Goal: Task Accomplishment & Management: Complete application form

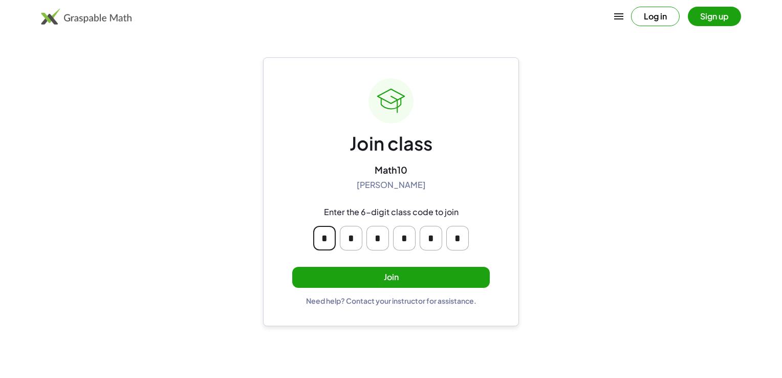
click at [323, 238] on input "*" at bounding box center [324, 238] width 23 height 25
click at [258, 255] on main "Join class Math10 Steffany Avila Enter the 6-digit class code to join * * * * *…" at bounding box center [391, 189] width 782 height 378
click at [348, 278] on button "Join" at bounding box center [391, 277] width 198 height 21
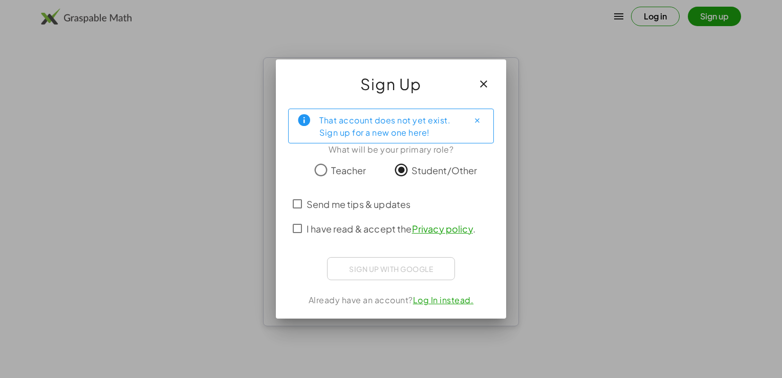
click at [333, 216] on label "I have read & accept the Privacy policy ." at bounding box center [391, 228] width 169 height 25
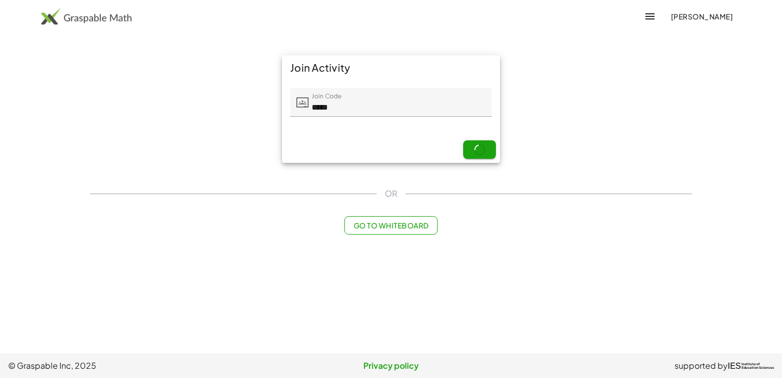
click at [476, 147] on div "Next" at bounding box center [391, 149] width 218 height 27
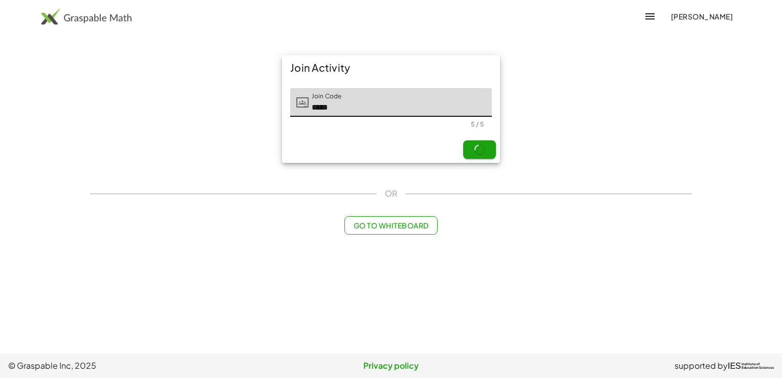
click at [381, 111] on input "*****" at bounding box center [400, 102] width 183 height 29
click at [382, 142] on div "Next" at bounding box center [391, 149] width 218 height 27
click at [426, 99] on input "*****" at bounding box center [400, 102] width 183 height 29
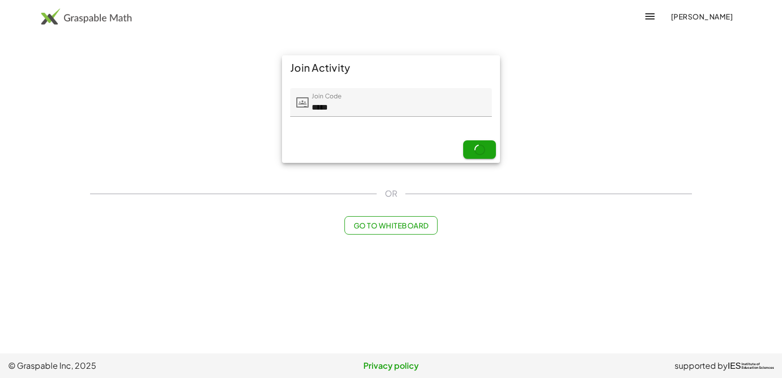
click at [397, 140] on div "Next" at bounding box center [391, 149] width 218 height 27
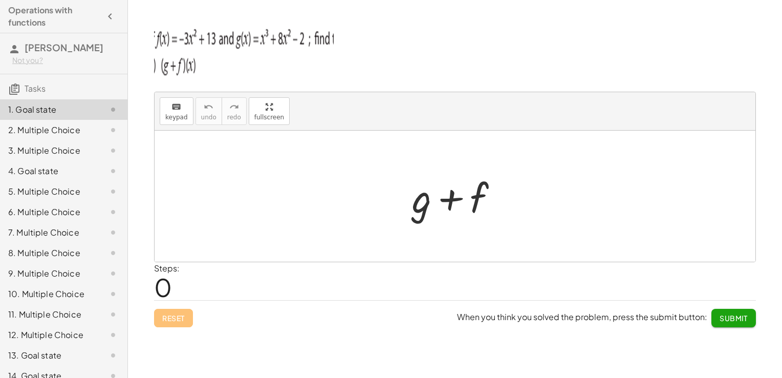
click at [461, 209] on div at bounding box center [459, 196] width 104 height 53
click at [178, 110] on icon "keyboard" at bounding box center [177, 107] width 10 height 12
click at [421, 202] on div at bounding box center [421, 198] width 19 height 48
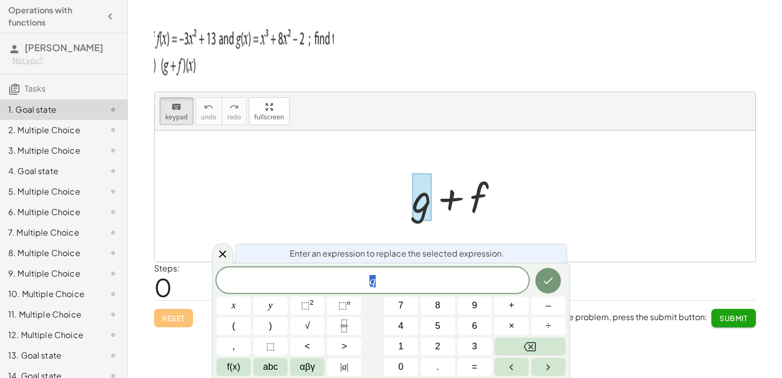
click at [396, 282] on span "g" at bounding box center [373, 281] width 312 height 14
click at [391, 284] on span "g ​" at bounding box center [373, 281] width 312 height 14
click at [242, 308] on button "x" at bounding box center [234, 305] width 34 height 18
click at [269, 350] on span "⬚" at bounding box center [270, 346] width 9 height 14
click at [317, 311] on button "⬚ 2" at bounding box center [307, 305] width 34 height 18
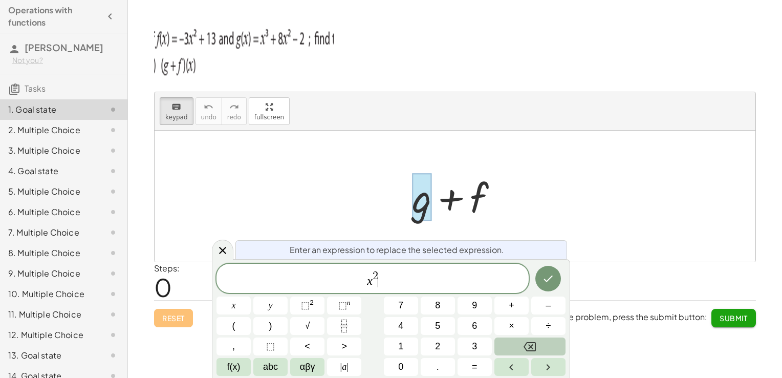
click at [515, 350] on button "Backspace" at bounding box center [530, 346] width 71 height 18
click at [476, 339] on button "3" at bounding box center [475, 346] width 34 height 18
click at [555, 361] on button "Right arrow" at bounding box center [548, 367] width 34 height 18
click at [511, 324] on span "×" at bounding box center [512, 326] width 6 height 14
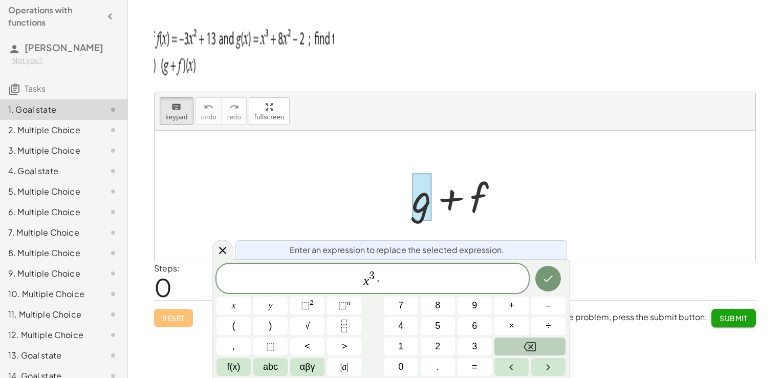
click at [518, 349] on button "Backspace" at bounding box center [530, 346] width 71 height 18
click at [514, 306] on span "+" at bounding box center [512, 306] width 6 height 14
click at [433, 310] on button "8" at bounding box center [438, 305] width 34 height 18
click at [231, 314] on button "x" at bounding box center [234, 305] width 34 height 18
click at [301, 298] on button "⬚ 2" at bounding box center [307, 305] width 34 height 18
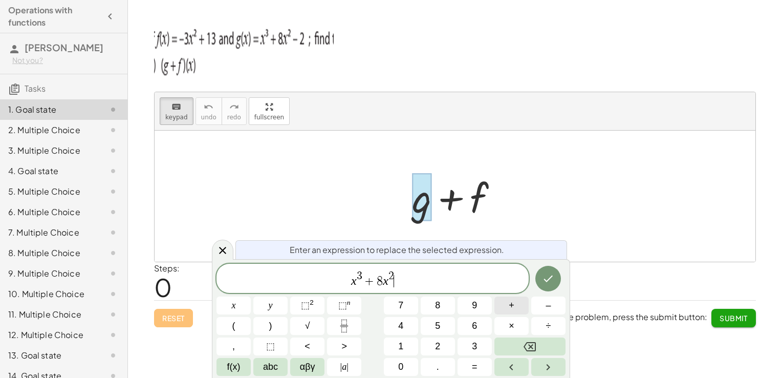
click at [520, 309] on button "+" at bounding box center [512, 305] width 34 height 18
click at [532, 346] on icon "Backspace" at bounding box center [530, 346] width 12 height 9
click at [539, 304] on button "–" at bounding box center [548, 305] width 34 height 18
click at [431, 350] on button "2" at bounding box center [438, 346] width 34 height 18
click at [555, 284] on button "Done" at bounding box center [549, 279] width 26 height 26
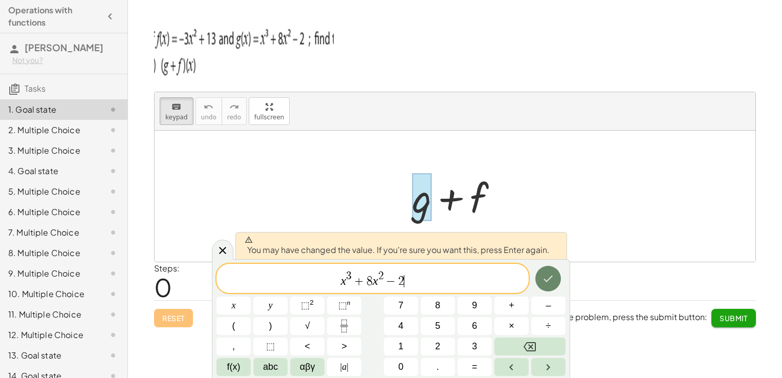
click at [555, 284] on icon "Done" at bounding box center [548, 278] width 12 height 12
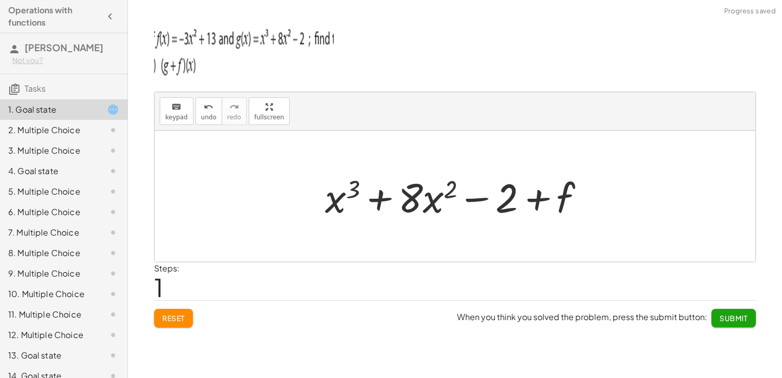
click at [571, 199] on div at bounding box center [459, 196] width 278 height 53
click at [565, 200] on div at bounding box center [459, 196] width 278 height 53
click at [179, 97] on button "keyboard keypad" at bounding box center [177, 111] width 34 height 28
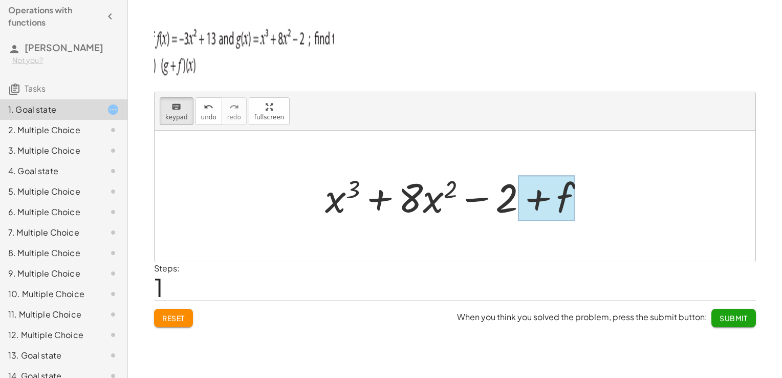
click at [565, 186] on div at bounding box center [546, 199] width 57 height 46
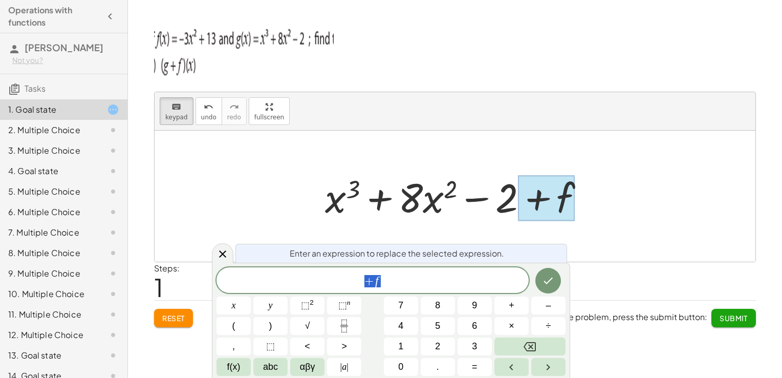
click at [427, 294] on div "+ f x y ⬚ 2 ⬚ n 7 8 9 + – ( ) √ 4 5 6 × ÷ , ⬚ < > 1 2 3 f(x) abc αβγ | a | 0 . =" at bounding box center [391, 321] width 349 height 109
click at [420, 284] on span "+ f ​" at bounding box center [373, 281] width 312 height 14
click at [555, 310] on button "–" at bounding box center [548, 305] width 34 height 18
click at [471, 348] on button "3" at bounding box center [475, 346] width 34 height 18
click at [233, 303] on span "x" at bounding box center [234, 306] width 4 height 14
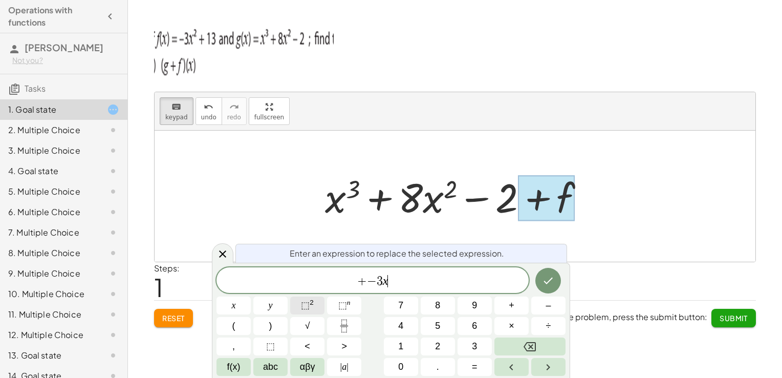
click at [314, 300] on button "⬚ 2" at bounding box center [307, 305] width 34 height 18
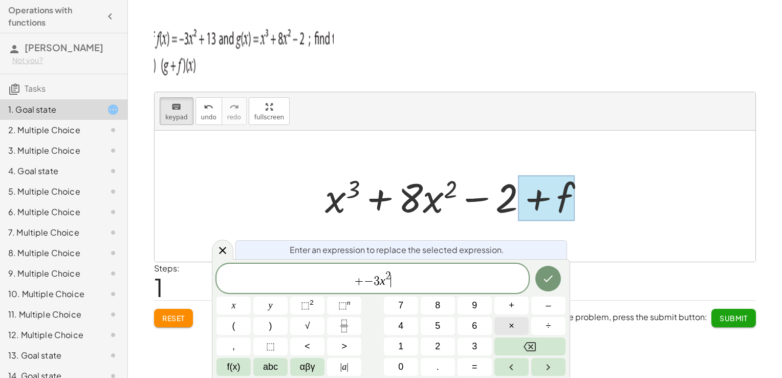
click at [527, 324] on button "×" at bounding box center [512, 326] width 34 height 18
click at [406, 342] on button "1" at bounding box center [401, 346] width 34 height 18
click at [469, 345] on button "3" at bounding box center [475, 346] width 34 height 18
click at [547, 276] on icon "Done" at bounding box center [548, 278] width 12 height 12
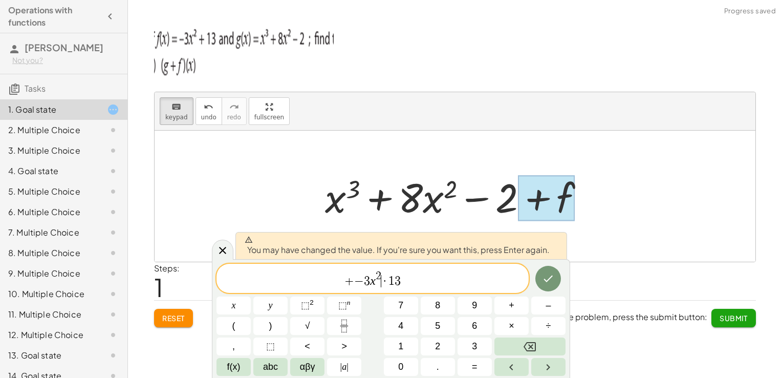
click at [384, 285] on span "·" at bounding box center [384, 281] width 7 height 12
click at [387, 284] on span "·" at bounding box center [384, 281] width 7 height 12
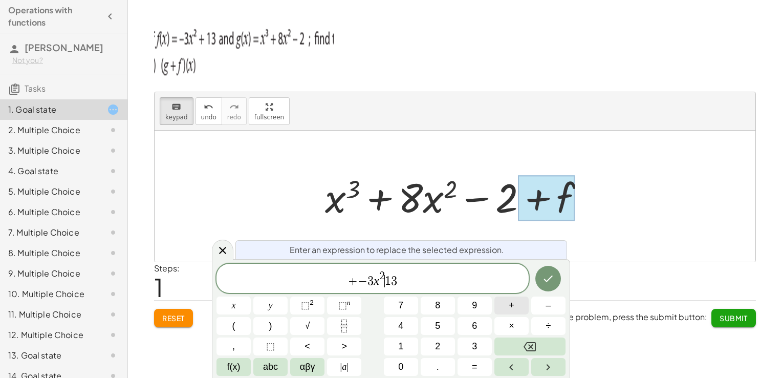
click at [503, 304] on button "+" at bounding box center [512, 305] width 34 height 18
click at [548, 278] on icon "Done" at bounding box center [548, 278] width 12 height 12
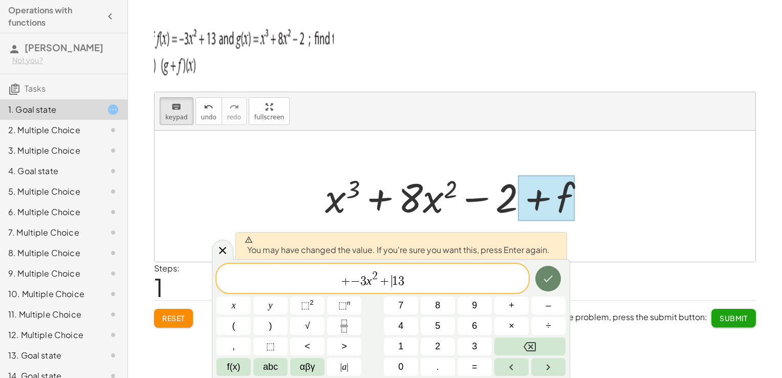
click at [548, 278] on icon "Done" at bounding box center [548, 278] width 12 height 12
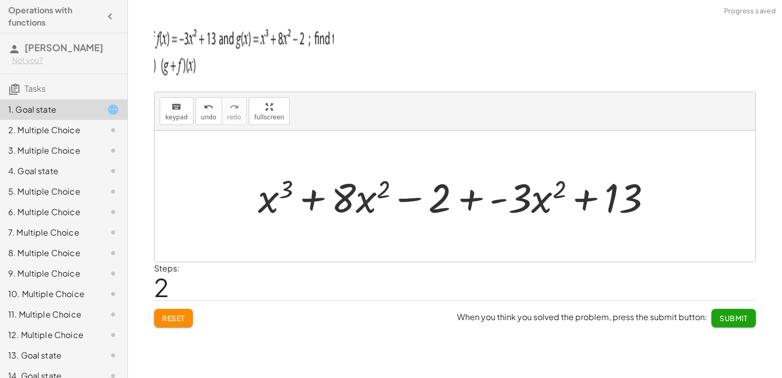
click at [387, 204] on div at bounding box center [459, 196] width 412 height 53
click at [421, 189] on div at bounding box center [459, 196] width 412 height 53
click at [356, 204] on div at bounding box center [459, 196] width 412 height 53
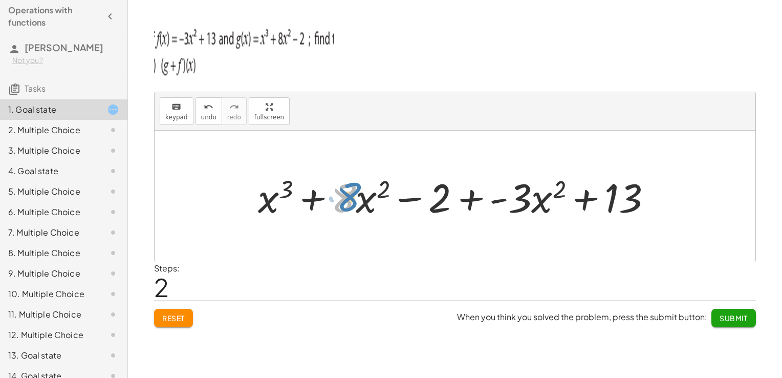
click at [358, 202] on div at bounding box center [459, 196] width 412 height 53
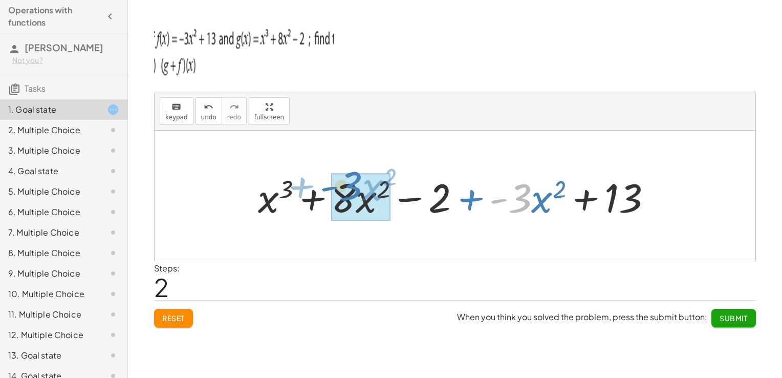
drag, startPoint x: 520, startPoint y: 200, endPoint x: 350, endPoint y: 188, distance: 169.9
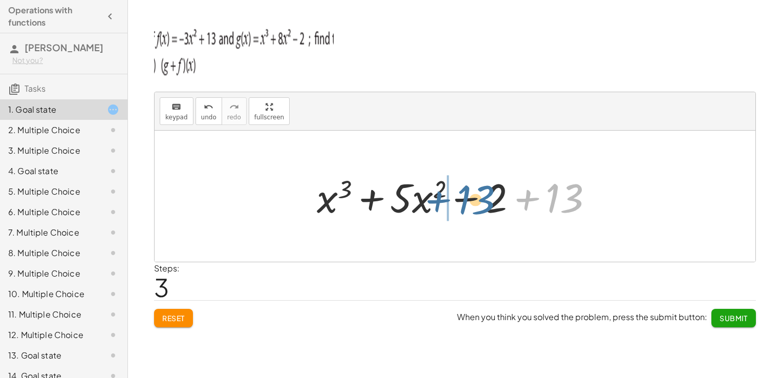
drag, startPoint x: 577, startPoint y: 197, endPoint x: 487, endPoint y: 198, distance: 89.1
click at [487, 198] on div at bounding box center [459, 196] width 294 height 53
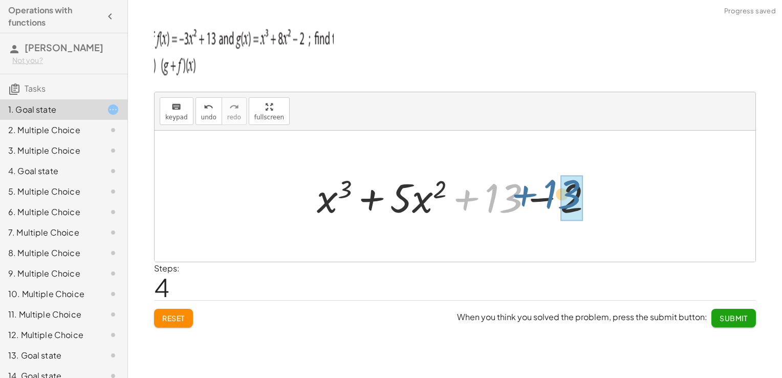
drag, startPoint x: 512, startPoint y: 204, endPoint x: 560, endPoint y: 196, distance: 48.2
click at [560, 196] on div at bounding box center [459, 196] width 294 height 53
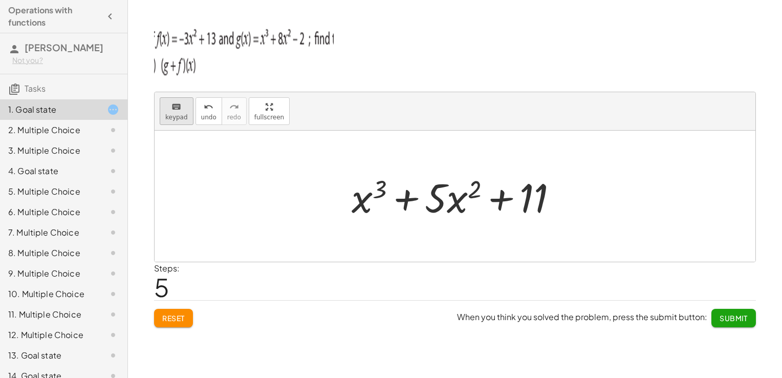
click at [179, 114] on span "keypad" at bounding box center [176, 117] width 23 height 7
click at [368, 196] on div at bounding box center [369, 198] width 35 height 48
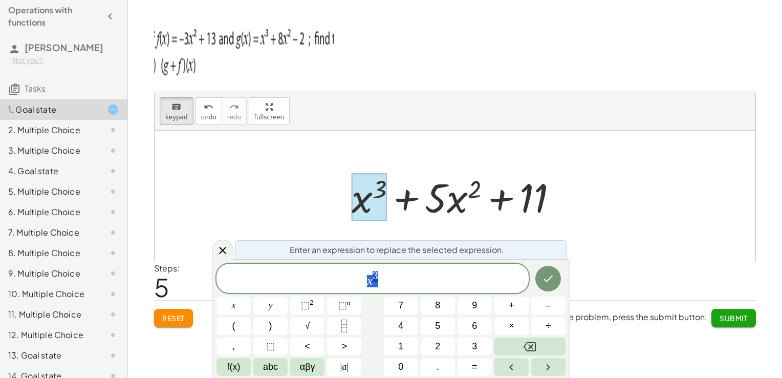
click at [378, 277] on span "x 3" at bounding box center [373, 279] width 312 height 18
click at [373, 280] on span "3" at bounding box center [376, 275] width 6 height 11
click at [373, 285] on span "x ​ 3" at bounding box center [373, 279] width 312 height 18
click at [372, 286] on span "x ​ 3" at bounding box center [373, 279] width 312 height 18
click at [434, 325] on button "5" at bounding box center [438, 326] width 34 height 18
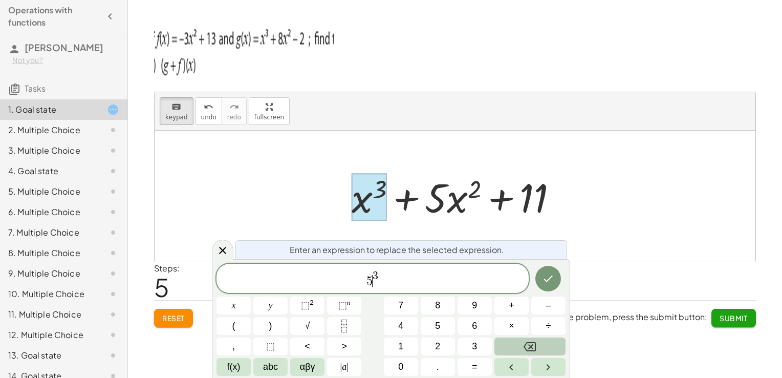
click at [519, 343] on button "Backspace" at bounding box center [530, 346] width 71 height 18
click at [402, 341] on span "1" at bounding box center [400, 346] width 5 height 14
click at [545, 276] on icon "Done" at bounding box center [548, 278] width 12 height 12
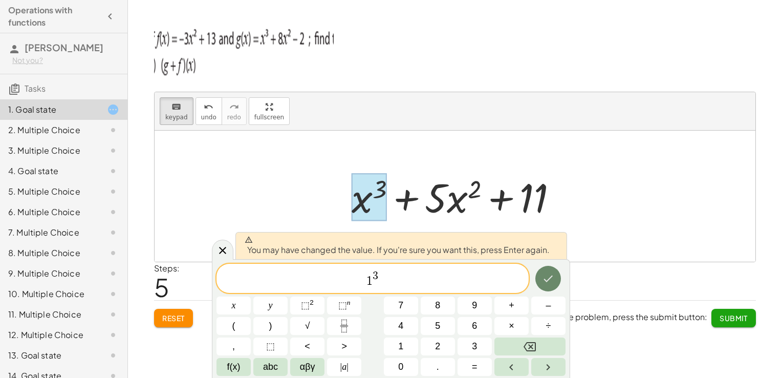
click at [547, 276] on icon "Done" at bounding box center [548, 278] width 12 height 12
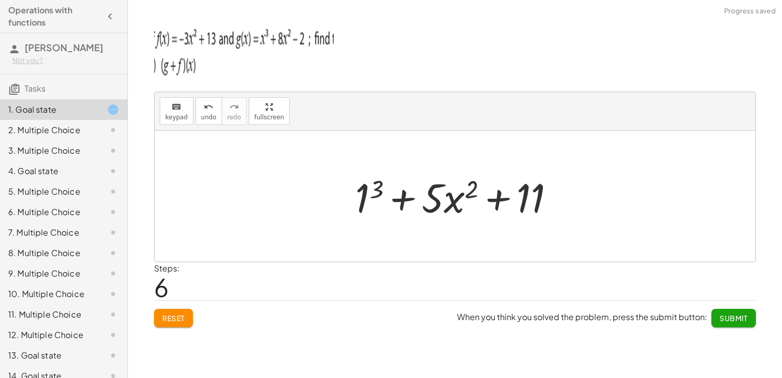
click at [434, 203] on div at bounding box center [459, 196] width 218 height 53
click at [438, 202] on div at bounding box center [459, 196] width 218 height 53
click at [455, 194] on div at bounding box center [459, 196] width 218 height 53
click at [461, 194] on div at bounding box center [459, 196] width 218 height 53
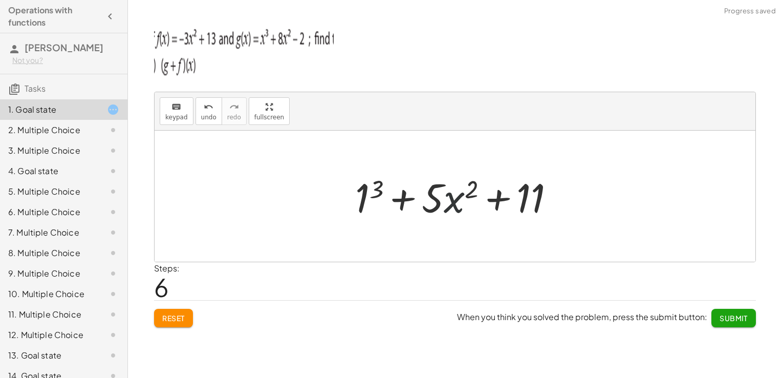
drag, startPoint x: 461, startPoint y: 194, endPoint x: 454, endPoint y: 212, distance: 20.0
click at [460, 199] on div at bounding box center [459, 196] width 218 height 53
click at [453, 212] on div at bounding box center [459, 196] width 218 height 53
click at [178, 112] on button "keyboard keypad" at bounding box center [177, 111] width 34 height 28
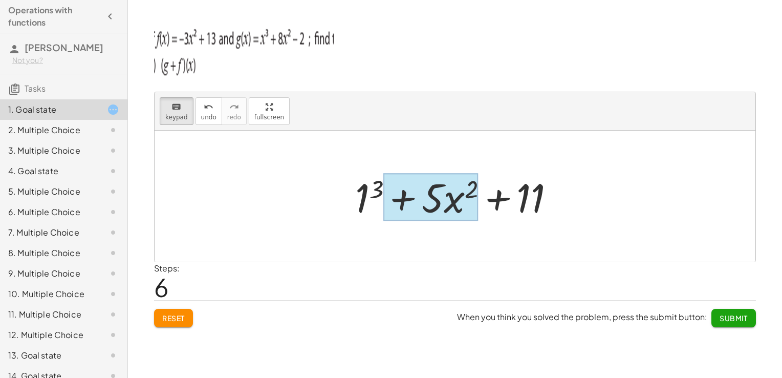
click at [461, 191] on div at bounding box center [430, 198] width 95 height 48
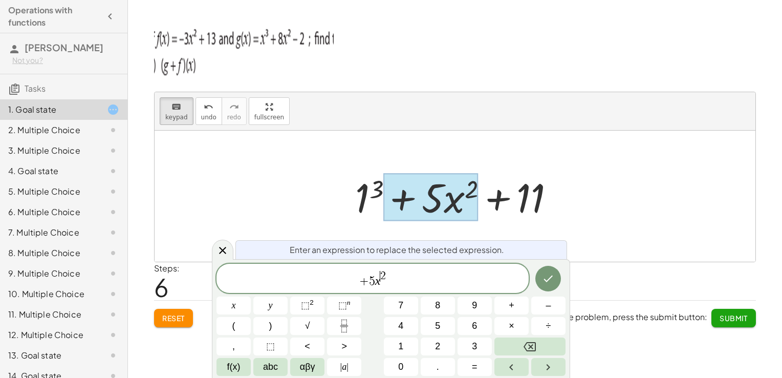
click at [382, 287] on span "+ 5 x ​ 2" at bounding box center [373, 279] width 312 height 18
click at [375, 280] on var "x" at bounding box center [378, 280] width 6 height 13
click at [379, 282] on span "+ 5 ​ x 2" at bounding box center [373, 279] width 312 height 18
click at [237, 323] on button "(" at bounding box center [234, 326] width 34 height 18
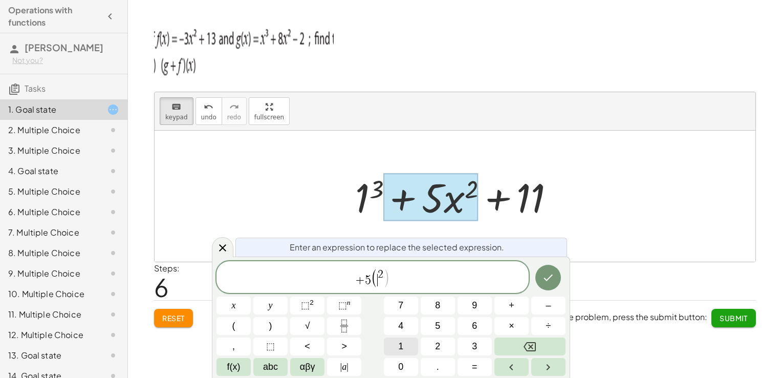
click at [409, 351] on button "1" at bounding box center [401, 346] width 34 height 18
click at [274, 325] on button ")" at bounding box center [270, 326] width 34 height 18
click at [545, 279] on icon "Done" at bounding box center [548, 278] width 9 height 7
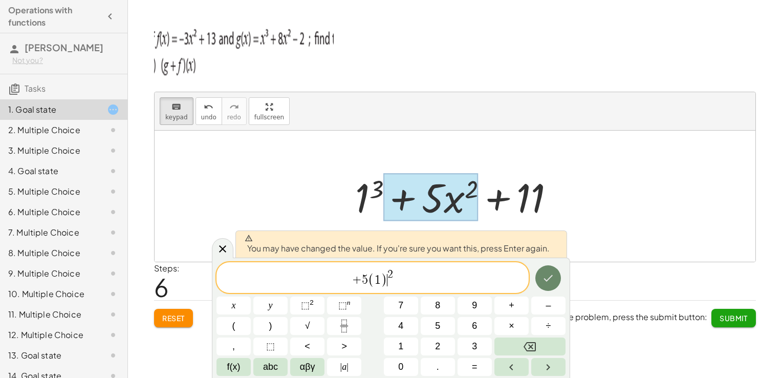
click at [545, 279] on icon "Done" at bounding box center [548, 278] width 9 height 7
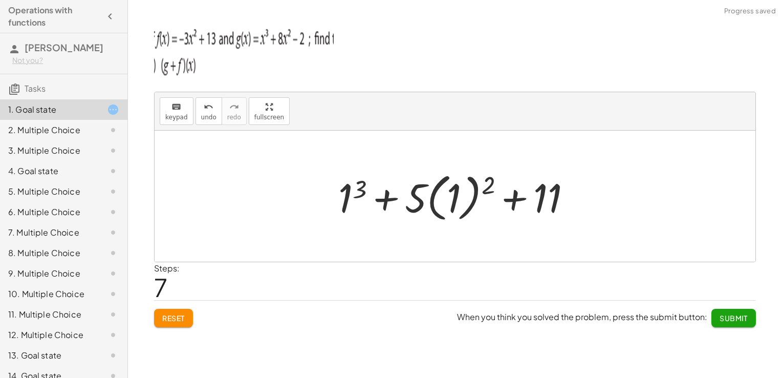
click at [400, 233] on div at bounding box center [455, 196] width 601 height 131
click at [344, 203] on div at bounding box center [458, 196] width 251 height 57
click at [351, 192] on div at bounding box center [458, 196] width 237 height 57
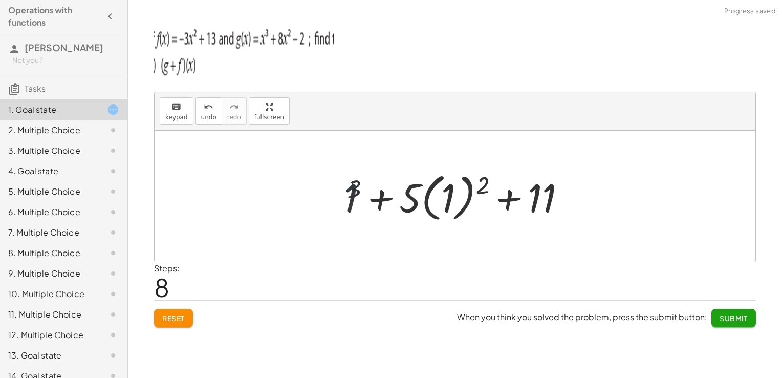
click at [351, 192] on div at bounding box center [458, 196] width 237 height 57
click at [454, 196] on div at bounding box center [458, 196] width 237 height 57
click at [454, 196] on div at bounding box center [459, 196] width 206 height 53
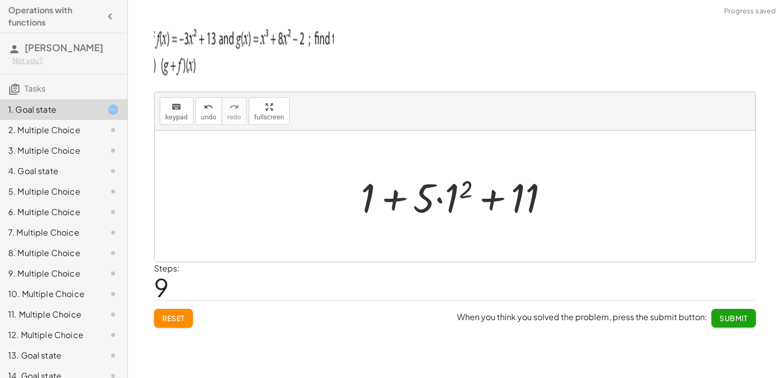
click at [449, 201] on div at bounding box center [459, 196] width 206 height 53
click at [449, 201] on div at bounding box center [459, 196] width 193 height 53
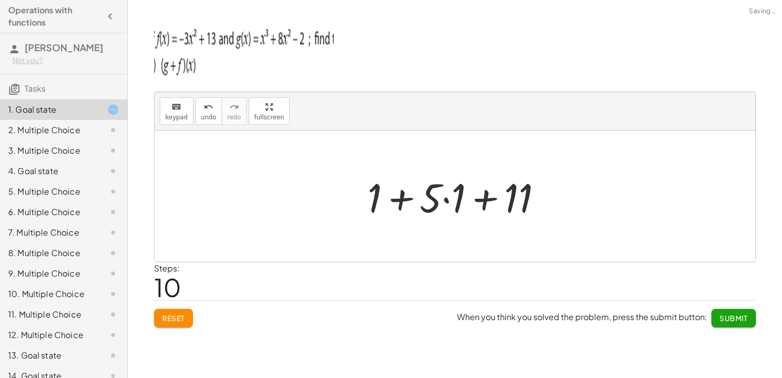
click at [444, 200] on div at bounding box center [459, 196] width 193 height 53
click at [444, 200] on div at bounding box center [458, 196] width 169 height 53
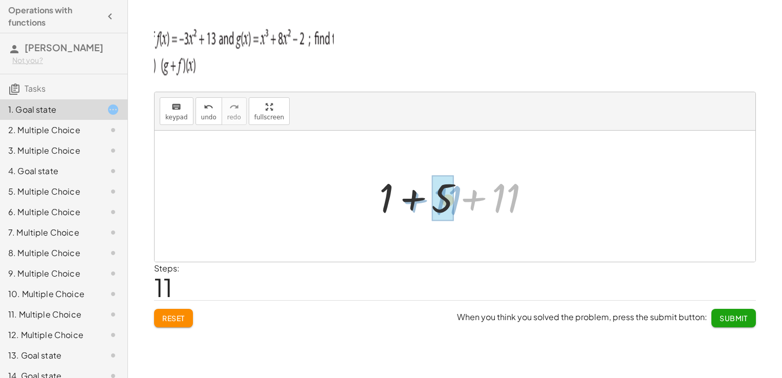
drag, startPoint x: 507, startPoint y: 200, endPoint x: 449, endPoint y: 202, distance: 58.4
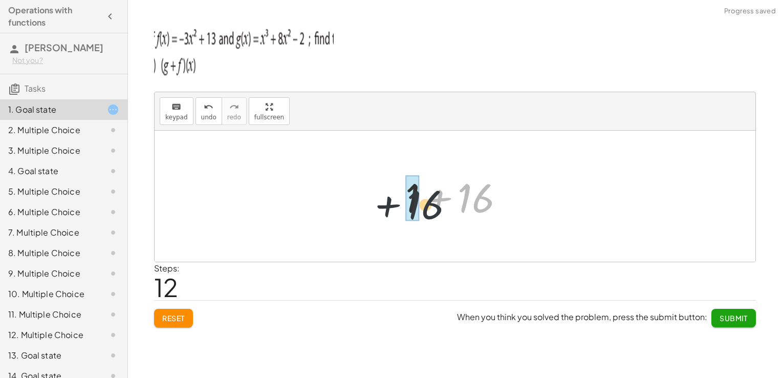
drag, startPoint x: 478, startPoint y: 197, endPoint x: 421, endPoint y: 203, distance: 57.2
click at [421, 203] on div at bounding box center [459, 196] width 118 height 53
click at [520, 245] on div at bounding box center [455, 196] width 601 height 131
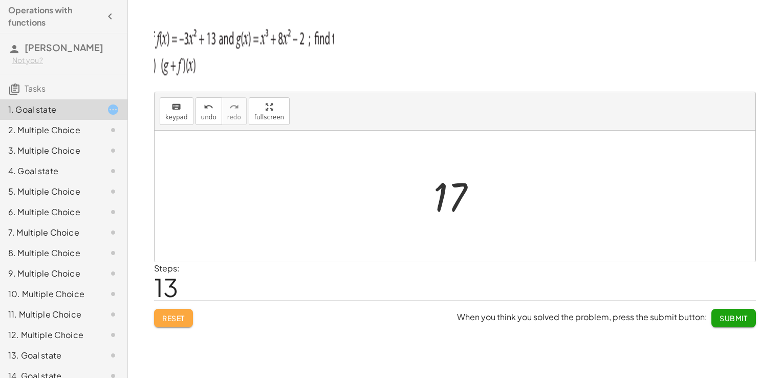
click at [191, 312] on button "Reset" at bounding box center [173, 318] width 39 height 18
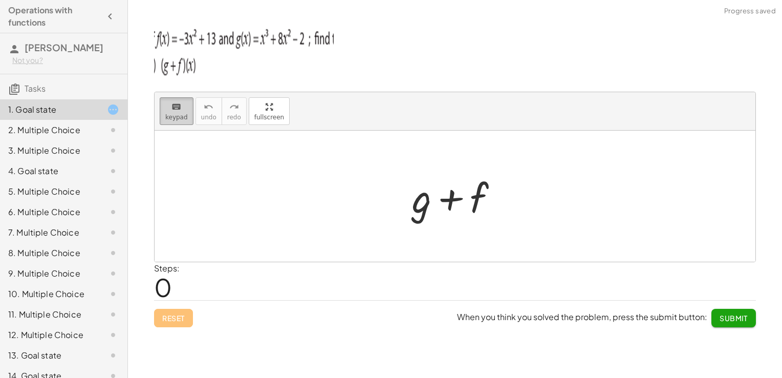
click at [184, 102] on div "keyboard" at bounding box center [176, 106] width 23 height 12
click at [415, 195] on div at bounding box center [421, 198] width 19 height 48
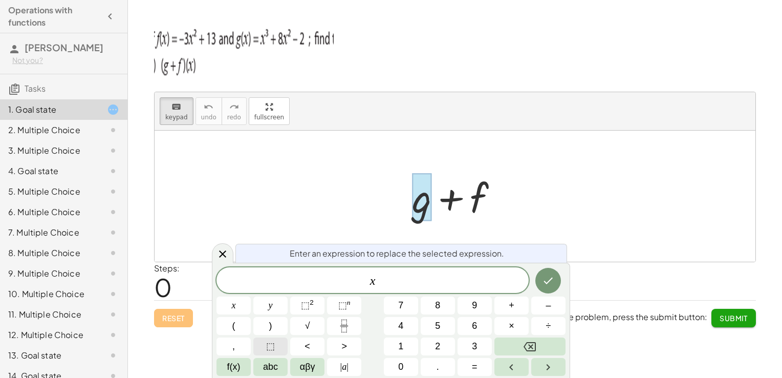
click at [269, 350] on span "⬚" at bounding box center [270, 346] width 9 height 14
click at [516, 371] on icon "Left arrow" at bounding box center [511, 367] width 12 height 12
click at [468, 340] on button "3" at bounding box center [475, 346] width 34 height 18
drag, startPoint x: 393, startPoint y: 279, endPoint x: 465, endPoint y: 331, distance: 88.7
click at [395, 280] on span "x 3 ⬚ ​" at bounding box center [373, 281] width 312 height 14
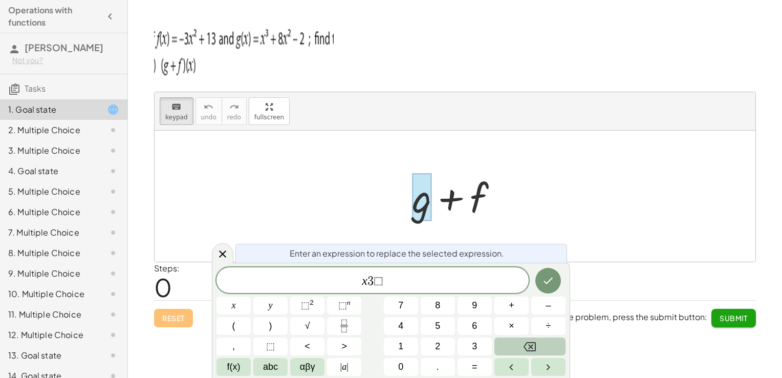
click at [519, 344] on button "Backspace" at bounding box center [530, 346] width 71 height 18
click at [520, 343] on button "Backspace" at bounding box center [530, 346] width 71 height 18
click at [254, 295] on div "x y ⬚ 2 ⬚ n 7 8 9 + – ( ) √ 4 5 6 × ÷ , ⬚ < > 1 2 3 f(x) abc αβγ | a | 0 . =" at bounding box center [391, 321] width 349 height 109
click at [240, 304] on button "x" at bounding box center [234, 305] width 34 height 18
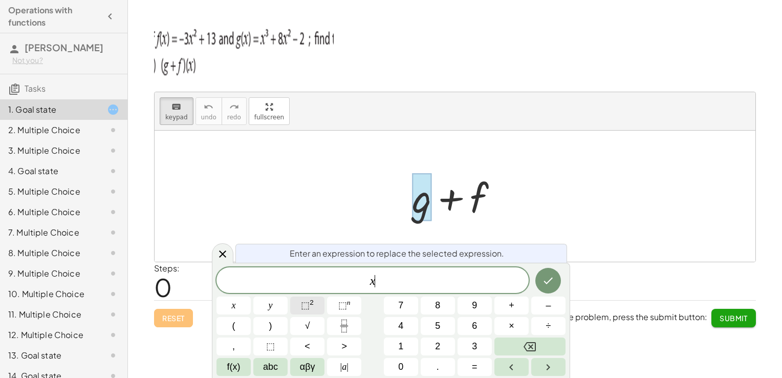
click at [307, 304] on span "⬚" at bounding box center [305, 305] width 9 height 10
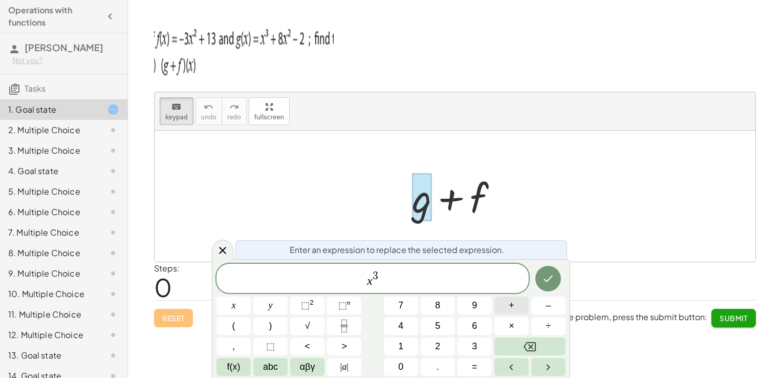
click at [505, 306] on button "+" at bounding box center [512, 305] width 34 height 18
click at [445, 304] on button "8" at bounding box center [438, 305] width 34 height 18
click at [246, 307] on button "x" at bounding box center [234, 305] width 34 height 18
click at [302, 300] on span "⬚" at bounding box center [305, 305] width 9 height 10
click at [546, 304] on span "–" at bounding box center [548, 306] width 5 height 14
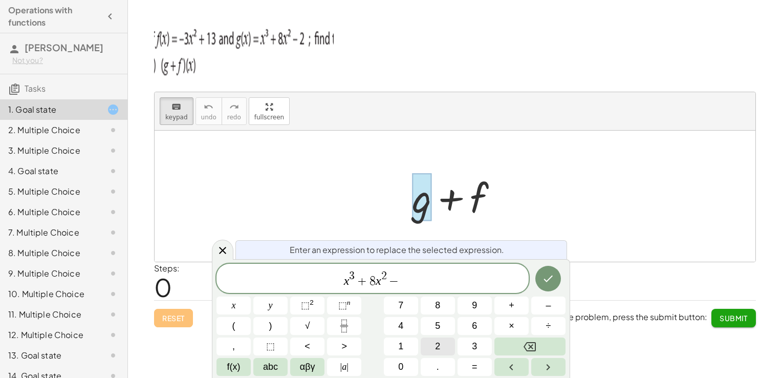
click at [433, 343] on button "2" at bounding box center [438, 346] width 34 height 18
click at [550, 275] on icon "Done" at bounding box center [548, 278] width 12 height 12
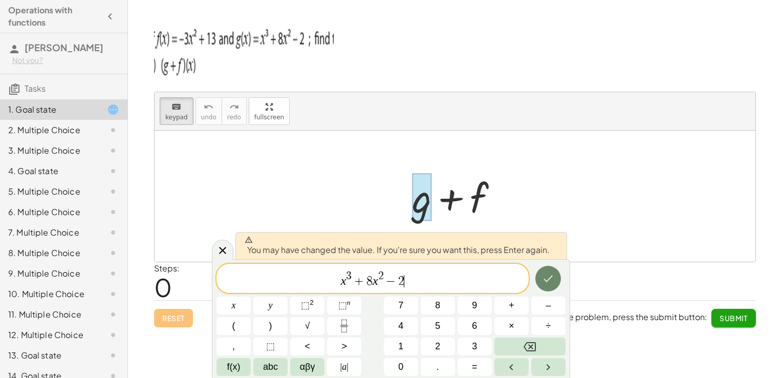
click at [550, 275] on icon "Done" at bounding box center [548, 278] width 12 height 12
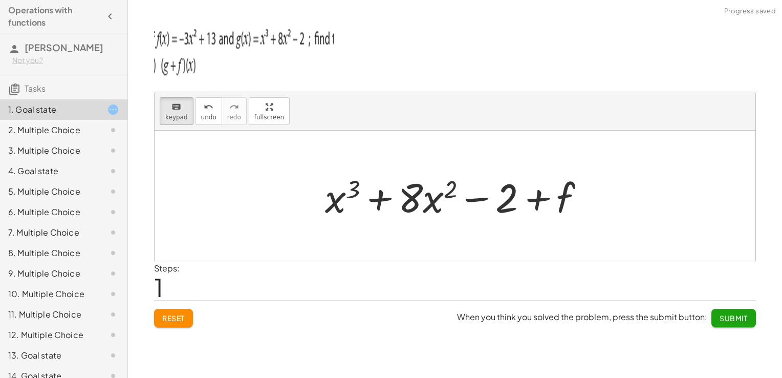
drag, startPoint x: 174, startPoint y: 120, endPoint x: 367, endPoint y: 162, distance: 197.0
click at [180, 122] on button "keyboard keypad" at bounding box center [177, 111] width 34 height 28
click at [565, 191] on div at bounding box center [546, 199] width 57 height 46
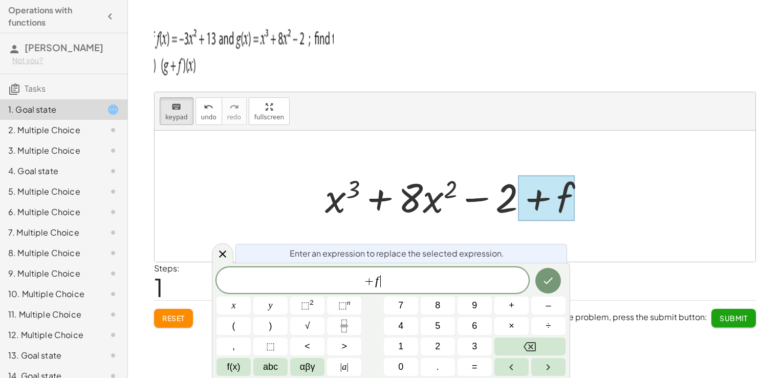
click at [431, 290] on div "+ f ​" at bounding box center [373, 280] width 312 height 26
click at [551, 310] on span "–" at bounding box center [548, 306] width 5 height 14
click at [476, 346] on span "3" at bounding box center [474, 346] width 5 height 14
click at [244, 307] on button "x" at bounding box center [234, 305] width 34 height 18
click at [312, 302] on sup "2" at bounding box center [312, 303] width 4 height 8
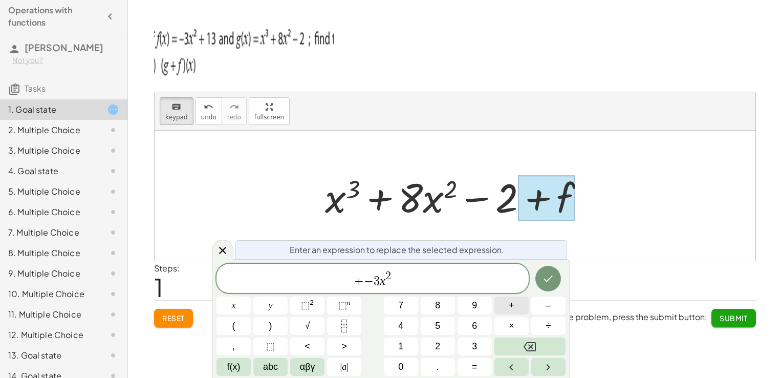
click at [508, 304] on button "+" at bounding box center [512, 305] width 34 height 18
click at [396, 347] on button "1" at bounding box center [401, 346] width 34 height 18
click at [477, 342] on span "3" at bounding box center [474, 346] width 5 height 14
click at [545, 278] on icon "Done" at bounding box center [548, 278] width 12 height 12
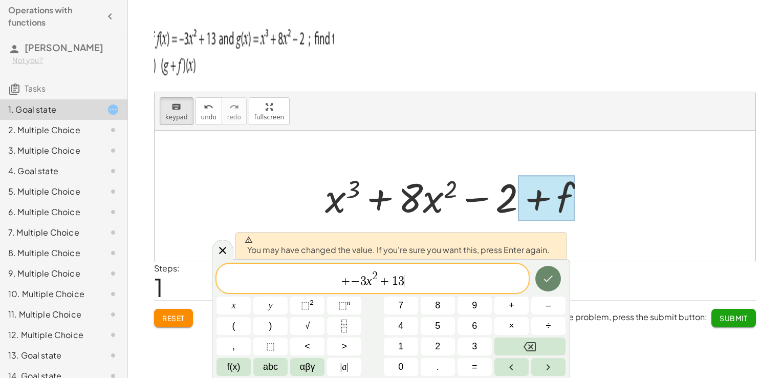
click at [545, 278] on icon "Done" at bounding box center [548, 278] width 12 height 12
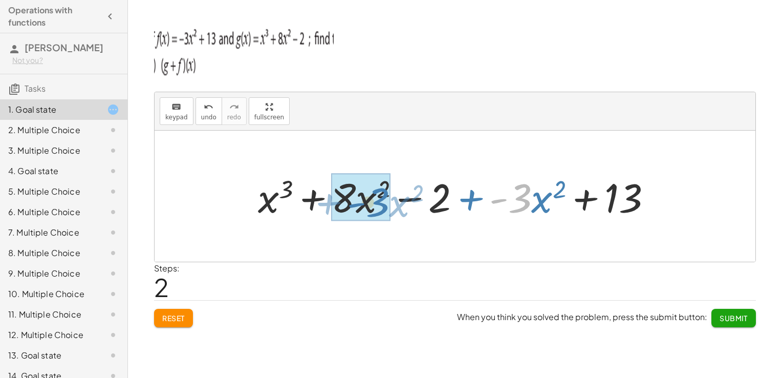
drag, startPoint x: 527, startPoint y: 198, endPoint x: 385, endPoint y: 202, distance: 142.4
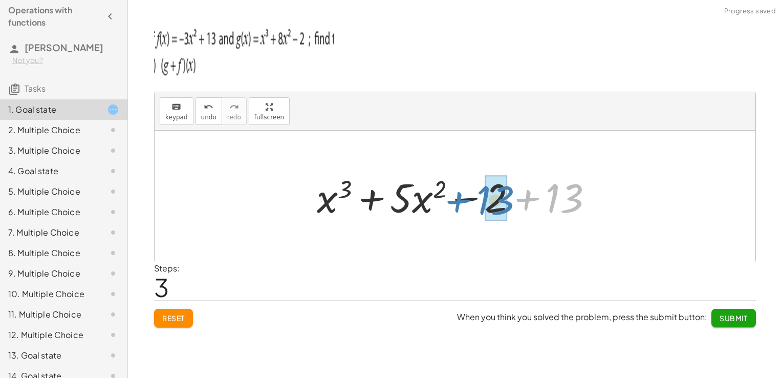
drag, startPoint x: 565, startPoint y: 194, endPoint x: 496, endPoint y: 196, distance: 69.7
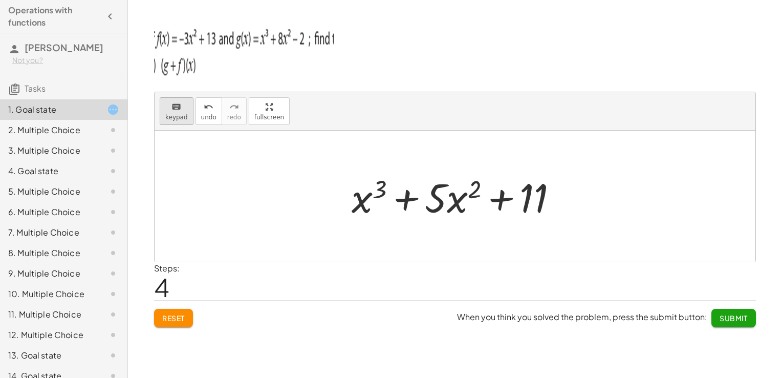
click at [160, 105] on button "keyboard keypad" at bounding box center [177, 111] width 34 height 28
click at [355, 206] on div at bounding box center [369, 198] width 35 height 48
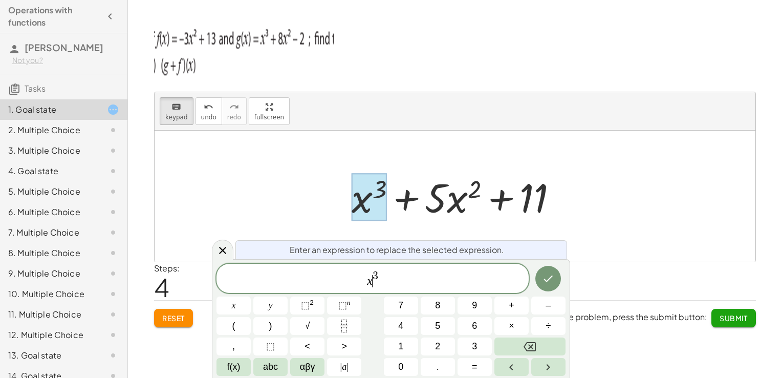
click at [371, 284] on var "x" at bounding box center [370, 280] width 6 height 13
click at [394, 350] on button "1" at bounding box center [401, 346] width 34 height 18
click at [546, 275] on icon "Done" at bounding box center [548, 278] width 12 height 12
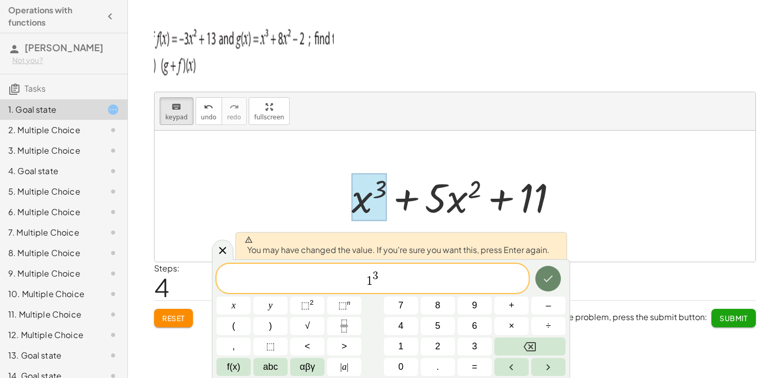
click at [546, 275] on icon "Done" at bounding box center [548, 278] width 12 height 12
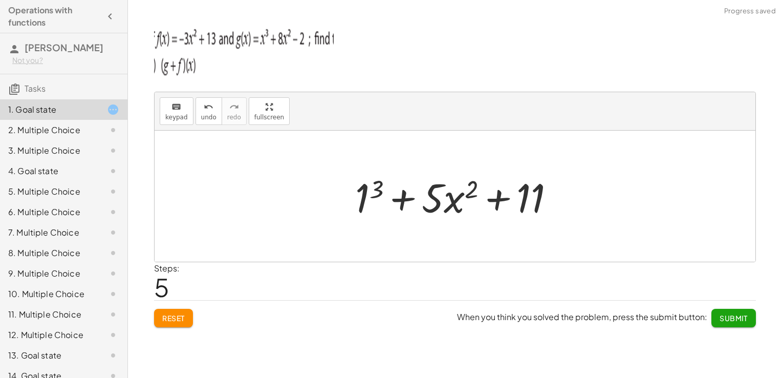
click at [439, 202] on div at bounding box center [459, 196] width 218 height 53
click at [184, 108] on div "keyboard" at bounding box center [176, 106] width 23 height 12
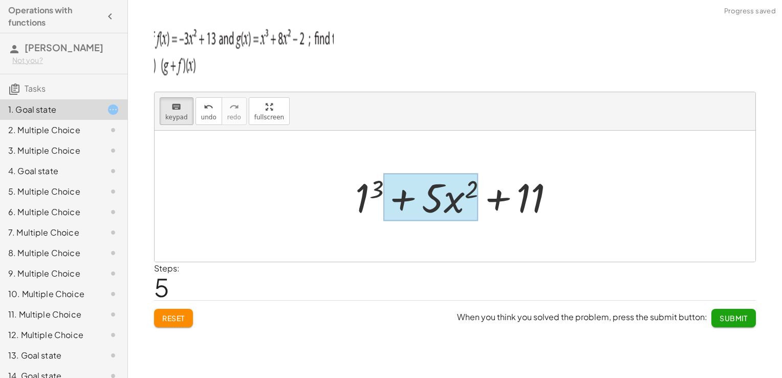
click at [459, 196] on div at bounding box center [430, 198] width 95 height 48
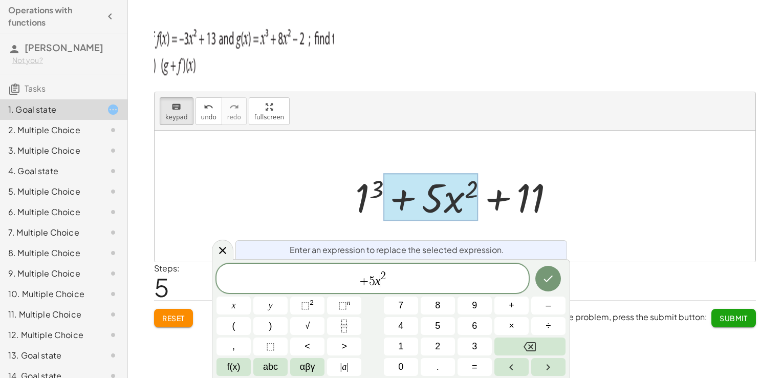
click at [379, 281] on var "x" at bounding box center [378, 280] width 6 height 13
click at [240, 329] on button "(" at bounding box center [234, 326] width 34 height 18
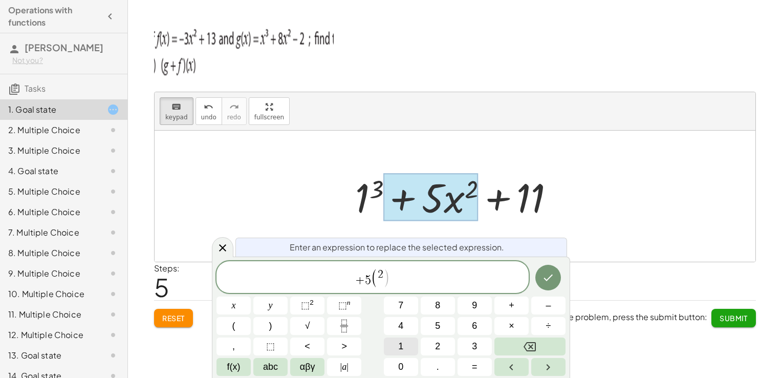
click at [396, 353] on button "1" at bounding box center [401, 346] width 34 height 18
click at [272, 322] on button ")" at bounding box center [270, 326] width 34 height 18
click at [251, 296] on div at bounding box center [234, 305] width 34 height 18
click at [557, 274] on button "Done" at bounding box center [549, 278] width 26 height 26
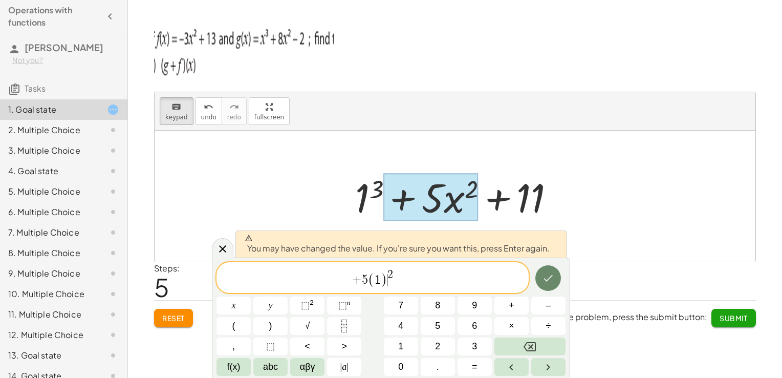
click at [557, 274] on button "Done" at bounding box center [549, 278] width 26 height 26
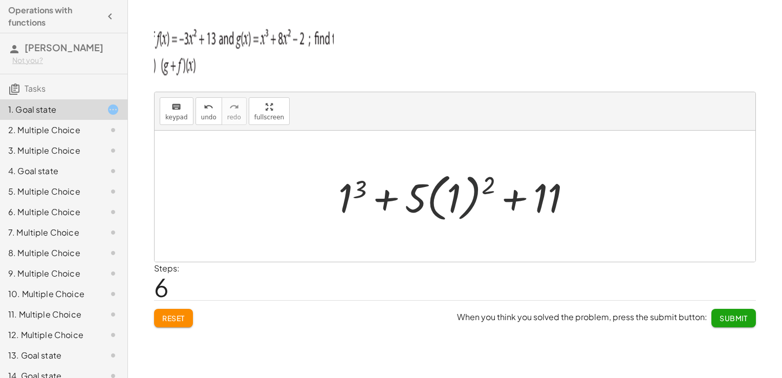
click at [463, 194] on div at bounding box center [458, 196] width 251 height 57
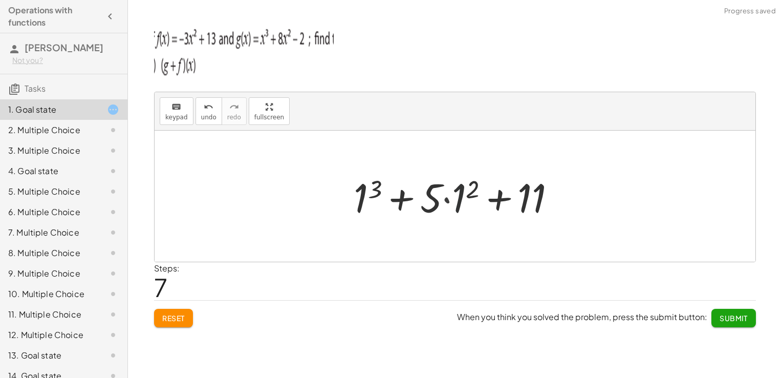
click at [458, 195] on div at bounding box center [459, 196] width 221 height 53
click at [458, 195] on div at bounding box center [458, 196] width 207 height 53
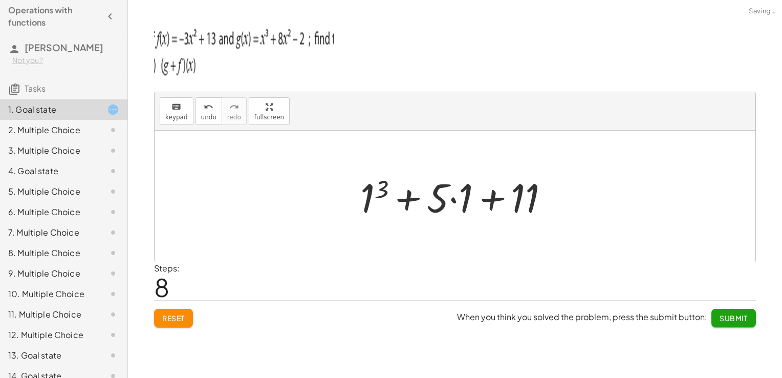
click at [458, 195] on div at bounding box center [458, 196] width 207 height 53
click at [458, 195] on div at bounding box center [459, 196] width 183 height 53
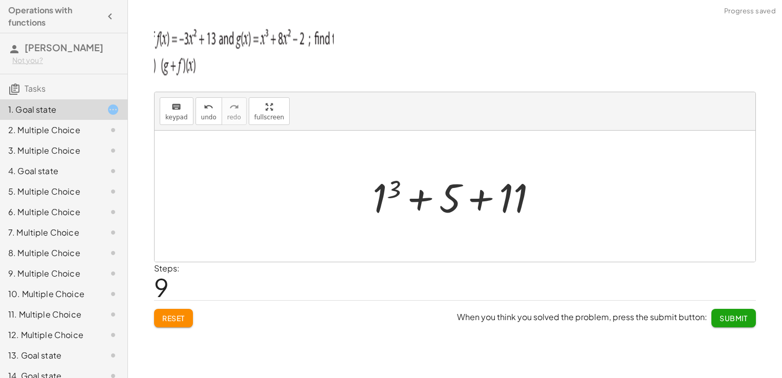
click at [385, 198] on div at bounding box center [459, 196] width 183 height 53
click at [385, 198] on div at bounding box center [458, 196] width 169 height 53
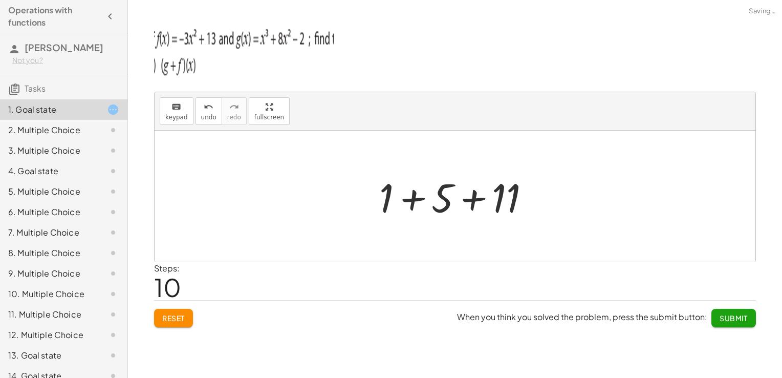
click at [440, 202] on div at bounding box center [458, 196] width 169 height 53
click at [440, 202] on div at bounding box center [459, 196] width 118 height 53
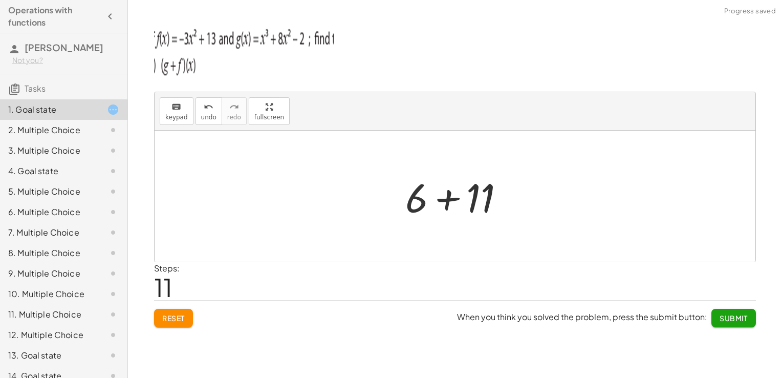
click at [460, 196] on div at bounding box center [459, 196] width 118 height 53
click at [460, 196] on div at bounding box center [459, 196] width 61 height 51
click at [732, 314] on span "Submit" at bounding box center [734, 317] width 28 height 9
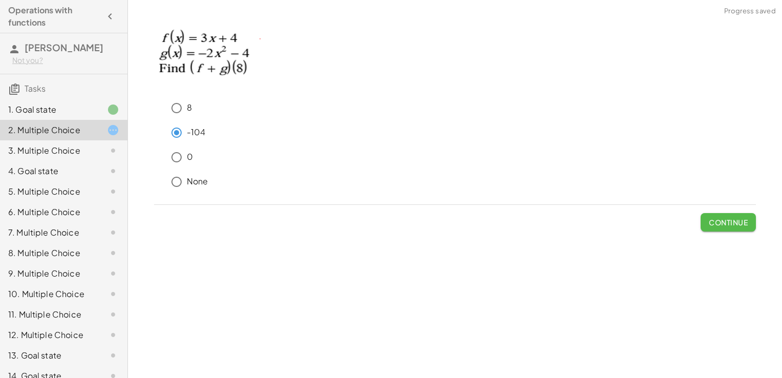
click at [725, 227] on button "Continue" at bounding box center [728, 222] width 55 height 18
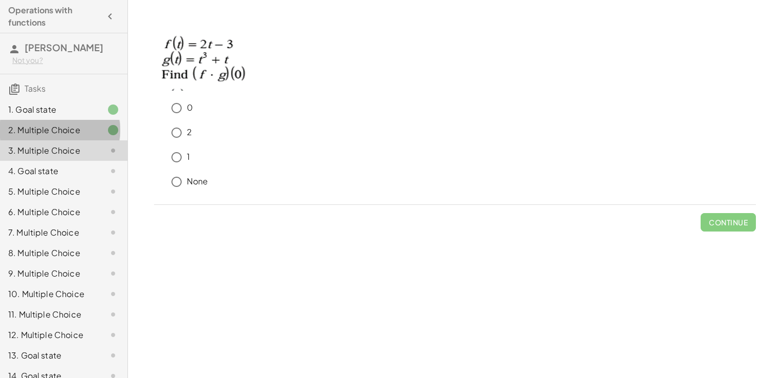
click at [76, 131] on div "2. Multiple Choice" at bounding box center [49, 130] width 82 height 12
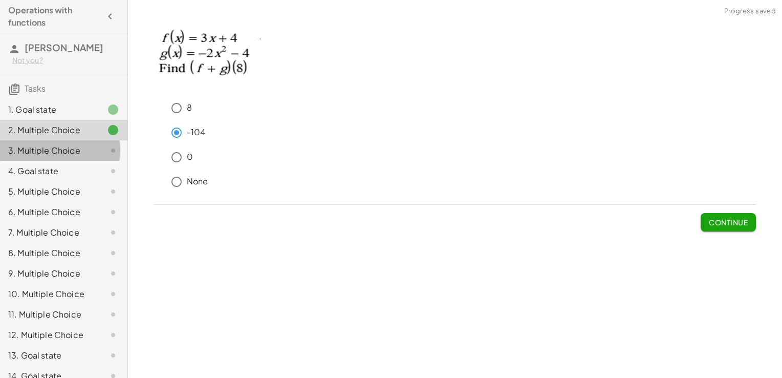
click at [73, 181] on div "3. Multiple Choice" at bounding box center [63, 191] width 127 height 20
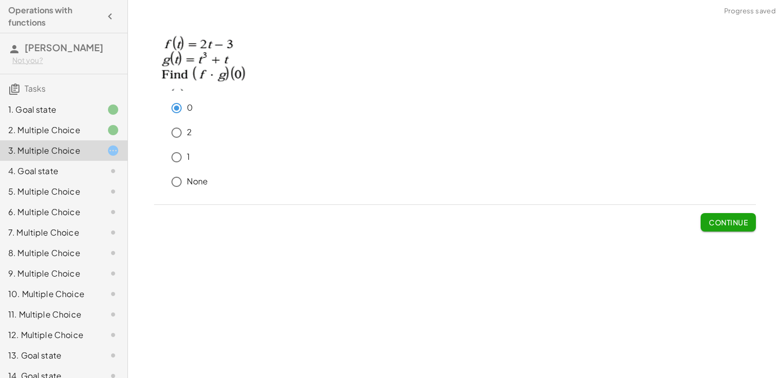
click at [731, 221] on span "Continue" at bounding box center [728, 222] width 39 height 9
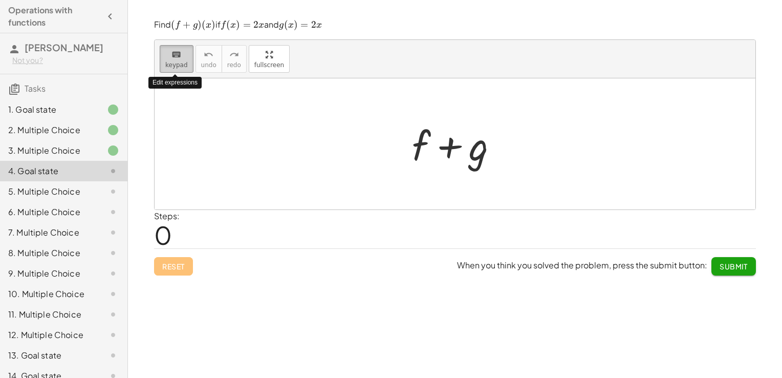
click at [176, 61] on span "keypad" at bounding box center [176, 64] width 23 height 7
click at [426, 151] on div at bounding box center [421, 145] width 18 height 48
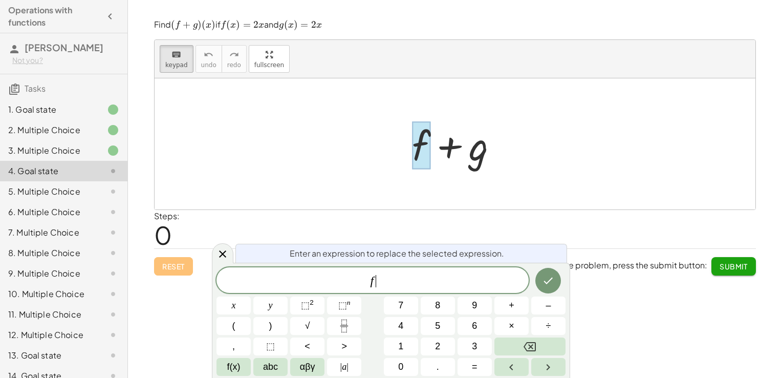
click at [404, 274] on span "f ​" at bounding box center [373, 281] width 312 height 14
click at [554, 279] on icon "Done" at bounding box center [548, 280] width 12 height 12
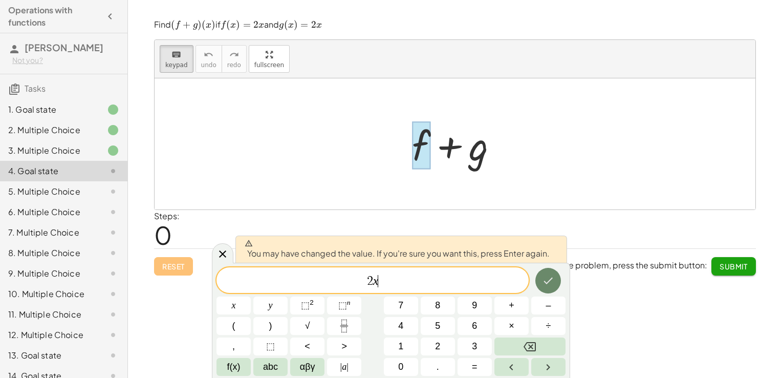
click at [554, 279] on icon "Done" at bounding box center [548, 280] width 12 height 12
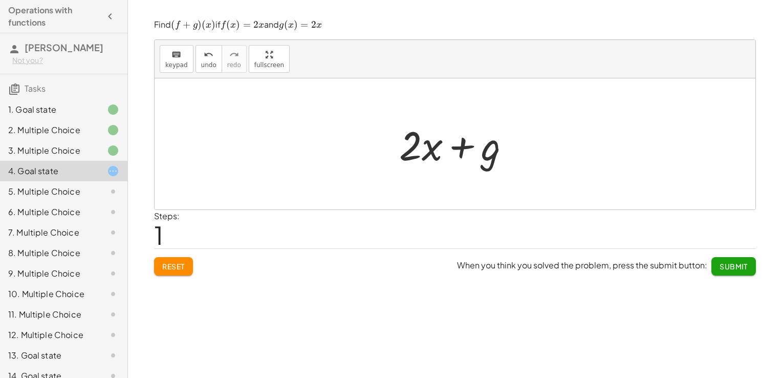
click at [487, 148] on div at bounding box center [459, 144] width 130 height 53
click at [182, 62] on span "keypad" at bounding box center [176, 64] width 23 height 7
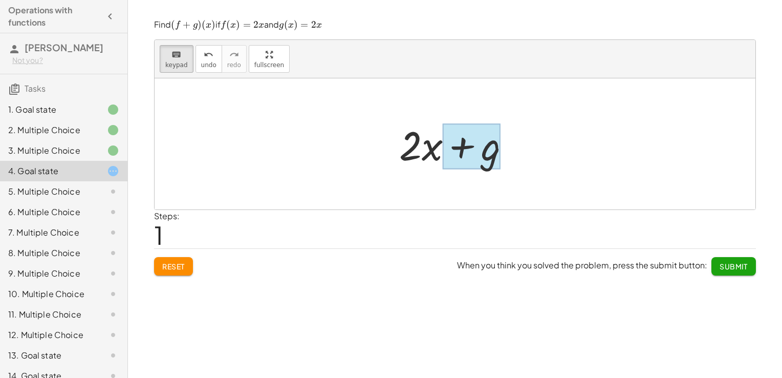
click at [493, 155] on div at bounding box center [472, 146] width 58 height 46
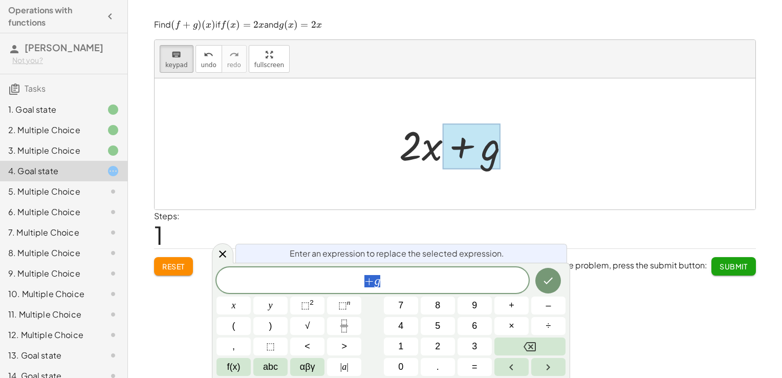
click at [493, 155] on div at bounding box center [472, 146] width 58 height 46
click at [387, 296] on div "+ g x y ⬚ 2 ⬚ n 7 8 9 + – ( ) √ 4 5 6 × ÷ , ⬚ < > 1 2 3 f(x) abc αβγ | a | 0 . =" at bounding box center [391, 321] width 349 height 109
click at [393, 284] on span "+ g" at bounding box center [373, 281] width 312 height 14
click at [435, 341] on span "2" at bounding box center [437, 346] width 5 height 14
click at [232, 303] on span "x" at bounding box center [234, 306] width 4 height 14
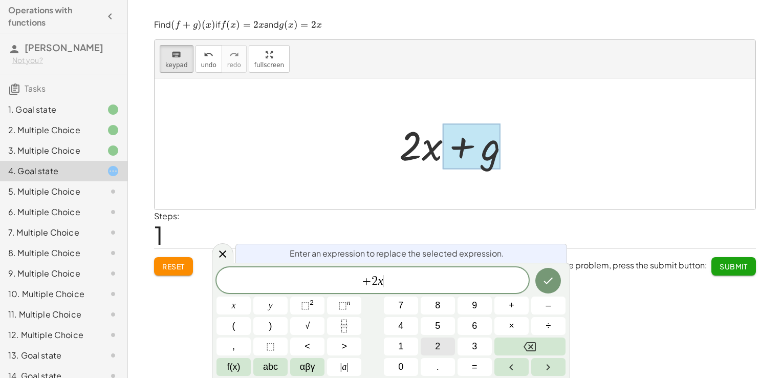
click at [446, 353] on button "2" at bounding box center [438, 346] width 34 height 18
click at [527, 347] on icon "Backspace" at bounding box center [530, 346] width 12 height 12
click at [554, 282] on icon "Done" at bounding box center [548, 280] width 12 height 12
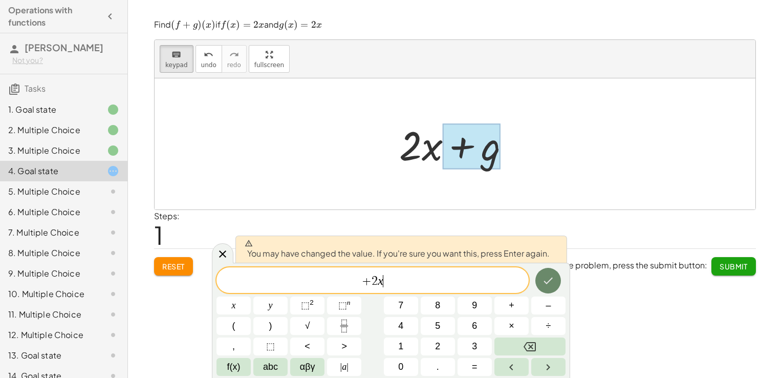
click at [554, 282] on icon "Done" at bounding box center [548, 280] width 12 height 12
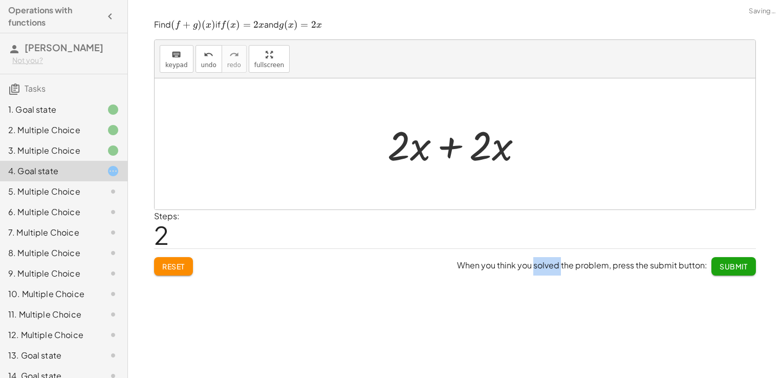
click at [554, 282] on div "keyboard keypad undo undo redo redo fullscreen + g + f + x 3 + · 8 · x 2 − 2 + …" at bounding box center [455, 189] width 654 height 378
drag, startPoint x: 554, startPoint y: 282, endPoint x: 505, endPoint y: 328, distance: 67.4
click at [506, 328] on div "keyboard keypad undo undo redo redo fullscreen + g + f + x 3 + · 8 · x 2 − 2 + …" at bounding box center [455, 189] width 654 height 378
click at [454, 149] on div at bounding box center [459, 144] width 154 height 53
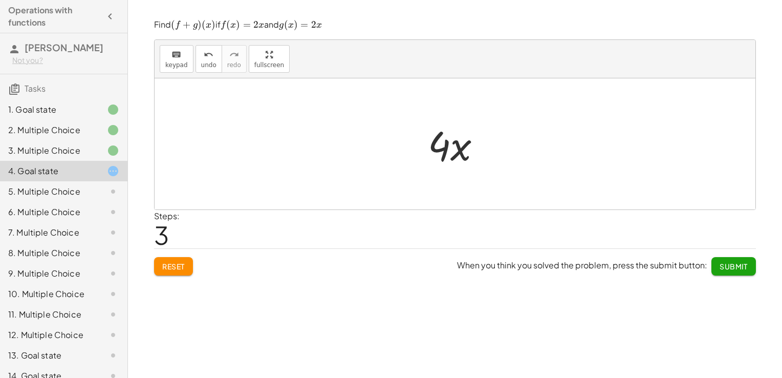
click at [742, 265] on span "Submit" at bounding box center [734, 266] width 28 height 9
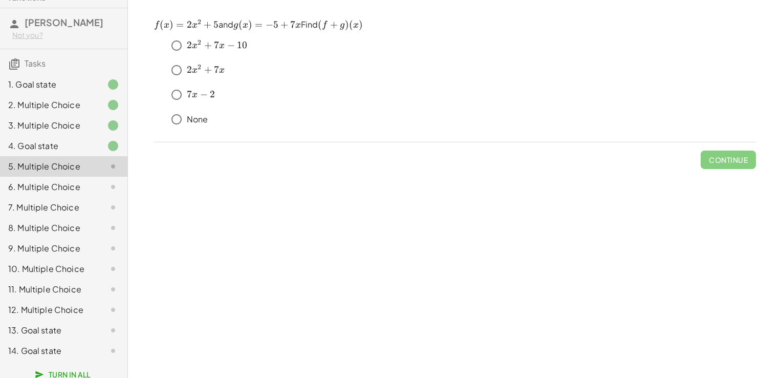
scroll to position [38, 0]
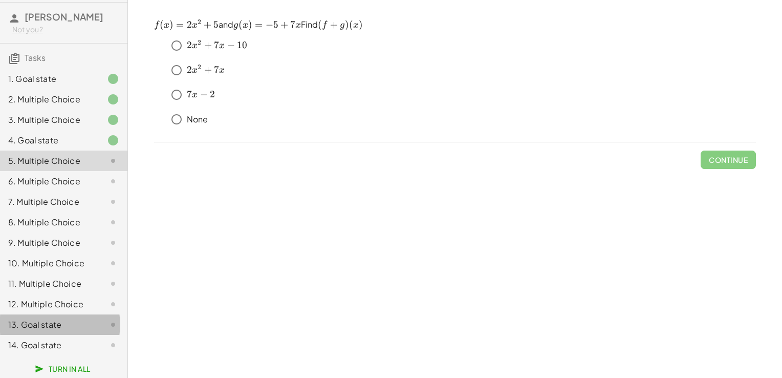
click at [66, 323] on div "13. Goal state" at bounding box center [49, 324] width 82 height 12
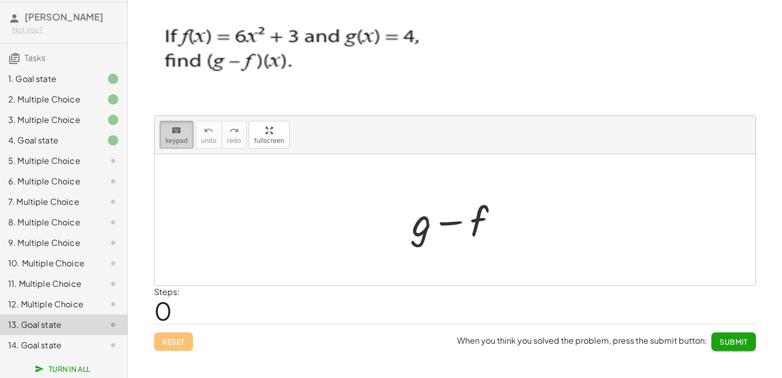
click at [184, 142] on span "keypad" at bounding box center [176, 140] width 23 height 7
click at [421, 224] on div at bounding box center [421, 221] width 19 height 48
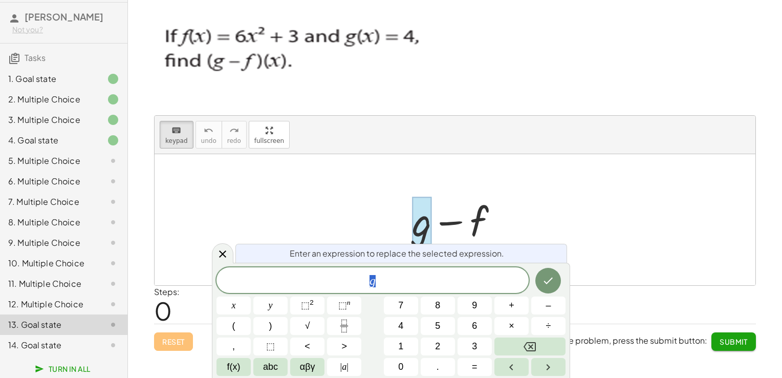
click at [421, 224] on div at bounding box center [421, 221] width 19 height 48
click at [402, 279] on span "g ​" at bounding box center [373, 281] width 312 height 14
click at [549, 279] on icon "Done" at bounding box center [548, 280] width 12 height 12
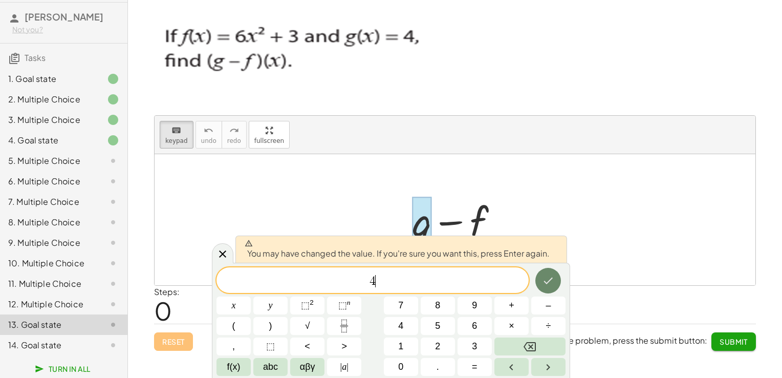
click at [549, 279] on icon "Done" at bounding box center [548, 280] width 12 height 12
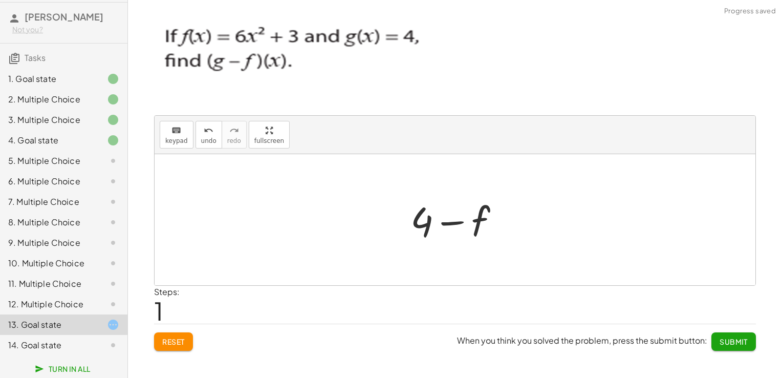
click at [480, 222] on div at bounding box center [460, 220] width 108 height 53
click at [176, 135] on button "keyboard keypad" at bounding box center [177, 135] width 34 height 28
click at [485, 211] on div at bounding box center [461, 222] width 57 height 46
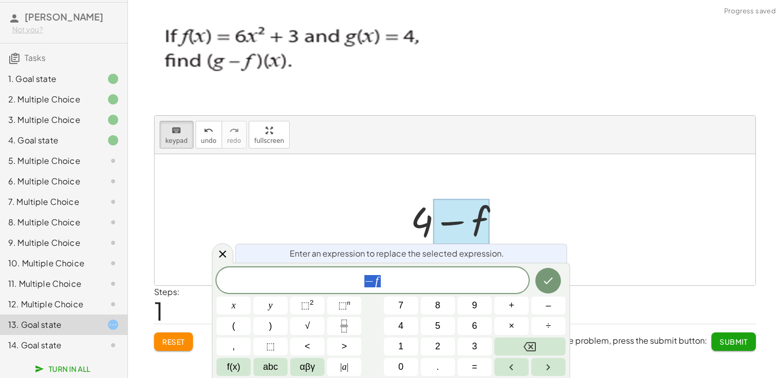
click at [485, 211] on div at bounding box center [461, 222] width 57 height 46
click at [417, 275] on span "− f" at bounding box center [373, 281] width 312 height 14
click at [307, 306] on span "⬚" at bounding box center [305, 305] width 9 height 10
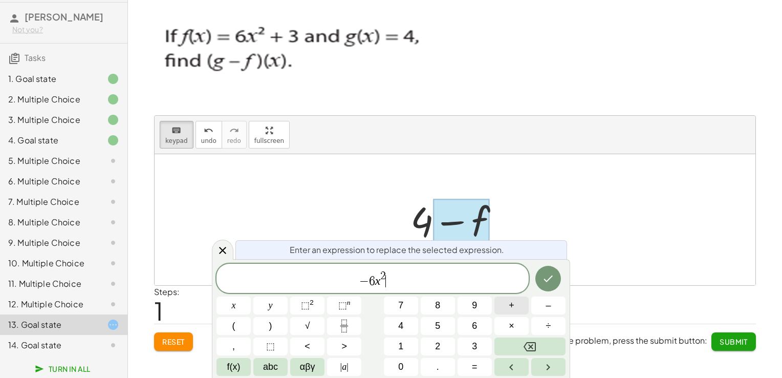
click at [516, 308] on button "+" at bounding box center [512, 305] width 34 height 18
click at [468, 344] on button "3" at bounding box center [475, 346] width 34 height 18
click at [549, 281] on icon "Done" at bounding box center [548, 278] width 12 height 12
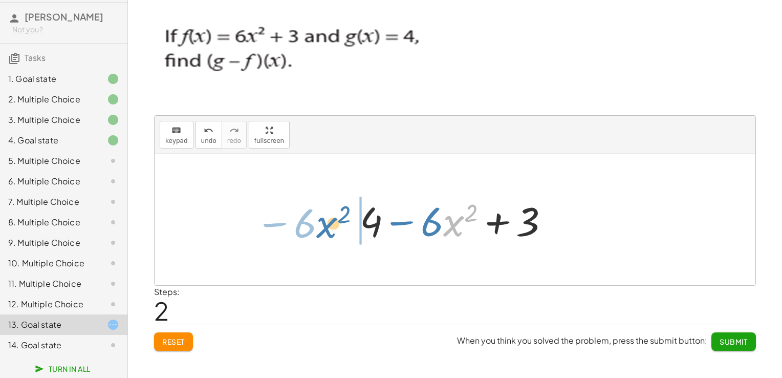
drag, startPoint x: 445, startPoint y: 225, endPoint x: 317, endPoint y: 226, distance: 128.5
click at [317, 226] on div "+ g − f + 4 − f · x 2 − · 6 + 4 − · 6 · x 2 + 3" at bounding box center [455, 219] width 601 height 131
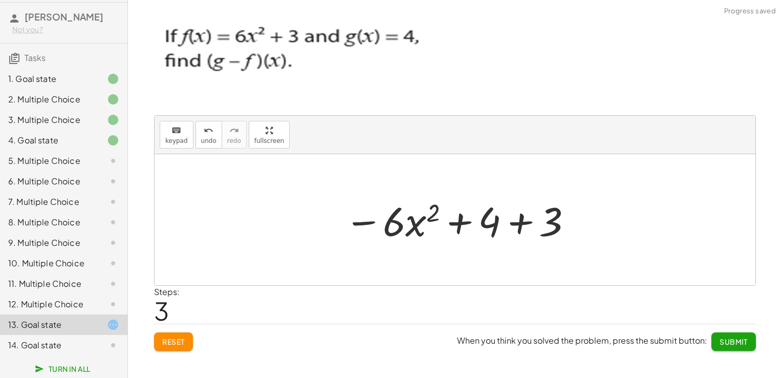
click at [524, 221] on div at bounding box center [458, 220] width 239 height 53
click at [524, 222] on div at bounding box center [459, 220] width 174 height 53
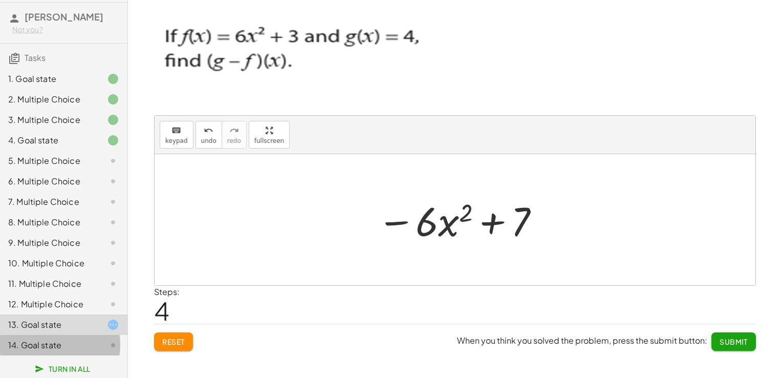
click at [65, 343] on div "14. Goal state" at bounding box center [49, 345] width 82 height 12
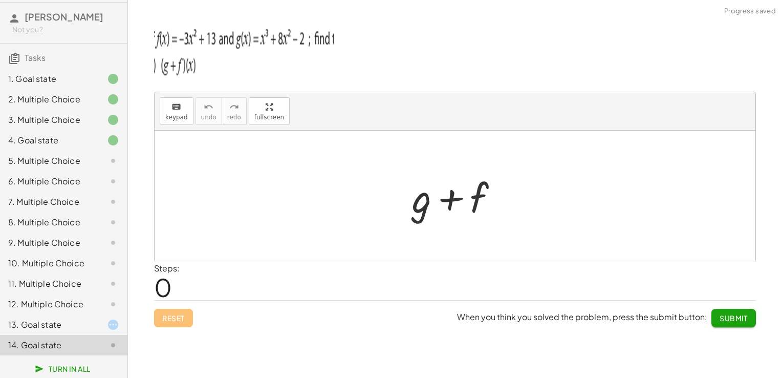
click at [59, 331] on div "13. Goal state" at bounding box center [63, 324] width 127 height 20
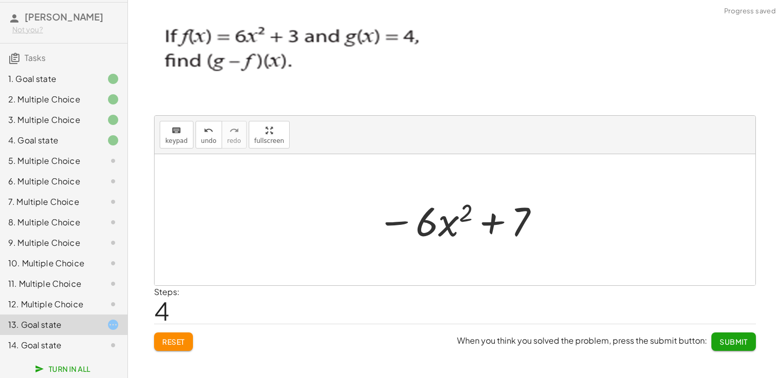
click at [63, 344] on div "14. Goal state" at bounding box center [49, 345] width 82 height 12
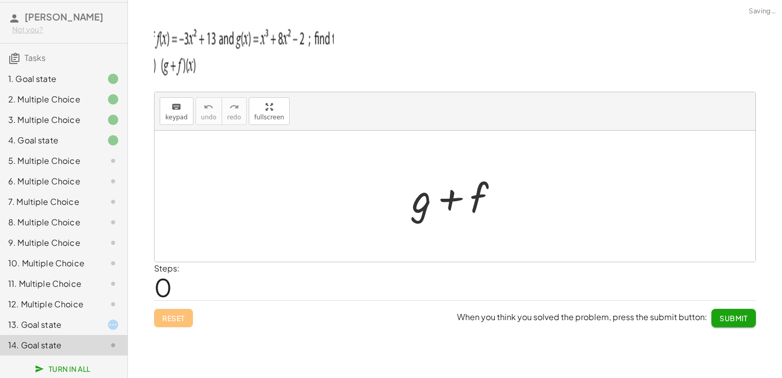
click at [420, 207] on div at bounding box center [459, 196] width 104 height 53
click at [182, 110] on div "keyboard" at bounding box center [176, 106] width 23 height 12
click at [414, 194] on div at bounding box center [421, 198] width 19 height 48
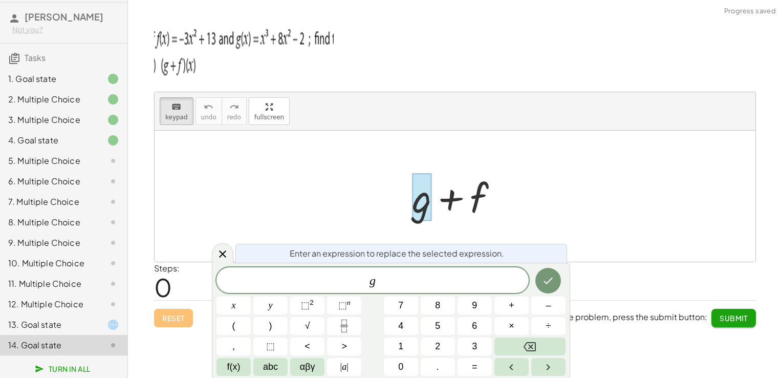
click at [414, 194] on div at bounding box center [421, 198] width 19 height 48
click at [420, 278] on span "g ​" at bounding box center [373, 281] width 312 height 14
click at [238, 304] on button "x" at bounding box center [234, 305] width 34 height 18
click at [299, 305] on button "⬚ 2" at bounding box center [307, 305] width 34 height 18
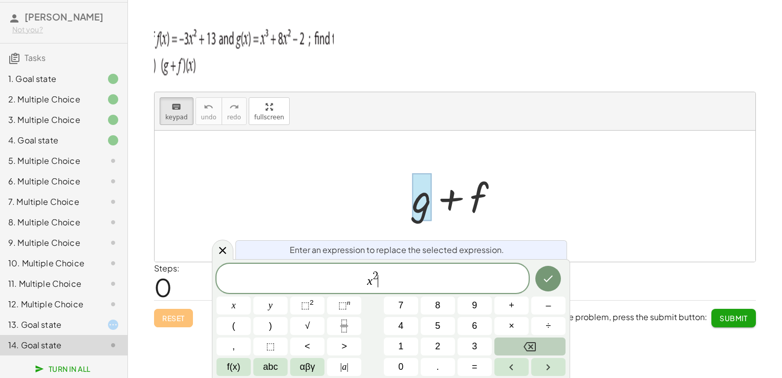
click at [522, 339] on button "Backspace" at bounding box center [530, 346] width 71 height 18
click at [522, 342] on button "Backspace" at bounding box center [530, 346] width 71 height 18
click at [476, 343] on span "3" at bounding box center [474, 346] width 5 height 14
click at [553, 364] on icon "Right arrow" at bounding box center [548, 367] width 12 height 12
click at [517, 303] on button "+" at bounding box center [512, 305] width 34 height 18
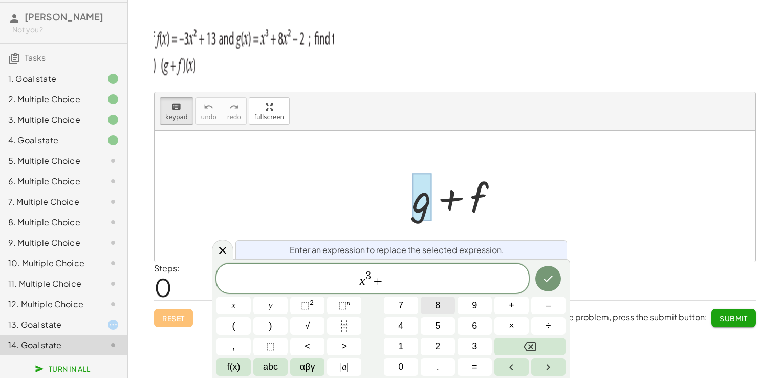
click at [434, 302] on button "8" at bounding box center [438, 305] width 34 height 18
click at [230, 304] on button "x" at bounding box center [234, 305] width 34 height 18
click at [298, 306] on button "⬚ 2" at bounding box center [307, 305] width 34 height 18
click at [543, 307] on button "–" at bounding box center [548, 305] width 34 height 18
click at [436, 349] on span "2" at bounding box center [437, 346] width 5 height 14
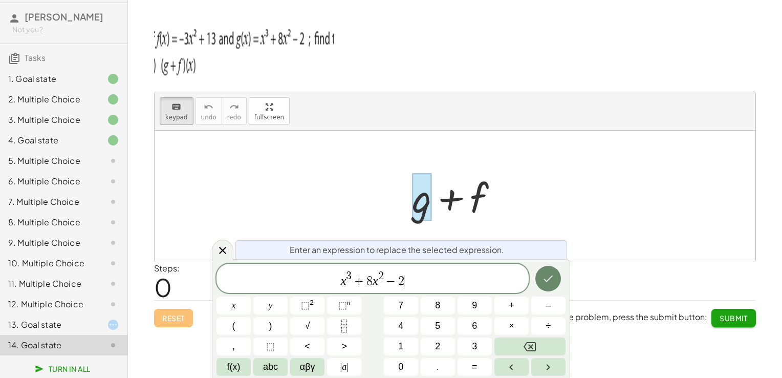
click at [541, 278] on button "Done" at bounding box center [549, 279] width 26 height 26
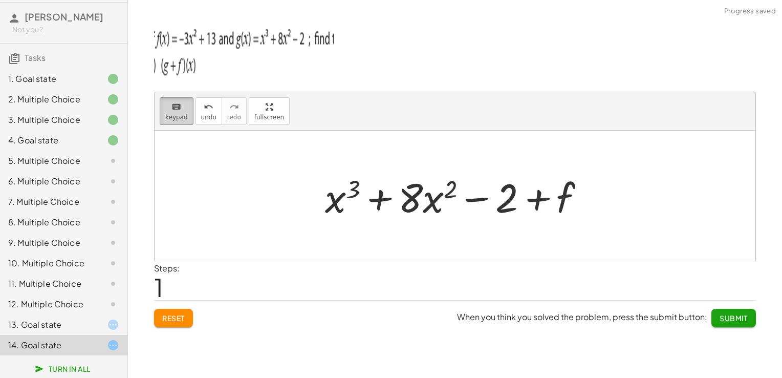
click at [172, 108] on icon "keyboard" at bounding box center [177, 107] width 10 height 12
click at [561, 198] on div at bounding box center [546, 199] width 57 height 46
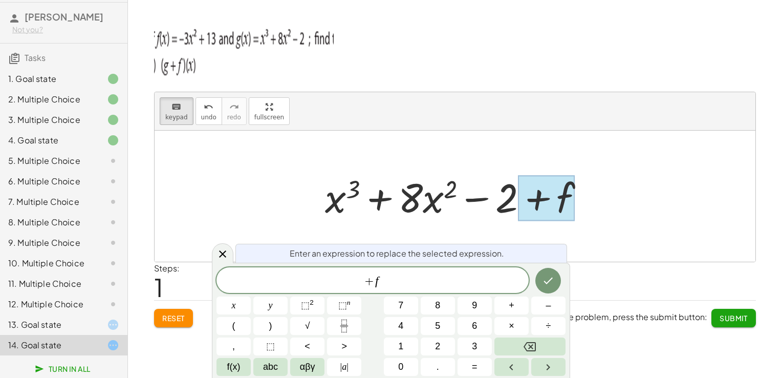
click at [403, 280] on span "+ f" at bounding box center [373, 281] width 312 height 14
click at [543, 302] on button "–" at bounding box center [548, 305] width 34 height 18
click at [477, 347] on span "3" at bounding box center [474, 346] width 5 height 14
click at [238, 308] on button "x" at bounding box center [234, 305] width 34 height 18
click at [317, 310] on button "⬚ 2" at bounding box center [307, 305] width 34 height 18
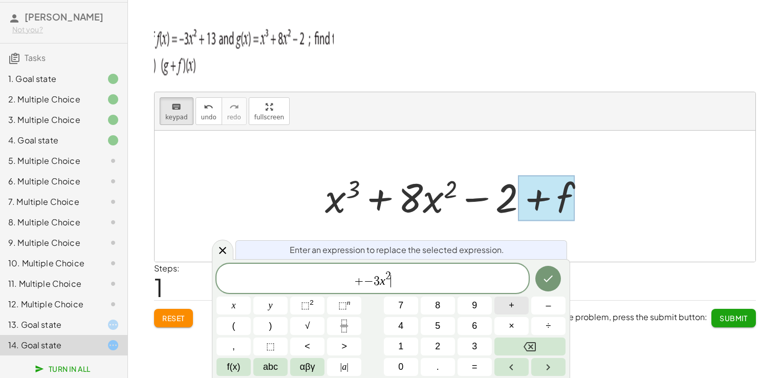
click at [519, 310] on button "+" at bounding box center [512, 305] width 34 height 18
click at [397, 349] on button "1" at bounding box center [401, 346] width 34 height 18
click at [470, 339] on button "3" at bounding box center [475, 346] width 34 height 18
click at [542, 275] on icon "Done" at bounding box center [548, 278] width 12 height 12
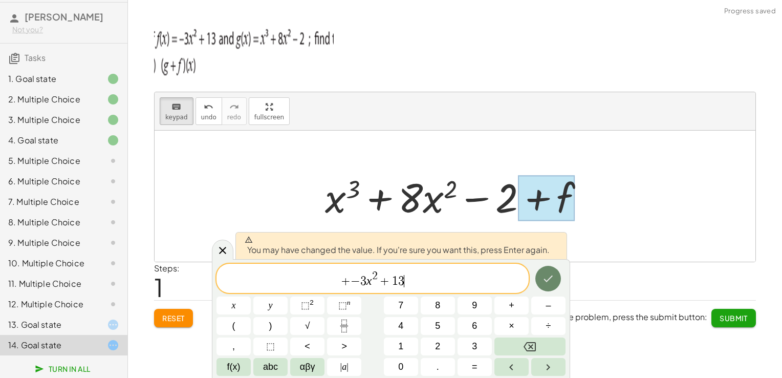
click at [542, 275] on icon "Done" at bounding box center [548, 278] width 12 height 12
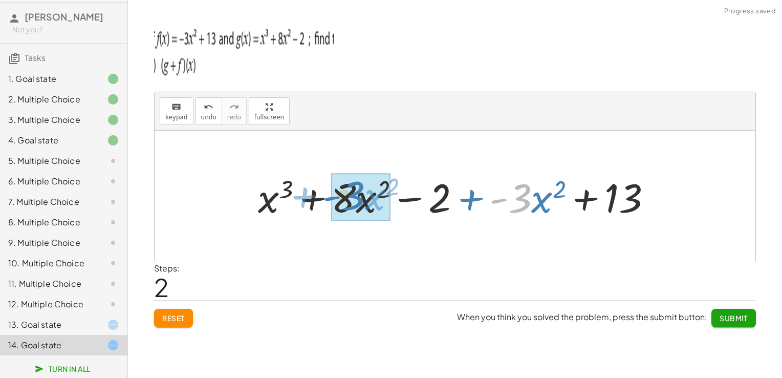
drag, startPoint x: 520, startPoint y: 196, endPoint x: 353, endPoint y: 193, distance: 166.9
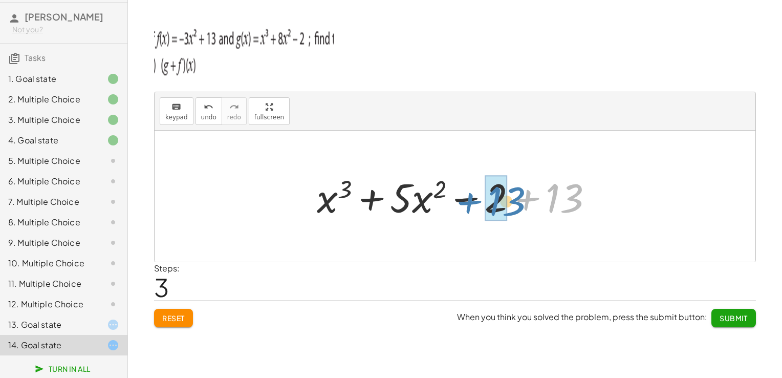
drag, startPoint x: 566, startPoint y: 195, endPoint x: 508, endPoint y: 198, distance: 57.9
click at [508, 198] on div at bounding box center [459, 196] width 294 height 53
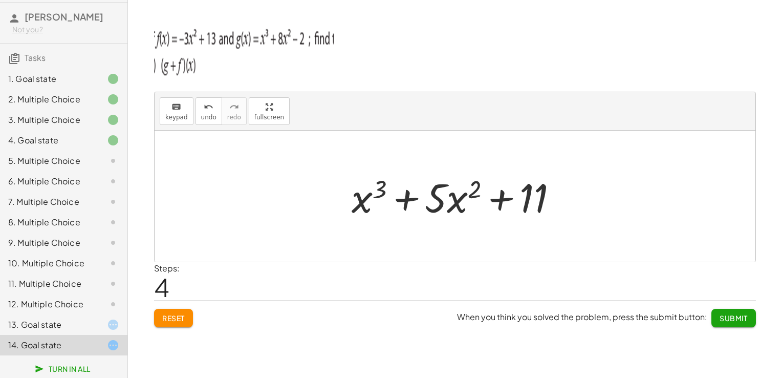
click at [61, 327] on div "13. Goal state" at bounding box center [49, 324] width 82 height 12
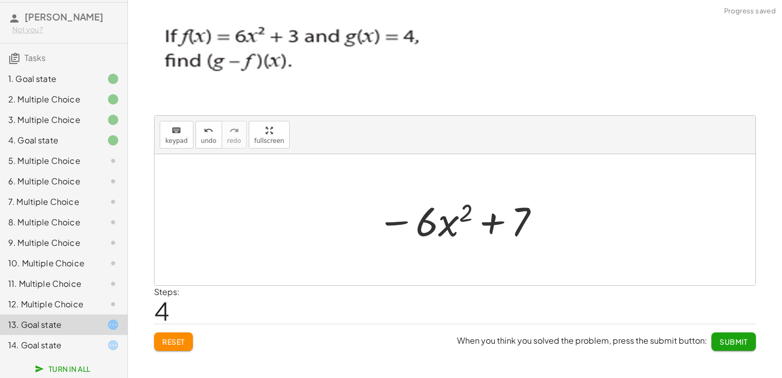
click at [729, 340] on span "Submit" at bounding box center [734, 341] width 28 height 9
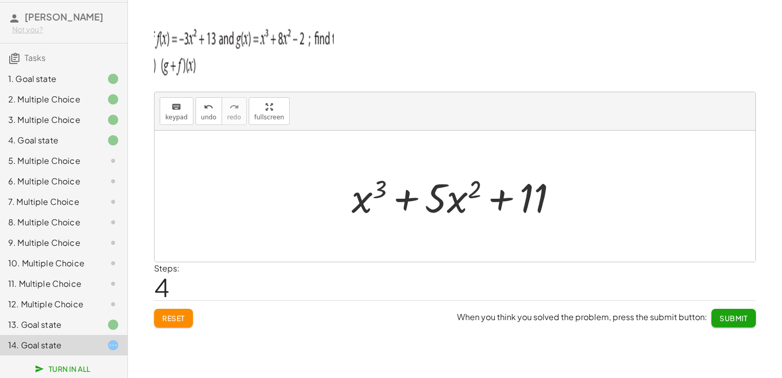
click at [306, 38] on img at bounding box center [244, 49] width 180 height 61
click at [185, 114] on button "keyboard keypad" at bounding box center [177, 111] width 34 height 28
click at [363, 199] on div at bounding box center [369, 198] width 35 height 48
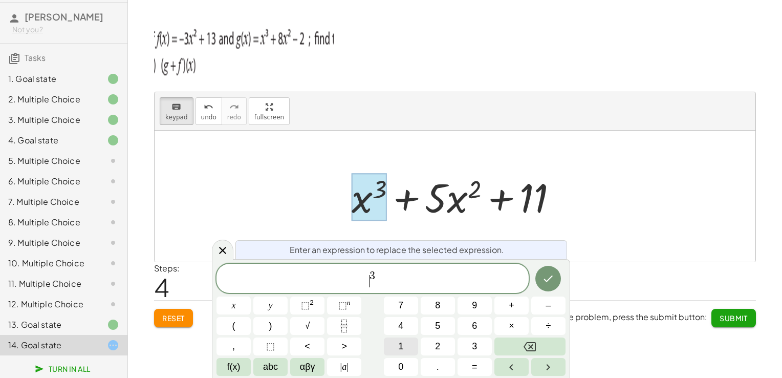
click at [404, 347] on button "1" at bounding box center [401, 346] width 34 height 18
click at [546, 283] on icon "Done" at bounding box center [548, 278] width 12 height 12
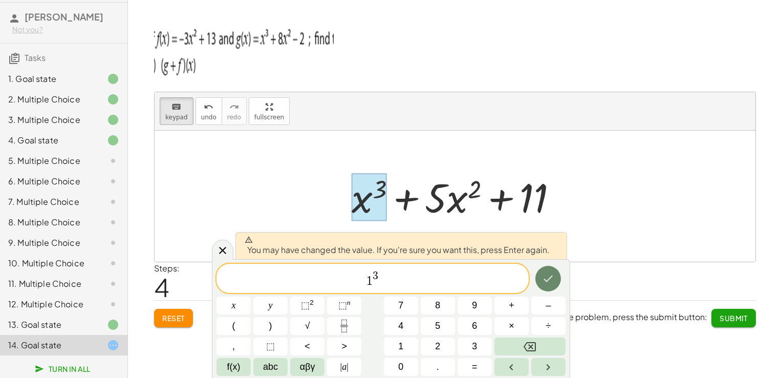
click at [542, 288] on button "Done" at bounding box center [549, 279] width 26 height 26
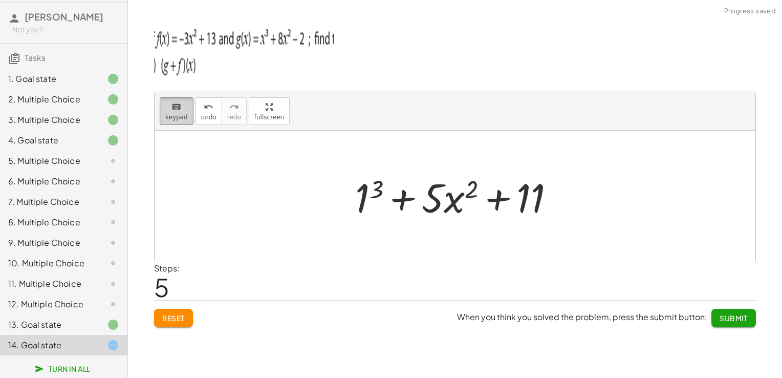
click at [178, 108] on icon "keyboard" at bounding box center [177, 107] width 10 height 12
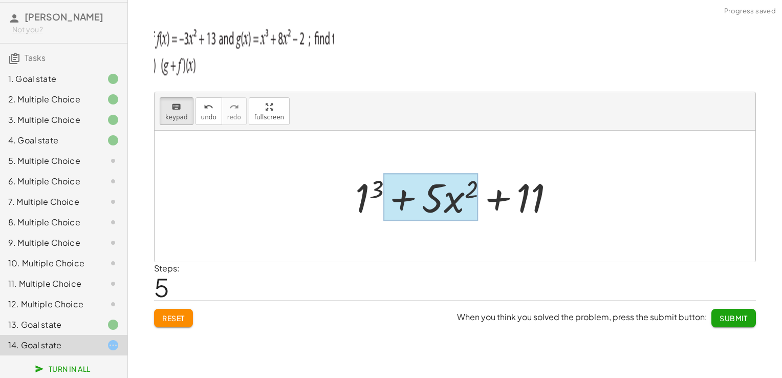
click at [459, 205] on div at bounding box center [430, 198] width 95 height 48
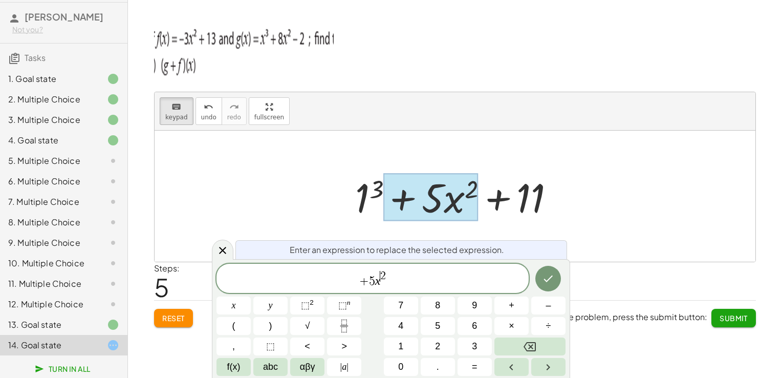
click at [382, 285] on span "+ 5 x ​ 2" at bounding box center [373, 279] width 312 height 18
click at [378, 285] on var "x" at bounding box center [378, 280] width 6 height 13
click at [235, 325] on span "(" at bounding box center [233, 326] width 3 height 14
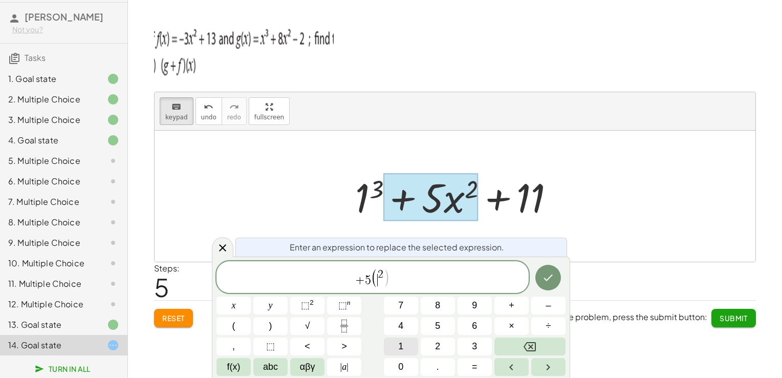
click at [405, 346] on button "1" at bounding box center [401, 346] width 34 height 18
click at [269, 325] on span ")" at bounding box center [270, 326] width 3 height 14
click at [548, 282] on icon "Done" at bounding box center [548, 278] width 12 height 12
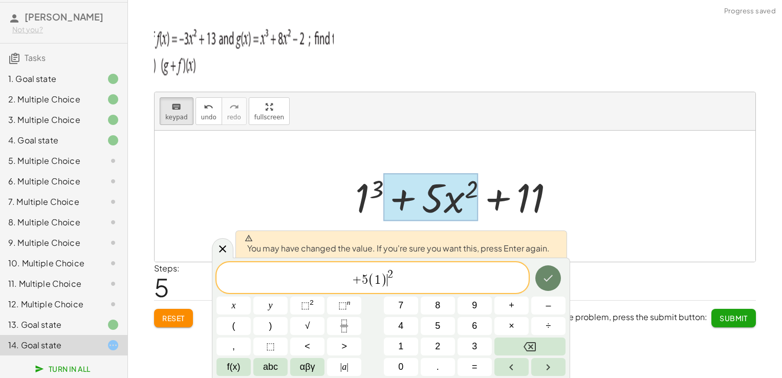
click at [548, 282] on icon "Done" at bounding box center [548, 278] width 12 height 12
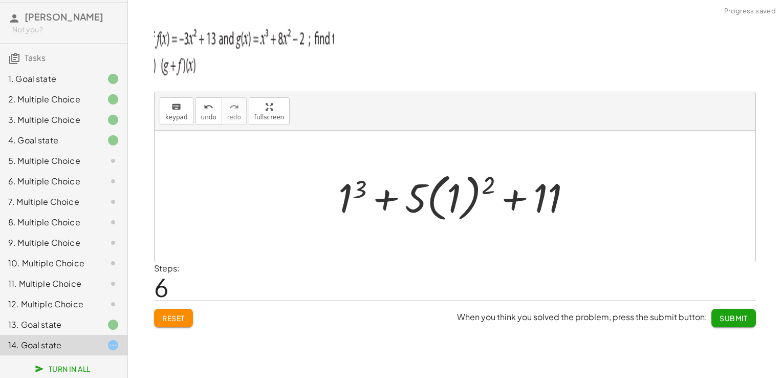
click at [449, 188] on div at bounding box center [458, 196] width 251 height 57
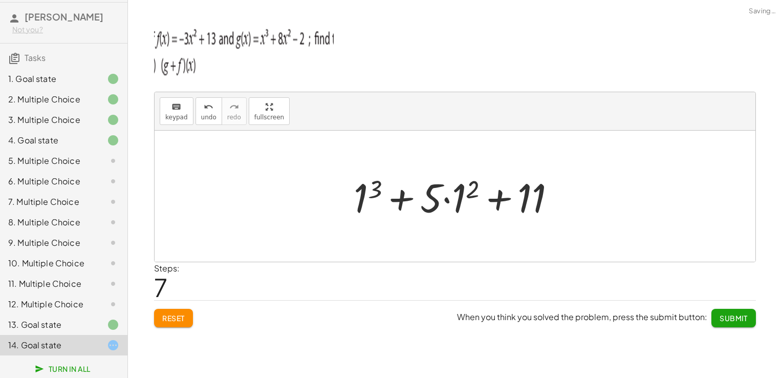
click at [442, 196] on div at bounding box center [459, 196] width 221 height 53
click at [448, 197] on div at bounding box center [459, 196] width 221 height 53
click at [453, 197] on div at bounding box center [459, 196] width 221 height 53
click at [453, 197] on div at bounding box center [458, 196] width 207 height 53
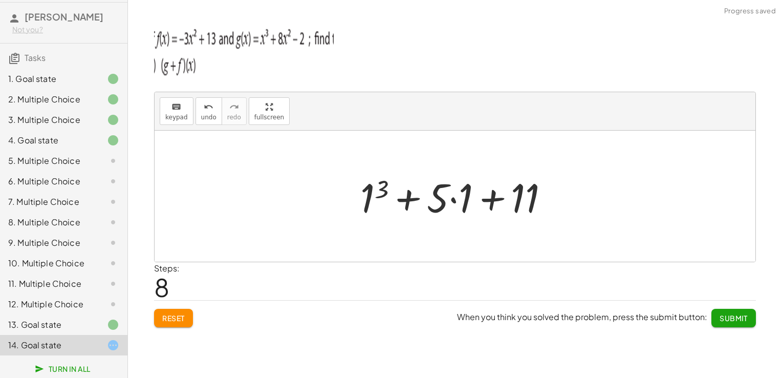
click at [451, 197] on div at bounding box center [458, 196] width 207 height 53
click at [451, 197] on div at bounding box center [459, 196] width 183 height 53
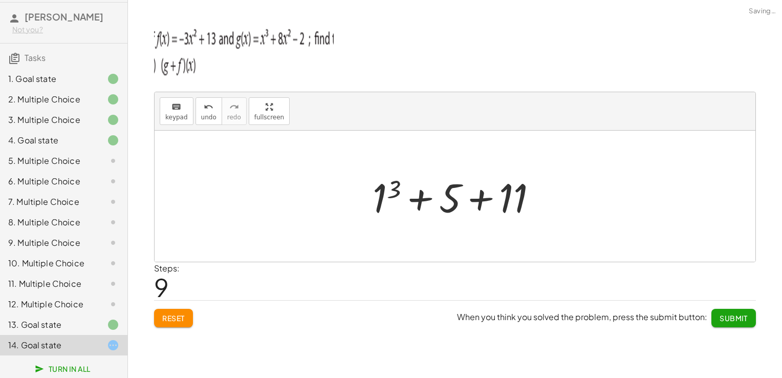
click at [389, 196] on div at bounding box center [459, 196] width 183 height 53
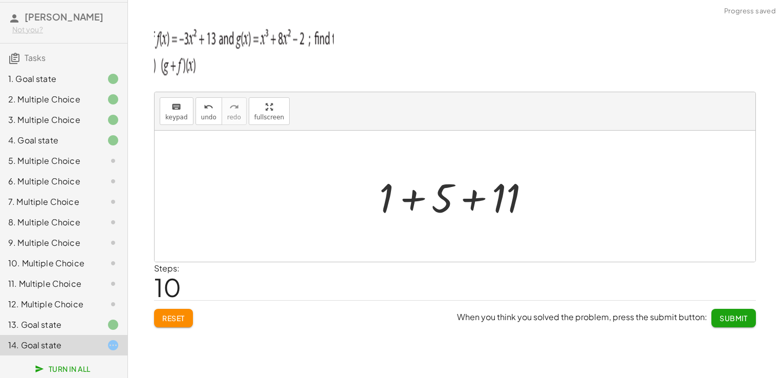
click at [394, 202] on div at bounding box center [458, 196] width 169 height 53
click at [394, 202] on div "+ g + f + x 3 + · 8 · x 2 − 2 + f + x 3 + · 8 · x 2 − 2 + · - 3 · x 2 + 13 + x …" at bounding box center [455, 196] width 131 height 58
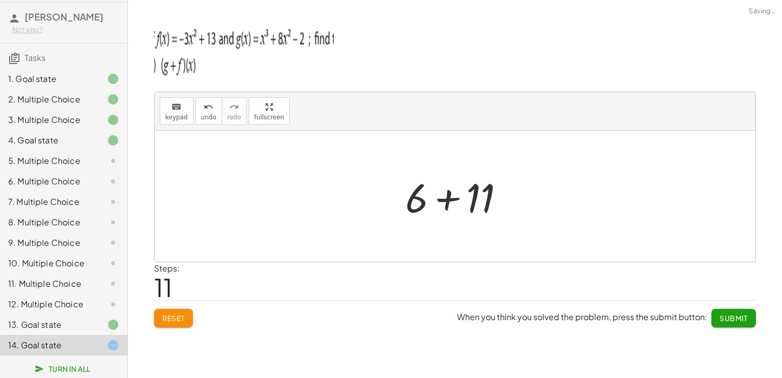
drag, startPoint x: 394, startPoint y: 202, endPoint x: 412, endPoint y: 204, distance: 18.0
click at [412, 204] on div at bounding box center [459, 196] width 118 height 53
click at [429, 199] on div at bounding box center [459, 196] width 118 height 53
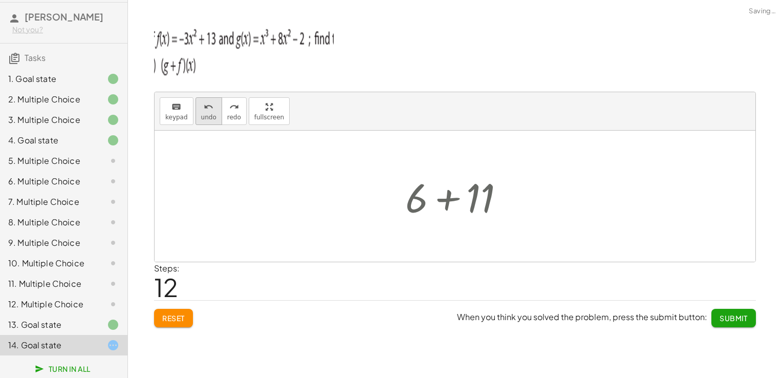
click at [201, 114] on span "undo" at bounding box center [208, 117] width 15 height 7
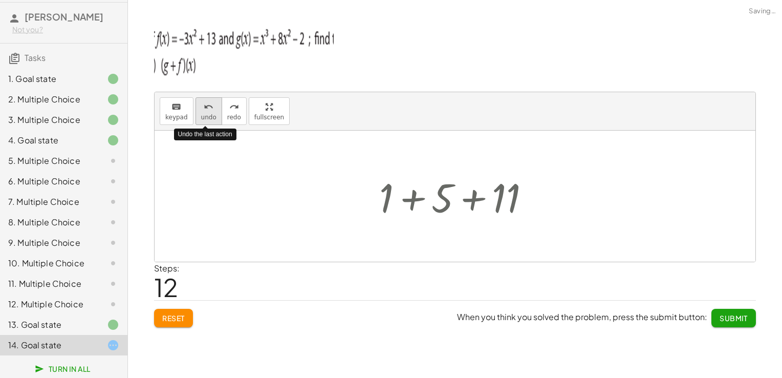
click at [205, 111] on icon "undo" at bounding box center [209, 107] width 10 height 12
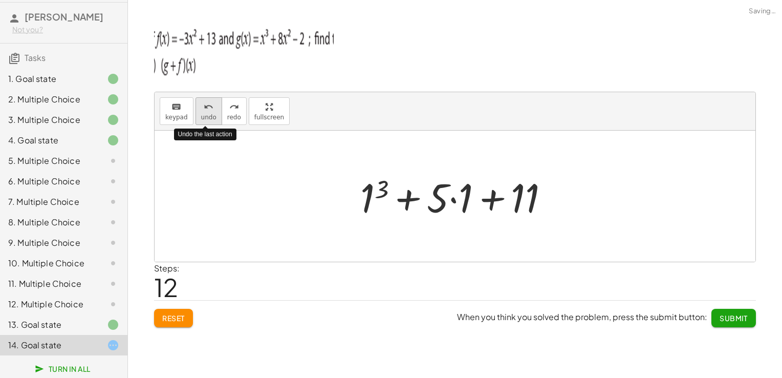
click at [205, 111] on icon "undo" at bounding box center [209, 107] width 10 height 12
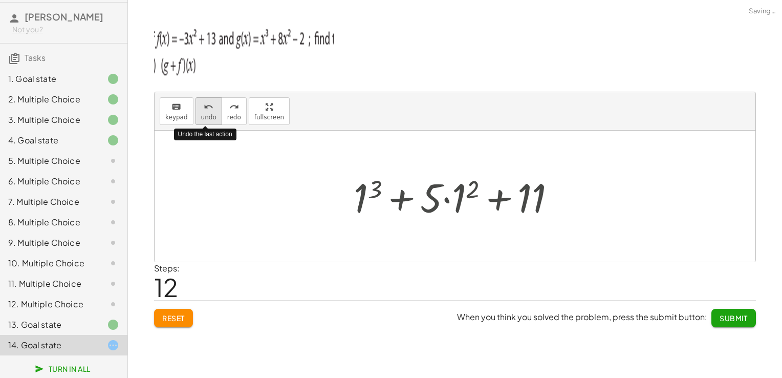
click at [205, 111] on icon "undo" at bounding box center [209, 107] width 10 height 12
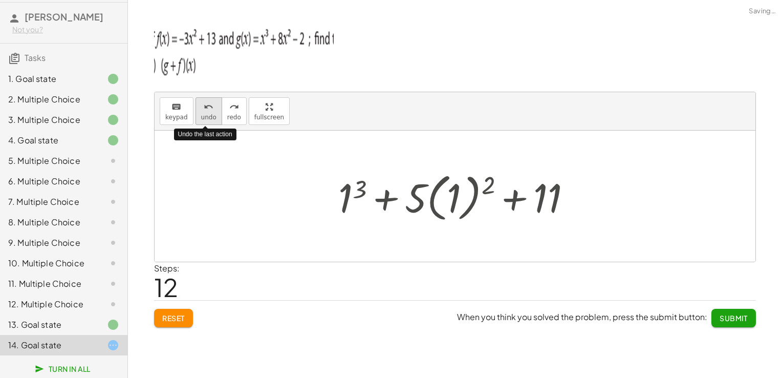
click at [205, 111] on icon "undo" at bounding box center [209, 107] width 10 height 12
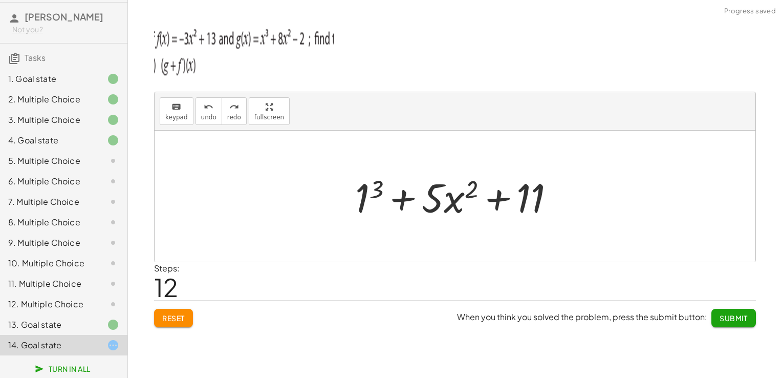
click at [179, 318] on span "Reset" at bounding box center [173, 317] width 23 height 9
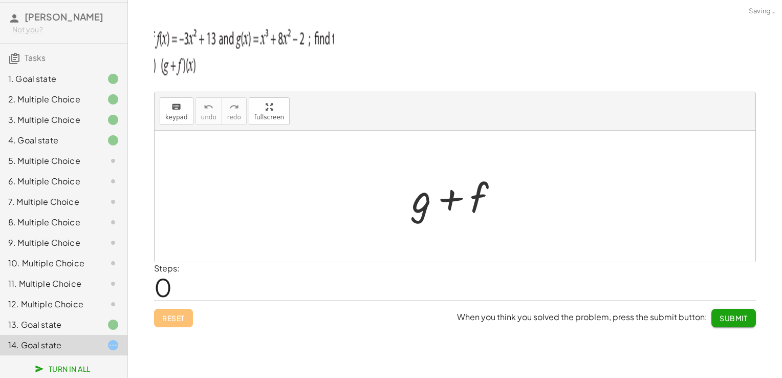
click at [428, 206] on div at bounding box center [459, 196] width 104 height 53
click at [173, 106] on icon "keyboard" at bounding box center [177, 107] width 10 height 12
click at [428, 206] on div at bounding box center [421, 198] width 19 height 48
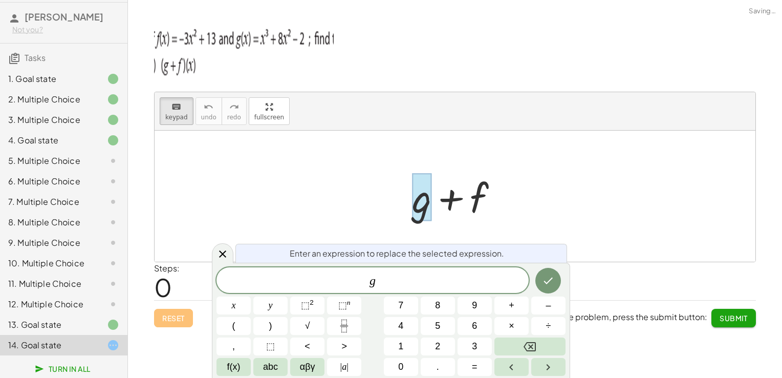
click at [428, 206] on div at bounding box center [421, 198] width 19 height 48
click at [379, 280] on span "g ​" at bounding box center [373, 281] width 312 height 14
click at [237, 301] on button "x" at bounding box center [234, 305] width 34 height 18
click at [313, 301] on sup "2" at bounding box center [312, 303] width 4 height 8
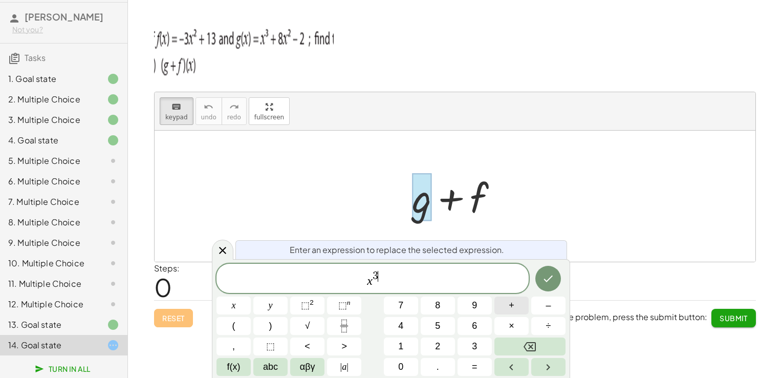
click at [517, 306] on button "+" at bounding box center [512, 305] width 34 height 18
click at [438, 310] on span "8" at bounding box center [437, 306] width 5 height 14
click at [231, 305] on button "x" at bounding box center [234, 305] width 34 height 18
click at [301, 303] on button "⬚ 2" at bounding box center [307, 305] width 34 height 18
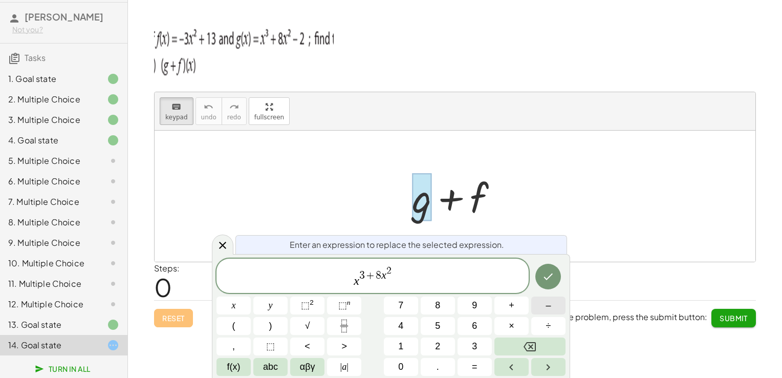
click at [540, 300] on button "–" at bounding box center [548, 305] width 34 height 18
click at [435, 343] on span "2" at bounding box center [437, 346] width 5 height 14
click at [359, 275] on span "+" at bounding box center [362, 276] width 11 height 11
drag, startPoint x: 410, startPoint y: 270, endPoint x: 354, endPoint y: 276, distance: 55.6
click at [354, 276] on span "x 3 + 8 x 2 − 2" at bounding box center [373, 277] width 312 height 24
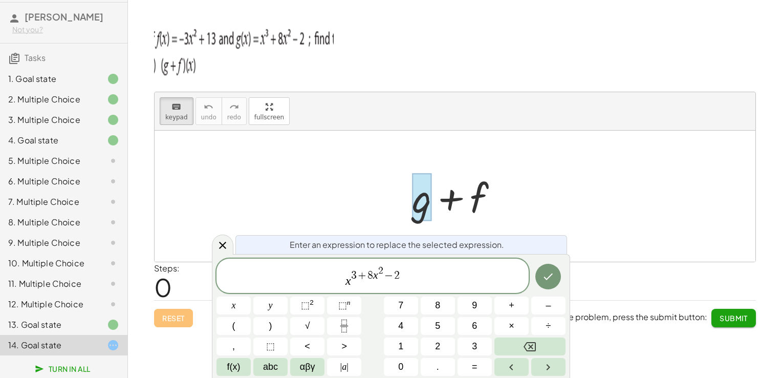
click at [361, 276] on span "+" at bounding box center [362, 276] width 11 height 11
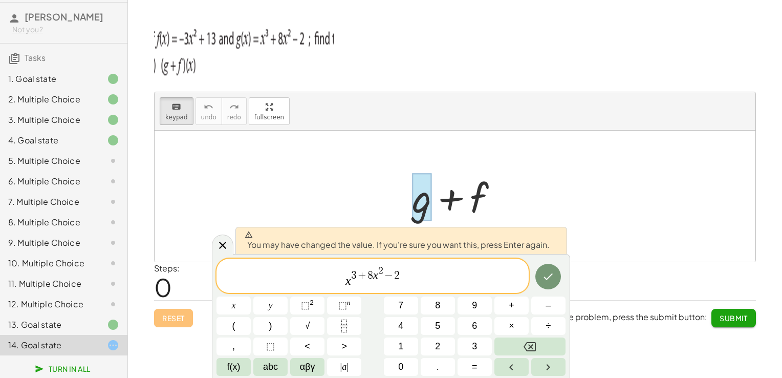
click at [394, 273] on span "2" at bounding box center [397, 275] width 6 height 11
click at [404, 274] on span "x 3 + 8 x 2 − 2 ​" at bounding box center [373, 277] width 312 height 24
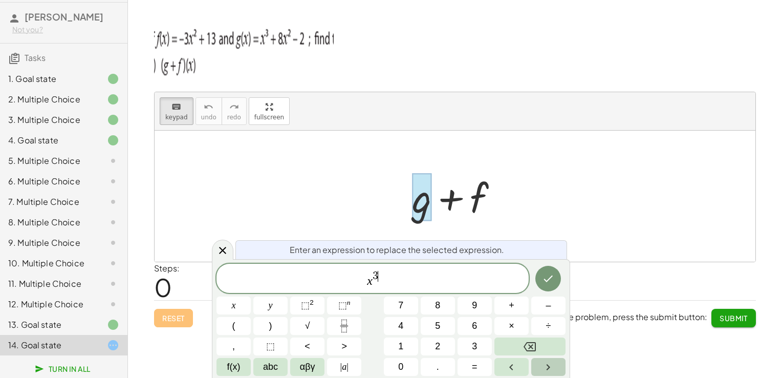
click at [561, 367] on button "Right arrow" at bounding box center [548, 367] width 34 height 18
click at [506, 305] on button "+" at bounding box center [512, 305] width 34 height 18
click at [436, 306] on span "8" at bounding box center [437, 306] width 5 height 14
click at [243, 308] on button "x" at bounding box center [234, 305] width 34 height 18
click at [305, 306] on span "⬚" at bounding box center [305, 305] width 9 height 10
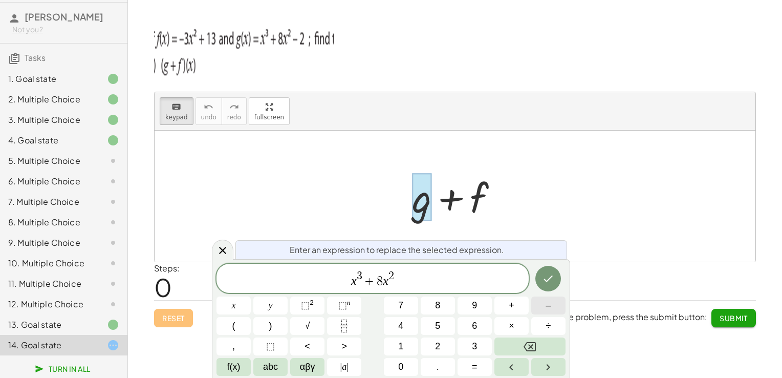
click at [544, 307] on button "–" at bounding box center [548, 305] width 34 height 18
click at [439, 343] on span "2" at bounding box center [437, 346] width 5 height 14
click at [557, 276] on button "Done" at bounding box center [549, 279] width 26 height 26
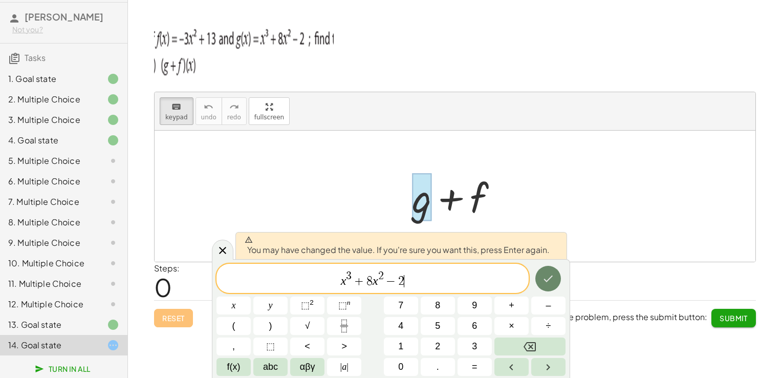
click at [557, 277] on button "Done" at bounding box center [549, 279] width 26 height 26
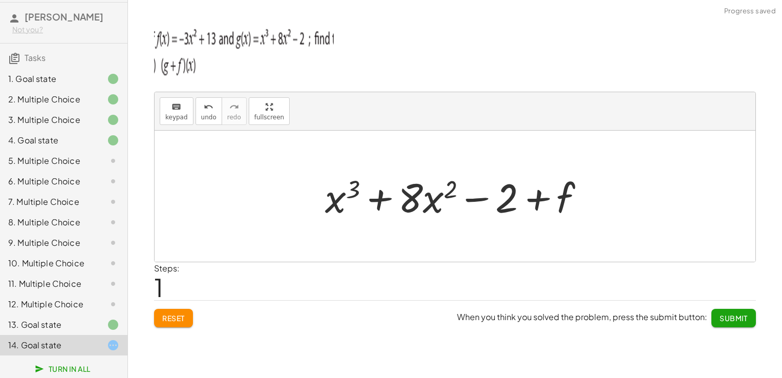
click at [572, 188] on div at bounding box center [459, 196] width 278 height 53
click at [174, 110] on icon "keyboard" at bounding box center [177, 107] width 10 height 12
click at [549, 190] on div at bounding box center [546, 199] width 57 height 46
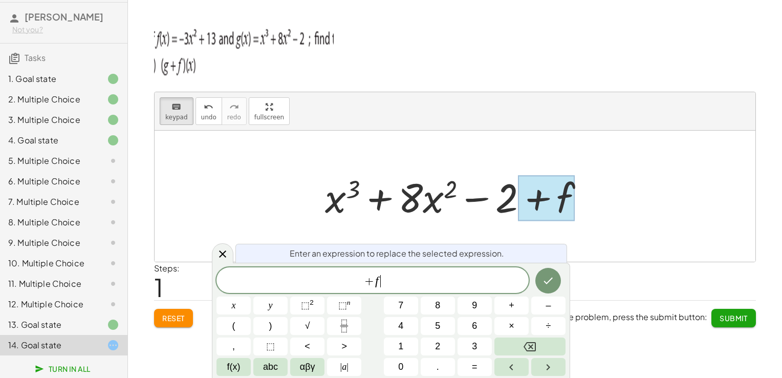
click at [439, 282] on span "+ f ​" at bounding box center [373, 281] width 312 height 14
click at [550, 302] on span "–" at bounding box center [548, 306] width 5 height 14
click at [476, 351] on span "3" at bounding box center [474, 346] width 5 height 14
click at [501, 323] on button "×" at bounding box center [512, 326] width 34 height 18
click at [512, 343] on button "Backspace" at bounding box center [530, 346] width 71 height 18
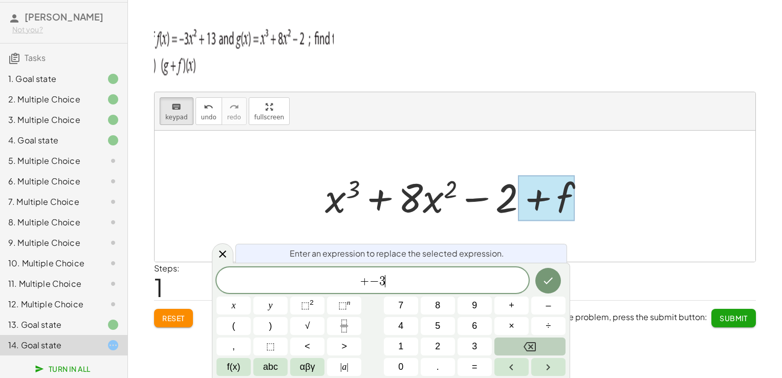
click at [512, 343] on button "Backspace" at bounding box center [530, 346] width 71 height 18
click at [241, 323] on button "(" at bounding box center [234, 326] width 34 height 18
click at [548, 306] on span "–" at bounding box center [548, 306] width 5 height 14
click at [484, 353] on button "3" at bounding box center [475, 346] width 34 height 18
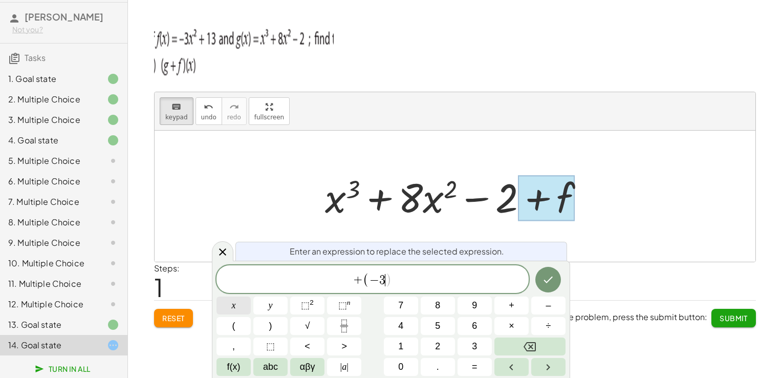
click at [238, 303] on button "x" at bounding box center [234, 305] width 34 height 18
click at [314, 300] on button "⬚ 2" at bounding box center [307, 305] width 34 height 18
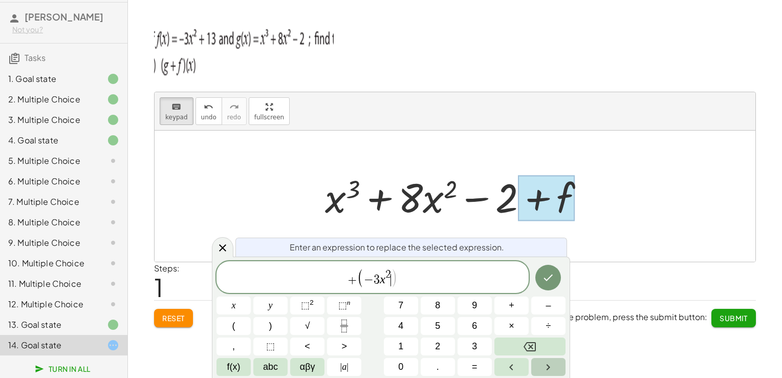
click at [554, 368] on icon "Right arrow" at bounding box center [548, 367] width 12 height 12
click at [505, 306] on button "+" at bounding box center [512, 305] width 34 height 18
click at [399, 340] on span "1" at bounding box center [400, 346] width 5 height 14
click at [471, 350] on button "3" at bounding box center [475, 346] width 34 height 18
drag, startPoint x: 372, startPoint y: 268, endPoint x: 379, endPoint y: 269, distance: 7.3
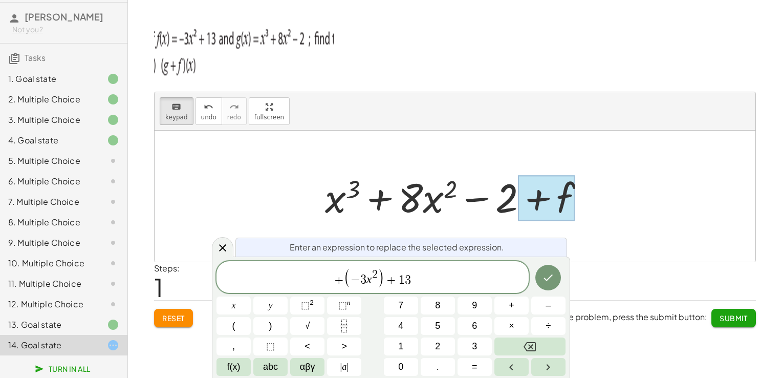
click at [374, 268] on span "( − 3 x 2 )" at bounding box center [364, 277] width 40 height 19
click at [390, 275] on span "+" at bounding box center [391, 280] width 15 height 12
click at [441, 276] on span "+ ( − 3 x 2 + 1 3 ) ​" at bounding box center [373, 277] width 312 height 21
click at [275, 328] on button ")" at bounding box center [270, 326] width 34 height 18
click at [382, 284] on span "+" at bounding box center [385, 280] width 15 height 12
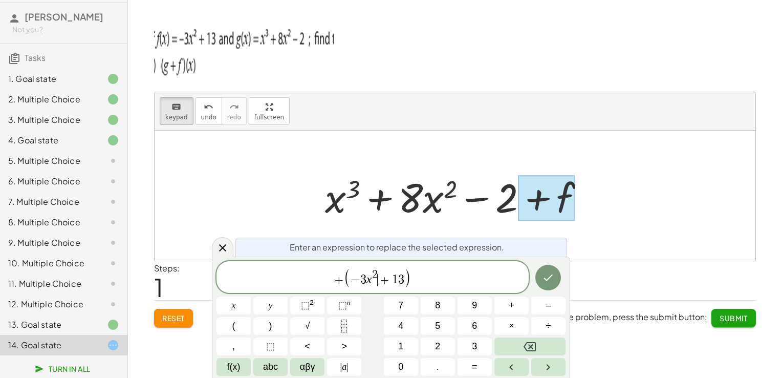
click at [384, 282] on span "+" at bounding box center [385, 280] width 15 height 12
click at [420, 272] on span "+ ( − 3 x 2 ​ + 1 3 )" at bounding box center [373, 277] width 312 height 21
click at [549, 274] on icon "Done" at bounding box center [548, 277] width 12 height 12
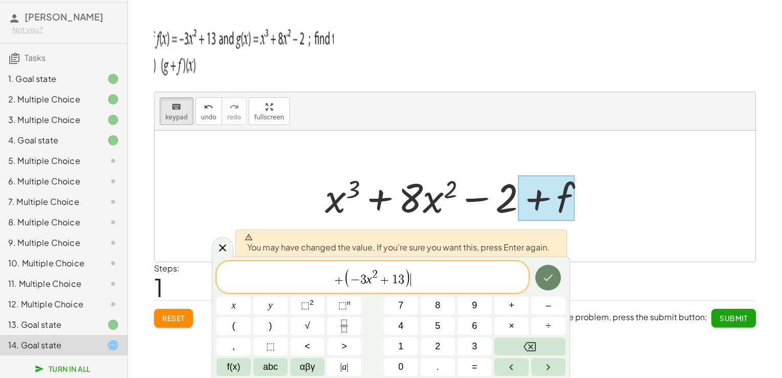
click at [549, 274] on icon "Done" at bounding box center [548, 277] width 12 height 12
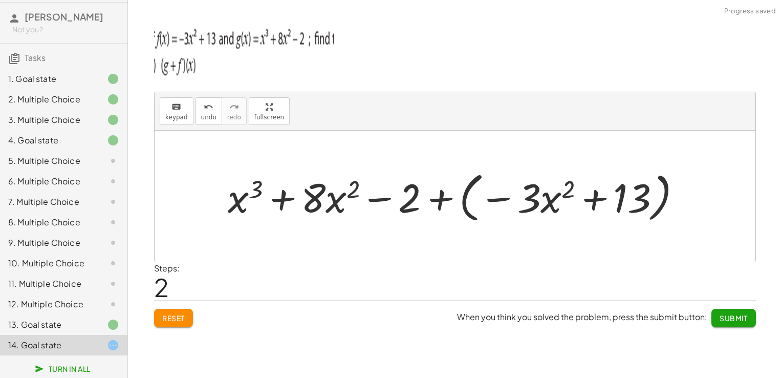
click at [542, 202] on div at bounding box center [459, 196] width 472 height 59
click at [441, 196] on div at bounding box center [459, 196] width 472 height 59
click at [441, 196] on div at bounding box center [458, 196] width 393 height 53
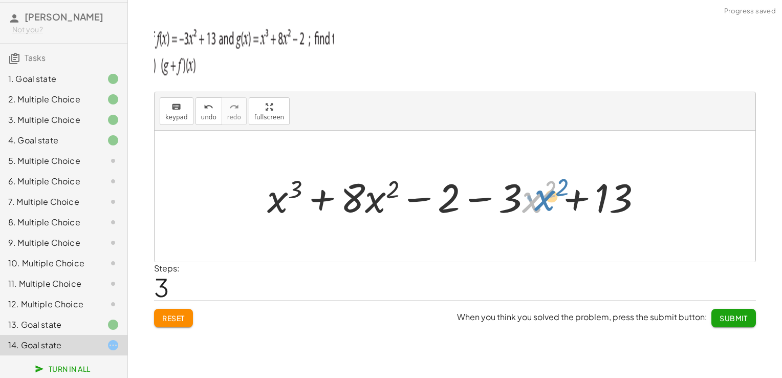
drag, startPoint x: 529, startPoint y: 205, endPoint x: 537, endPoint y: 206, distance: 7.7
click at [537, 206] on div at bounding box center [458, 196] width 393 height 53
click at [512, 194] on div at bounding box center [458, 196] width 393 height 53
drag, startPoint x: 512, startPoint y: 194, endPoint x: 523, endPoint y: 196, distance: 12.0
click at [523, 196] on div at bounding box center [458, 196] width 393 height 53
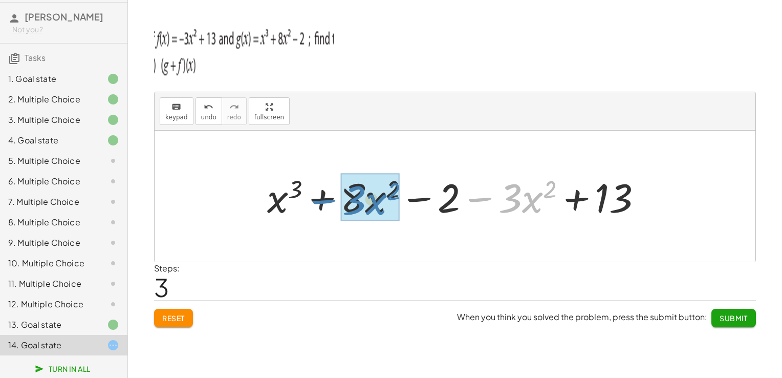
drag, startPoint x: 475, startPoint y: 187, endPoint x: 317, endPoint y: 189, distance: 157.7
click at [317, 189] on div at bounding box center [458, 196] width 393 height 53
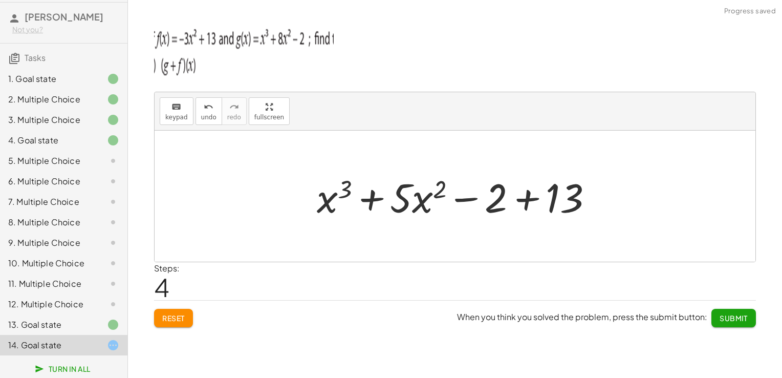
click at [528, 192] on div at bounding box center [459, 196] width 294 height 53
click at [528, 192] on div at bounding box center [459, 196] width 225 height 53
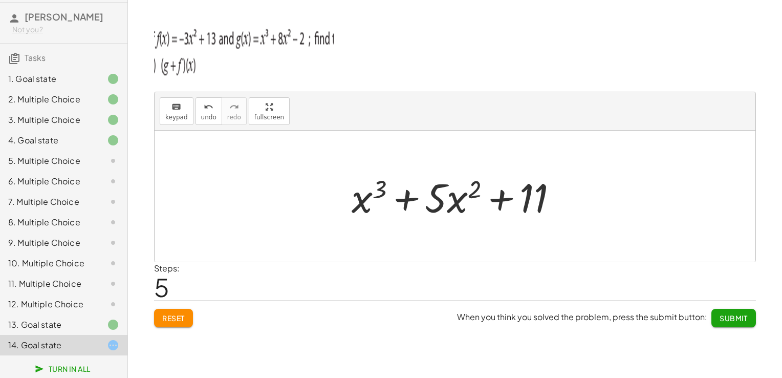
click at [747, 319] on span "Submit" at bounding box center [734, 317] width 28 height 9
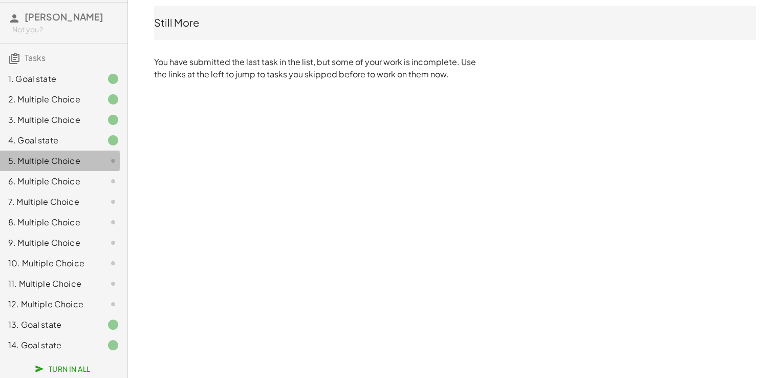
click at [50, 155] on div "5. Multiple Choice" at bounding box center [49, 161] width 82 height 12
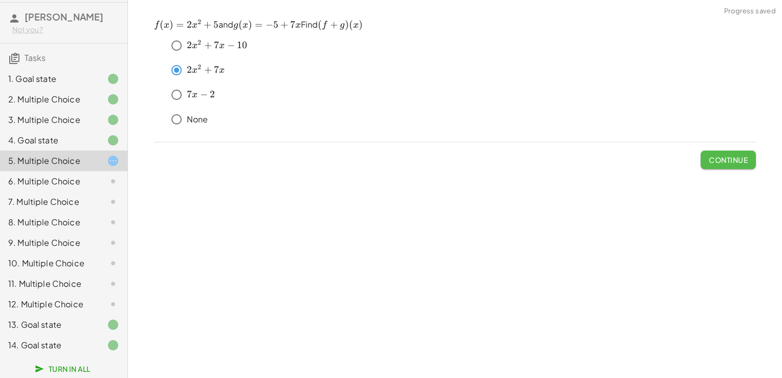
click at [725, 163] on span "Continue" at bounding box center [728, 159] width 39 height 9
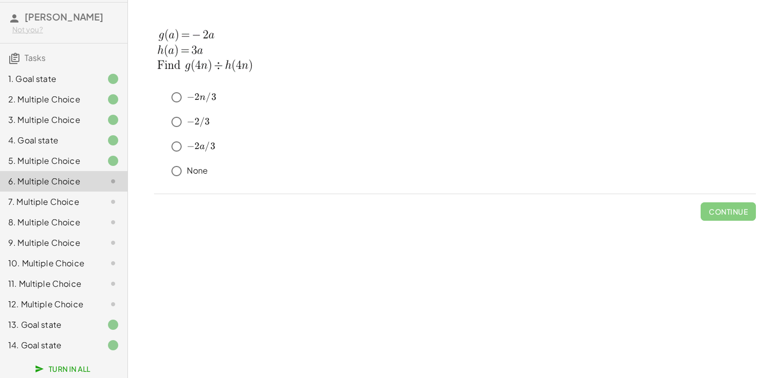
click at [69, 191] on div "5. Multiple Choice" at bounding box center [63, 201] width 127 height 20
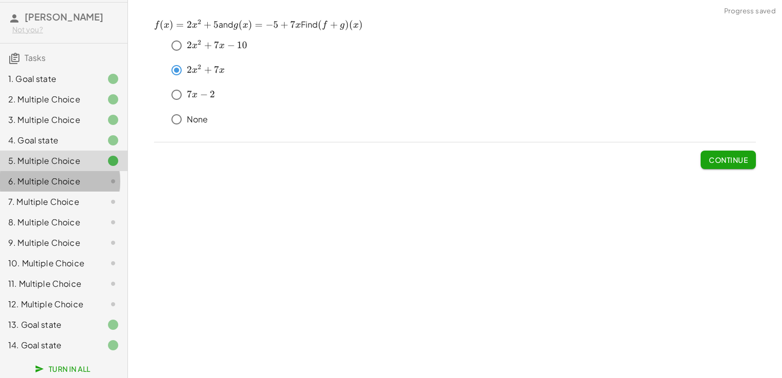
click at [74, 212] on div "6. Multiple Choice" at bounding box center [63, 222] width 127 height 20
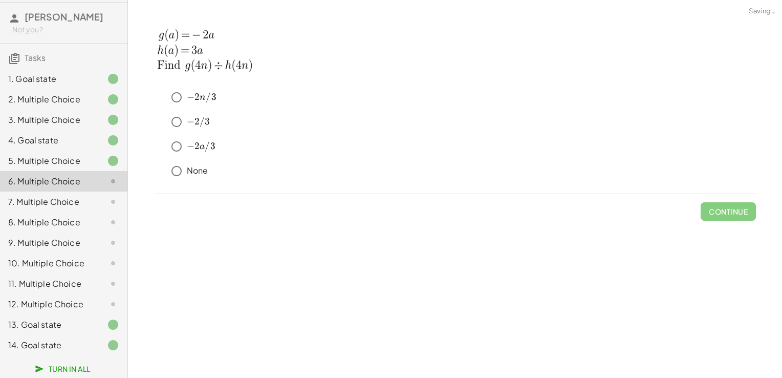
click at [454, 261] on div "keyboard keypad undo undo redo redo fullscreen × Steps: 12 Reset When you think…" at bounding box center [455, 189] width 654 height 378
click at [725, 207] on span "Continue" at bounding box center [728, 211] width 39 height 9
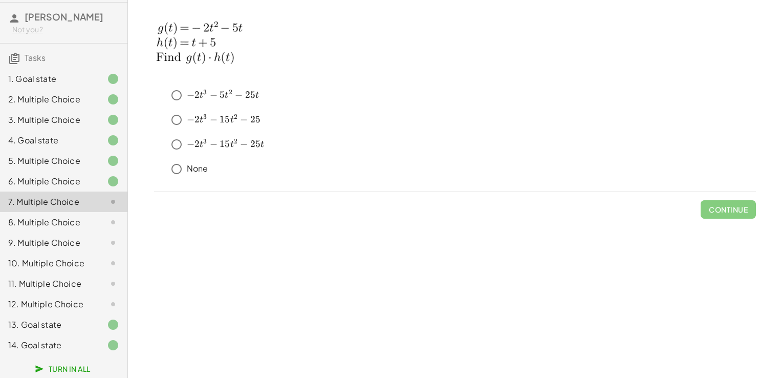
click at [80, 175] on div "6. Multiple Choice" at bounding box center [49, 181] width 82 height 12
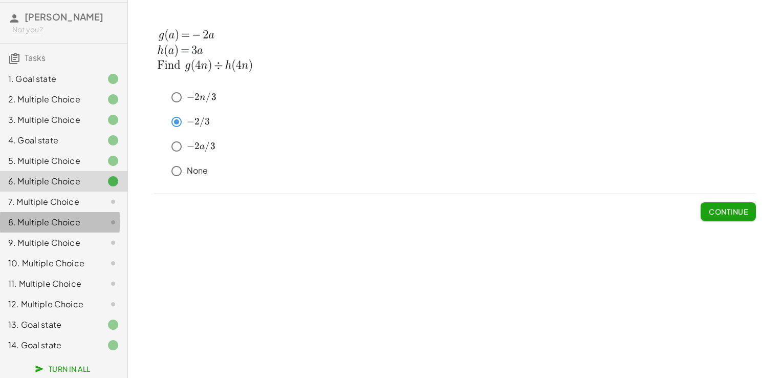
click at [59, 253] on div "8. Multiple Choice" at bounding box center [63, 263] width 127 height 20
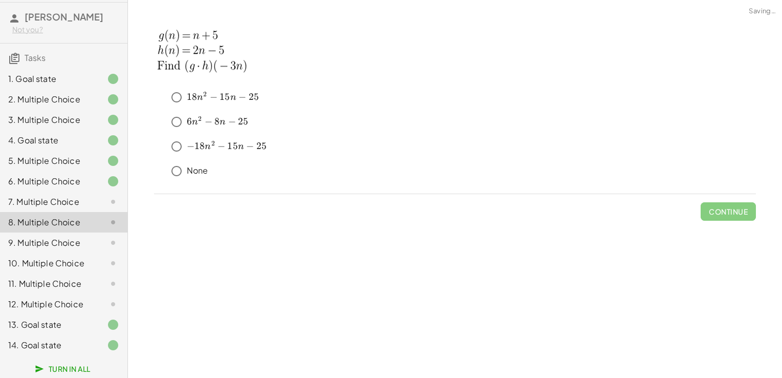
click at [67, 197] on div "7. Multiple Choice" at bounding box center [49, 202] width 82 height 12
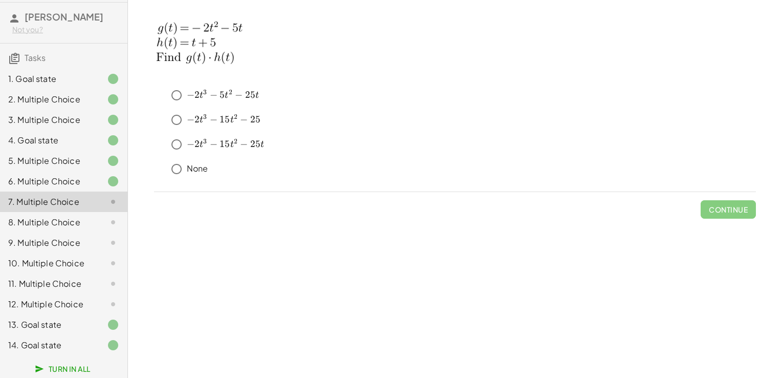
click at [94, 216] on div at bounding box center [105, 222] width 29 height 12
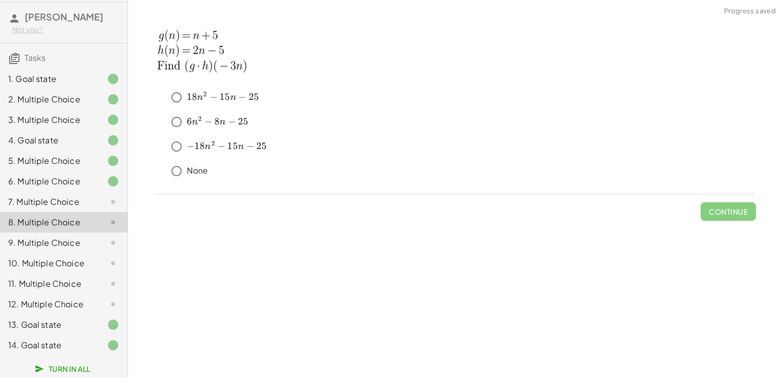
click at [93, 237] on div at bounding box center [105, 243] width 29 height 12
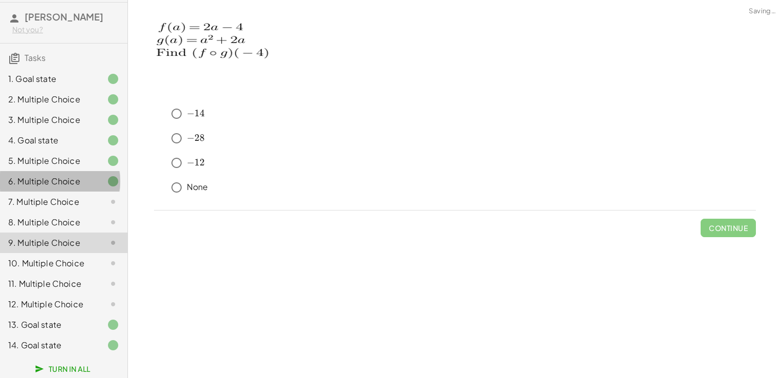
click at [81, 212] on div "6. Multiple Choice" at bounding box center [63, 222] width 127 height 20
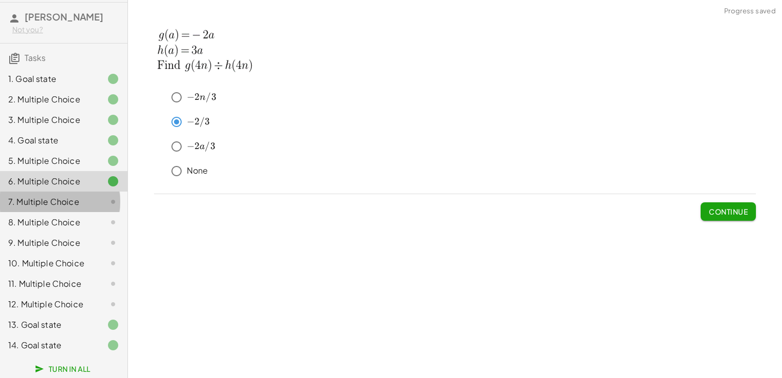
click at [80, 196] on div "7. Multiple Choice" at bounding box center [49, 202] width 82 height 12
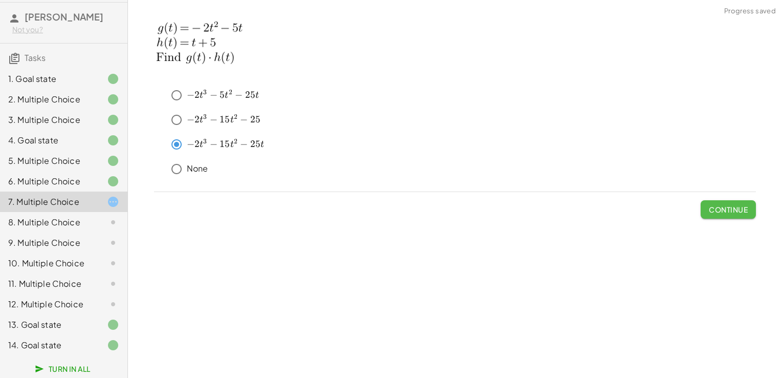
click at [738, 215] on button "Continue" at bounding box center [728, 209] width 55 height 18
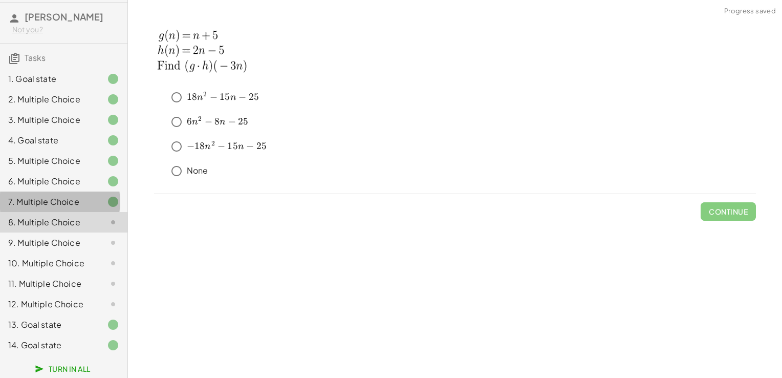
click at [112, 232] on div "7. Multiple Choice" at bounding box center [63, 242] width 127 height 20
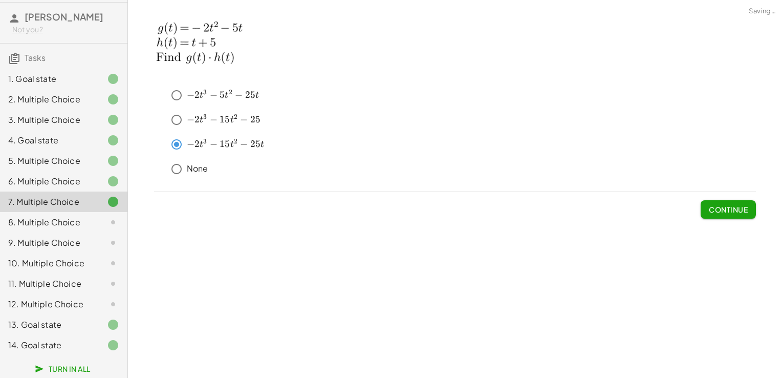
click at [107, 216] on icon at bounding box center [113, 222] width 12 height 12
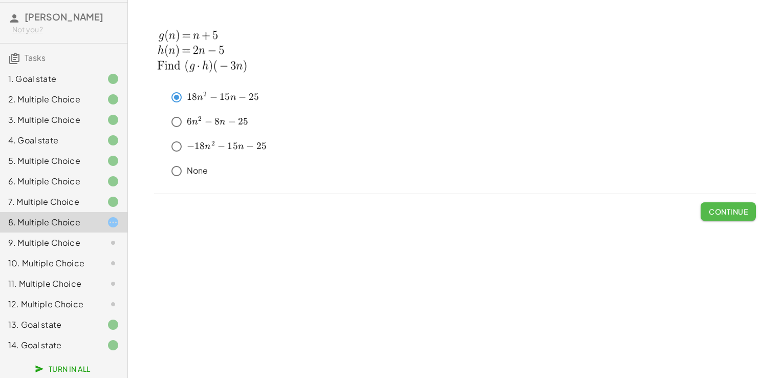
click at [736, 212] on span "Continue" at bounding box center [728, 211] width 39 height 9
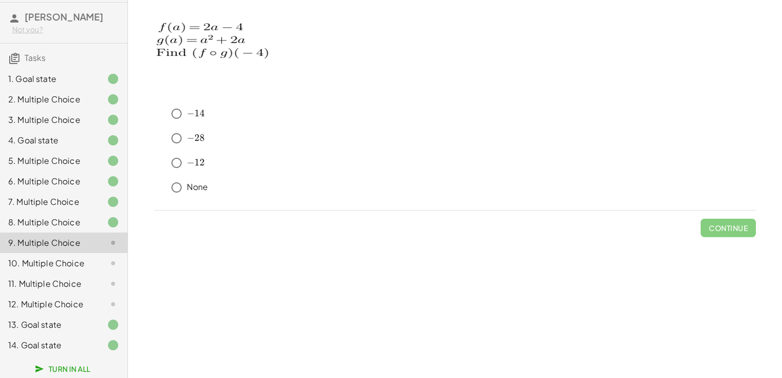
click at [357, 294] on div "keyboard keypad undo undo redo redo fullscreen × Steps: 12 Reset When you think…" at bounding box center [455, 189] width 654 height 378
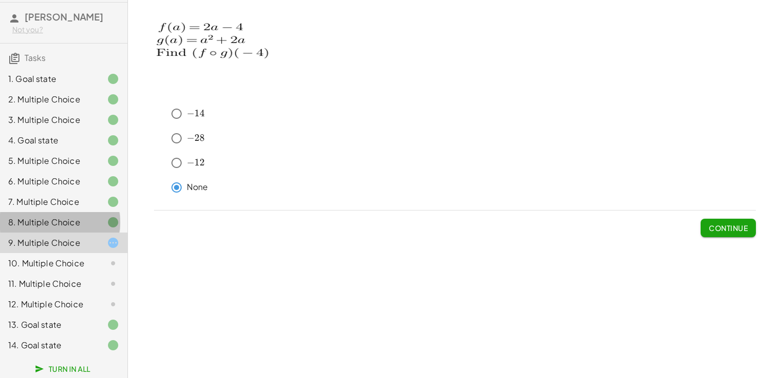
click at [68, 218] on div "8. Multiple Choice" at bounding box center [49, 222] width 82 height 12
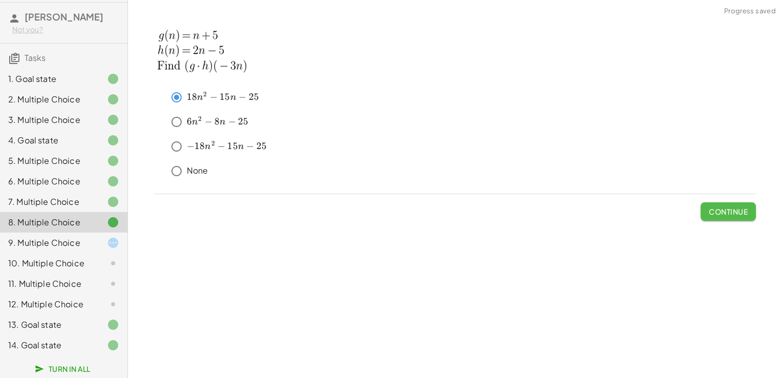
click at [727, 207] on span "Continue" at bounding box center [728, 211] width 39 height 9
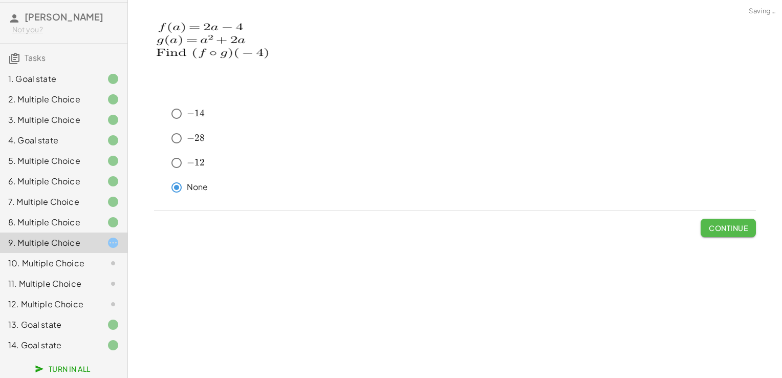
click at [746, 223] on span "Continue" at bounding box center [728, 227] width 39 height 9
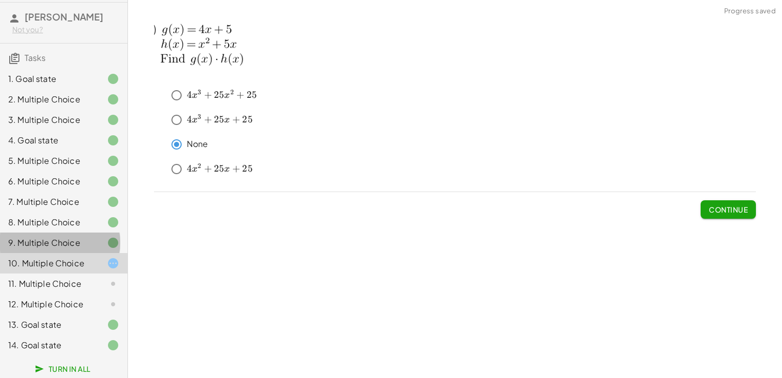
click at [82, 237] on div "9. Multiple Choice" at bounding box center [49, 243] width 82 height 12
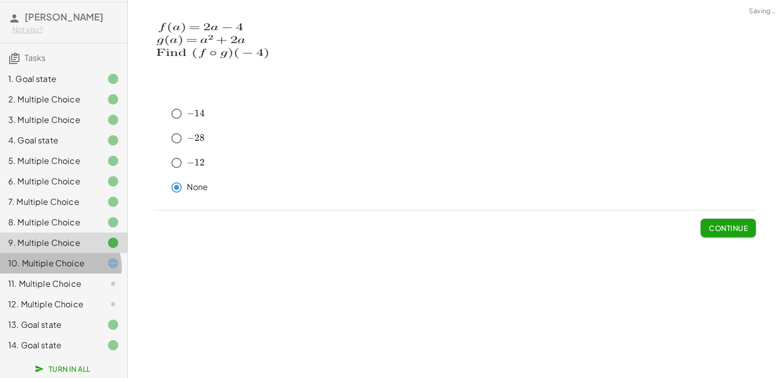
click at [91, 264] on div at bounding box center [105, 263] width 29 height 12
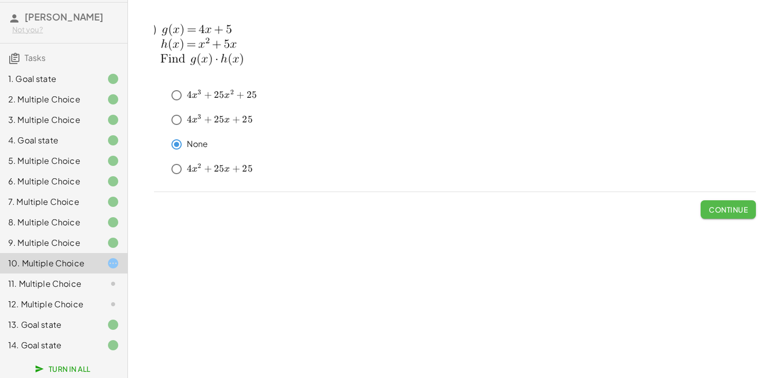
click at [741, 207] on span "Continue" at bounding box center [728, 209] width 39 height 9
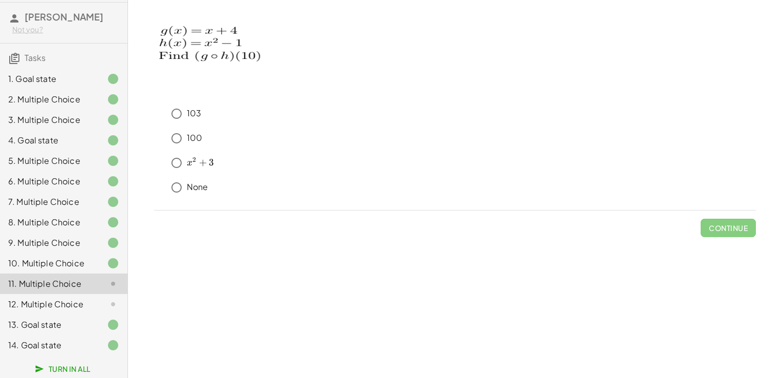
click at [257, 271] on div "keyboard keypad undo undo redo redo fullscreen × Steps: 12 Reset When you think…" at bounding box center [455, 189] width 654 height 378
click at [715, 228] on span "Continue" at bounding box center [728, 227] width 39 height 9
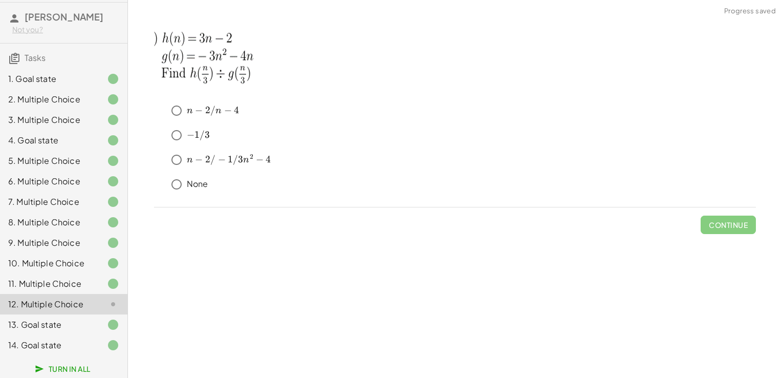
click at [58, 285] on div "11. Multiple Choice" at bounding box center [49, 284] width 82 height 12
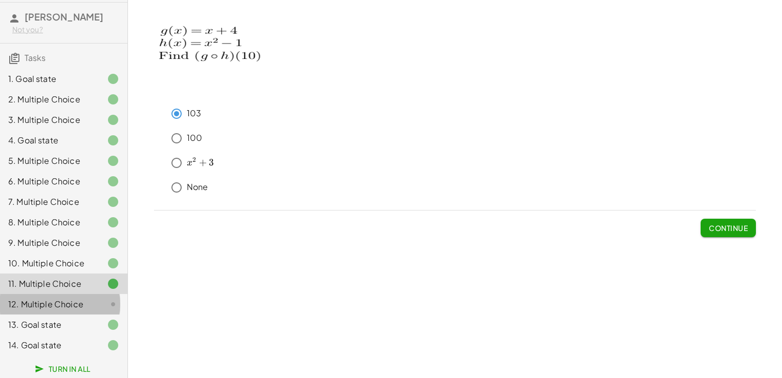
click at [55, 304] on div "12. Multiple Choice" at bounding box center [49, 304] width 82 height 12
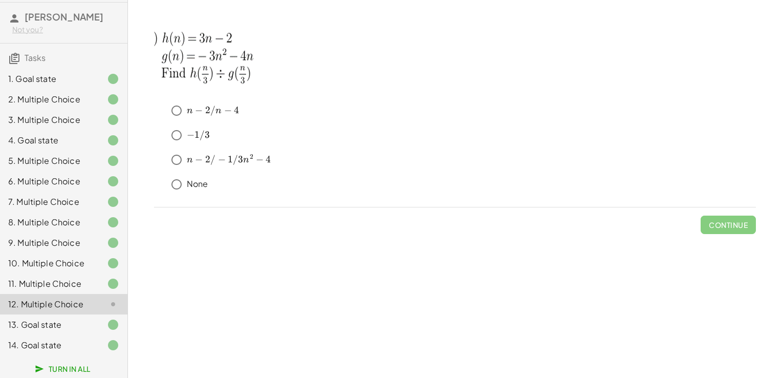
click at [282, 231] on div "Continue" at bounding box center [455, 220] width 602 height 27
click at [734, 226] on span "Continue" at bounding box center [728, 224] width 39 height 9
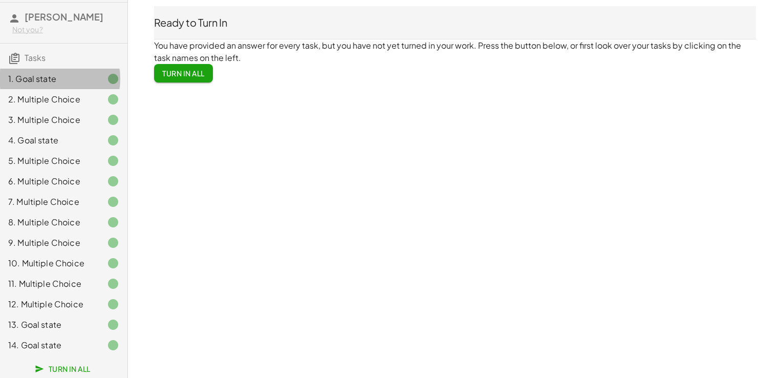
click at [76, 73] on div "1. Goal state" at bounding box center [49, 79] width 82 height 12
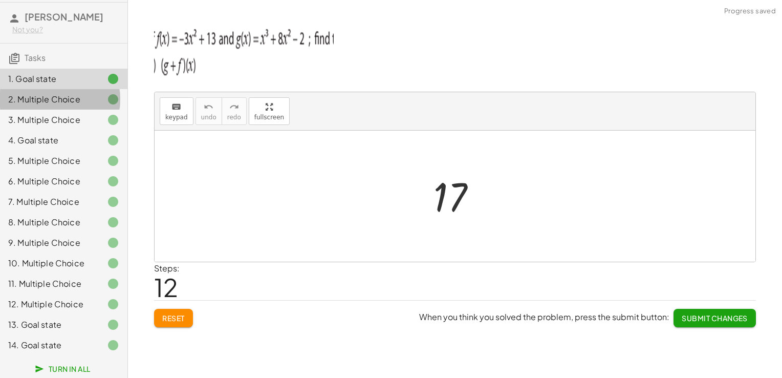
click at [76, 130] on div "2. Multiple Choice" at bounding box center [63, 140] width 127 height 20
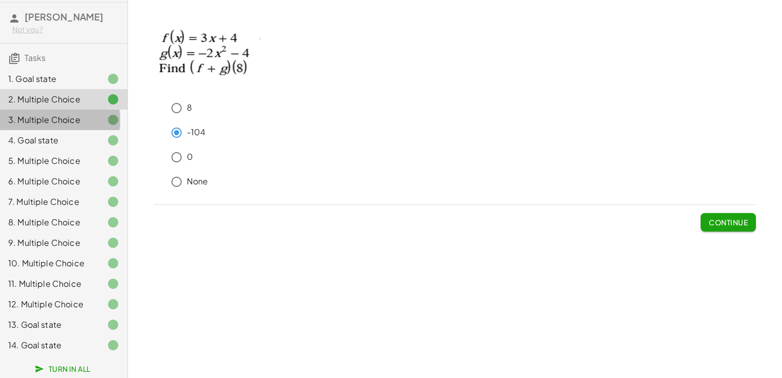
click at [74, 114] on div "3. Multiple Choice" at bounding box center [49, 120] width 82 height 12
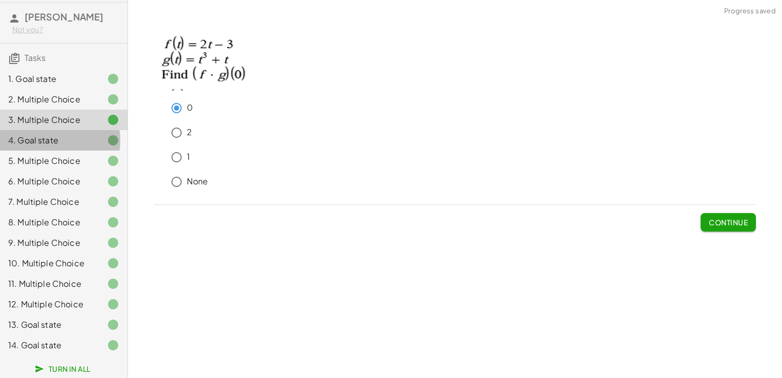
click at [86, 171] on div "4. Goal state" at bounding box center [63, 181] width 127 height 20
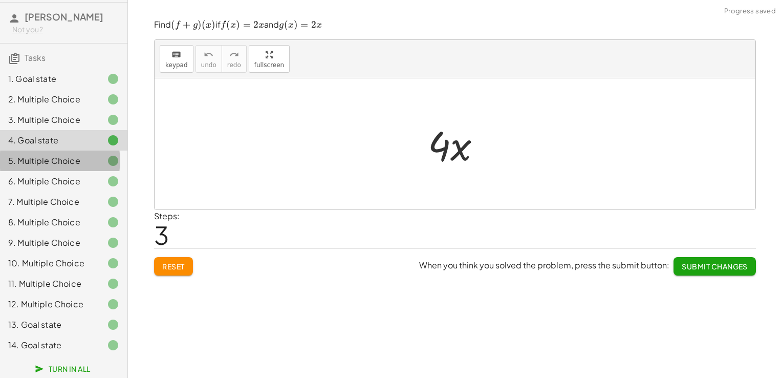
click at [83, 191] on div "5. Multiple Choice" at bounding box center [63, 201] width 127 height 20
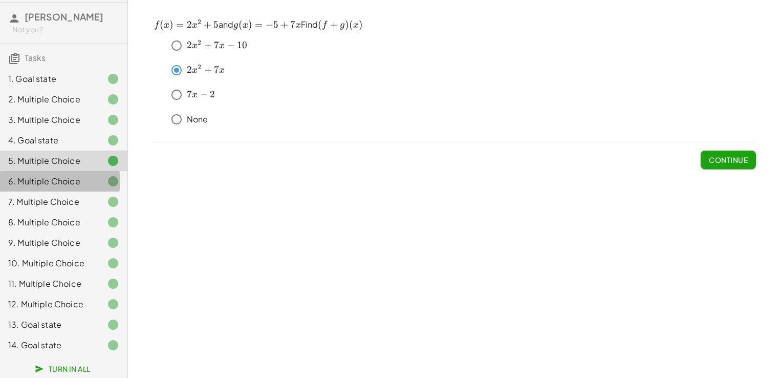
click at [79, 175] on div "6. Multiple Choice" at bounding box center [49, 181] width 82 height 12
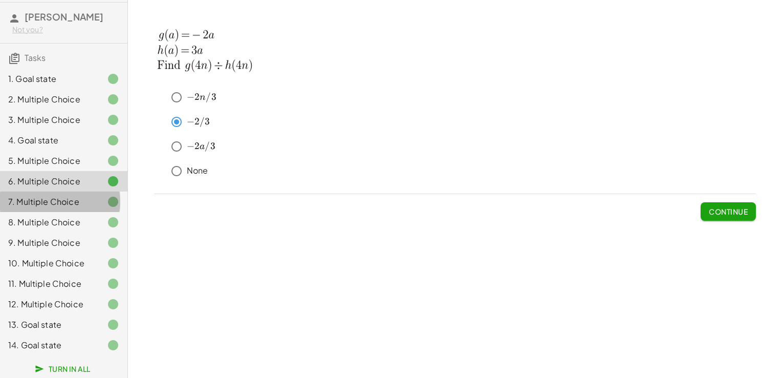
click at [79, 196] on div "7. Multiple Choice" at bounding box center [49, 202] width 82 height 12
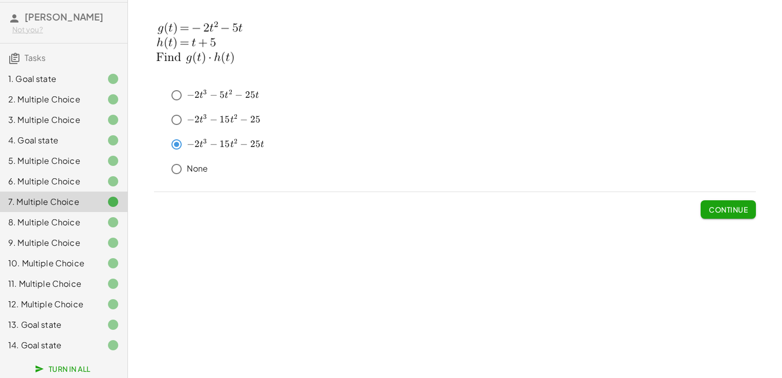
click at [71, 216] on div "8. Multiple Choice" at bounding box center [49, 222] width 82 height 12
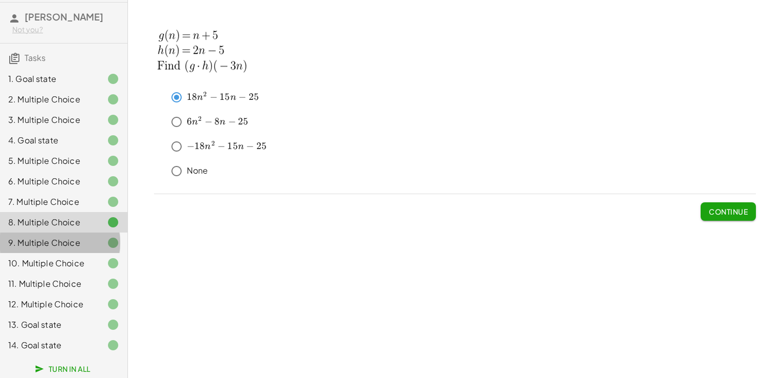
click at [69, 273] on div "9. Multiple Choice" at bounding box center [63, 283] width 127 height 20
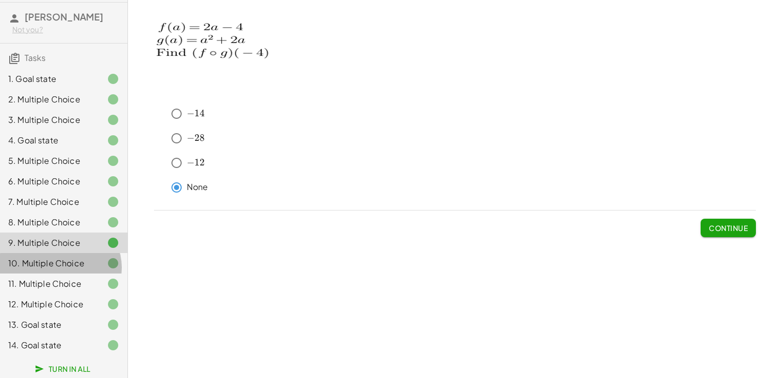
click at [64, 257] on div "10. Multiple Choice" at bounding box center [49, 263] width 82 height 12
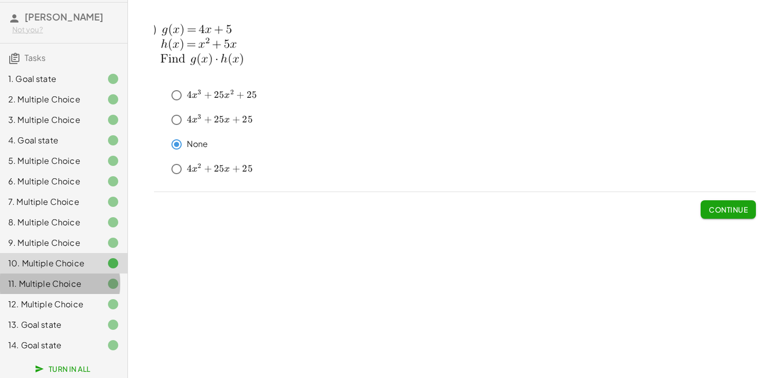
click at [75, 285] on div "11. Multiple Choice" at bounding box center [49, 284] width 82 height 12
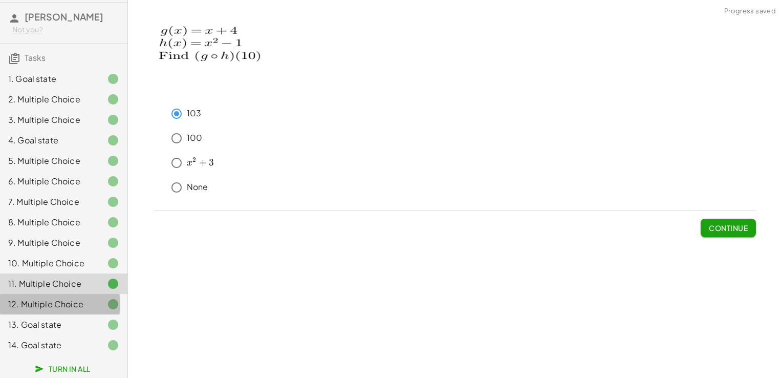
click at [91, 310] on div at bounding box center [105, 304] width 29 height 12
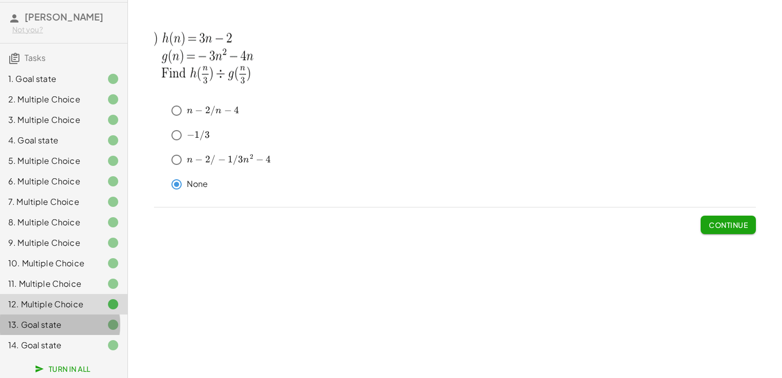
click at [91, 326] on div at bounding box center [105, 324] width 29 height 12
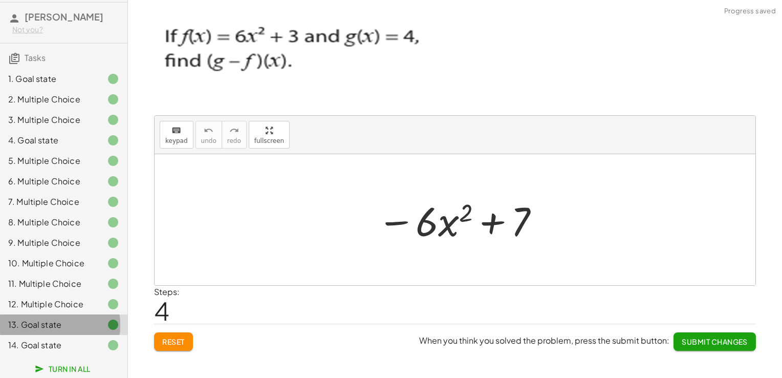
click at [83, 331] on div "13. Goal state" at bounding box center [63, 324] width 127 height 20
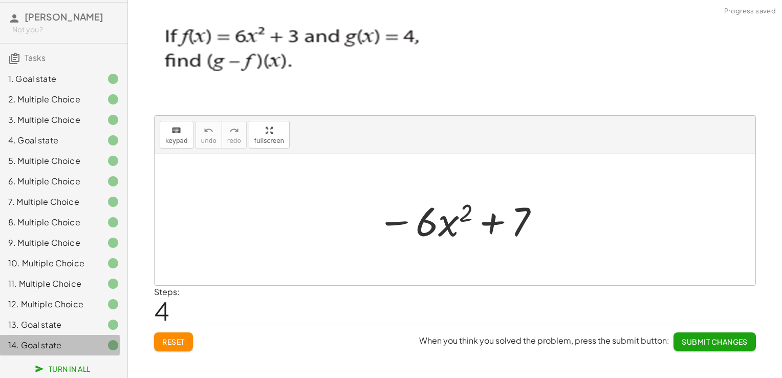
click at [81, 353] on div "14. Goal state" at bounding box center [63, 345] width 127 height 20
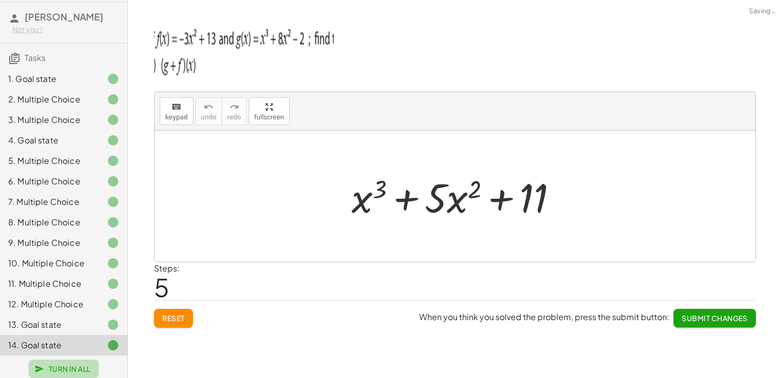
click at [73, 372] on span "Turn In All" at bounding box center [64, 368] width 54 height 9
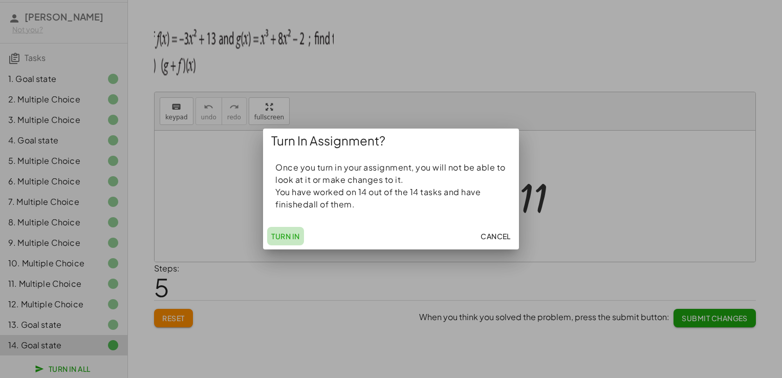
click at [286, 238] on span "Turn In" at bounding box center [285, 235] width 29 height 9
click at [291, 237] on span "Turn In" at bounding box center [285, 235] width 29 height 9
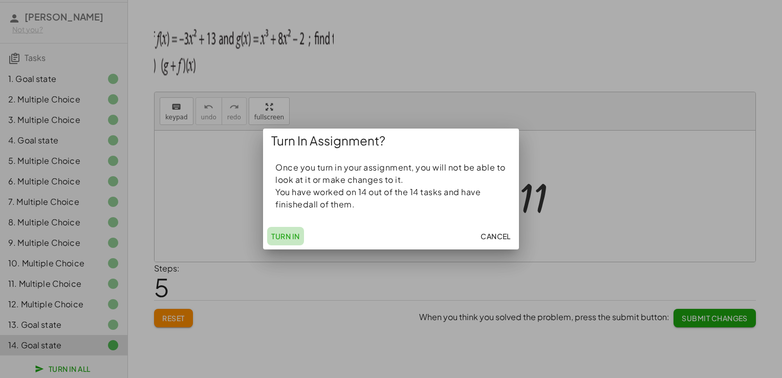
click at [291, 237] on span "Turn In" at bounding box center [285, 235] width 29 height 9
click at [236, 144] on div at bounding box center [391, 189] width 782 height 378
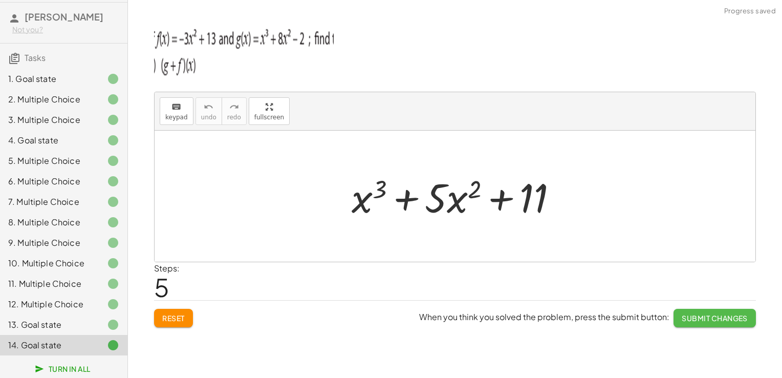
click at [692, 316] on span "Submit Changes" at bounding box center [715, 317] width 66 height 9
click at [710, 317] on span "Continue" at bounding box center [728, 317] width 39 height 9
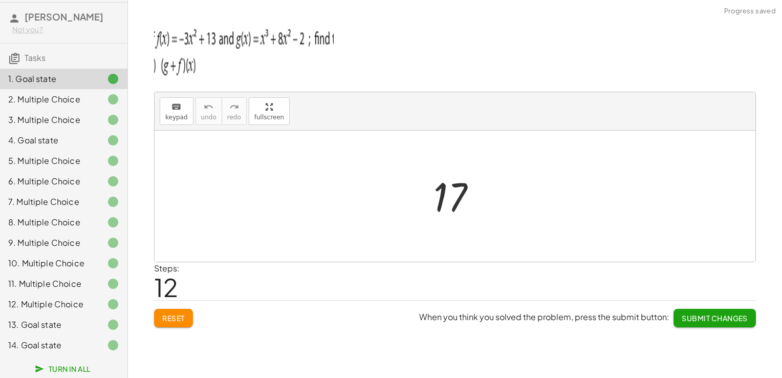
click at [710, 317] on span "Submit Changes" at bounding box center [715, 317] width 66 height 9
click at [710, 317] on span "Continue" at bounding box center [728, 317] width 39 height 9
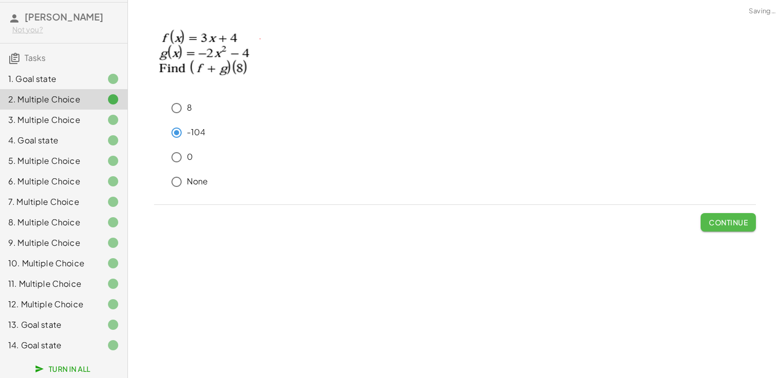
click at [722, 228] on button "Continue" at bounding box center [728, 222] width 55 height 18
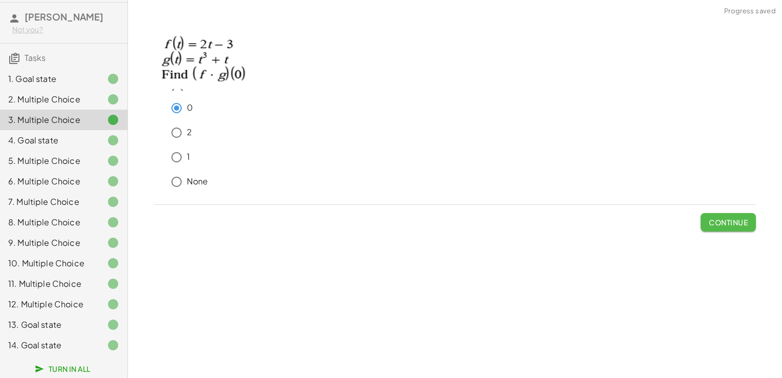
click at [722, 228] on button "Continue" at bounding box center [728, 222] width 55 height 18
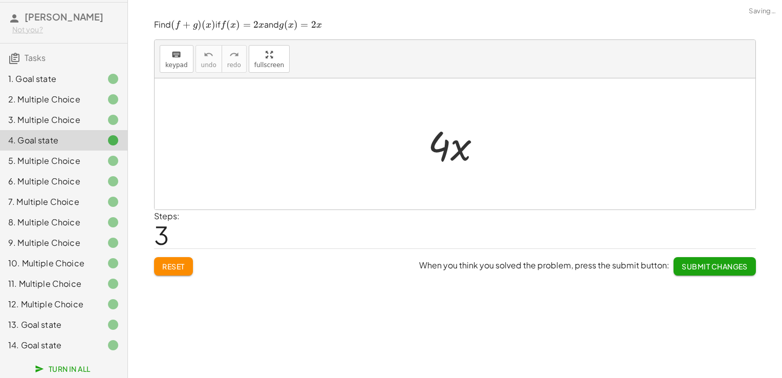
click at [722, 228] on div "Steps: 3" at bounding box center [455, 229] width 602 height 38
click at [719, 257] on button "Submit Changes" at bounding box center [715, 266] width 82 height 18
click at [719, 260] on button "Continue" at bounding box center [728, 266] width 55 height 18
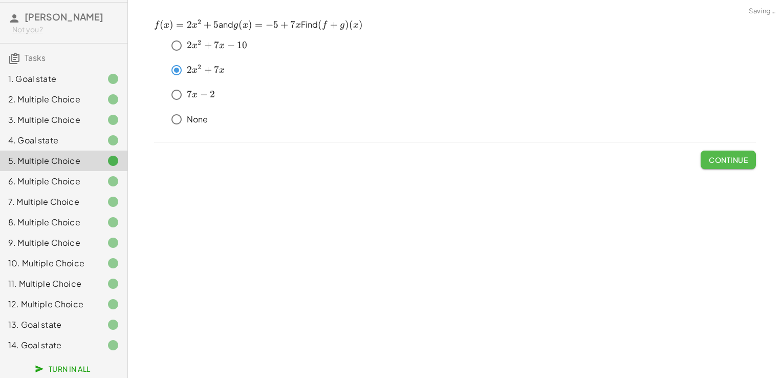
click at [727, 164] on span "Continue" at bounding box center [728, 159] width 39 height 9
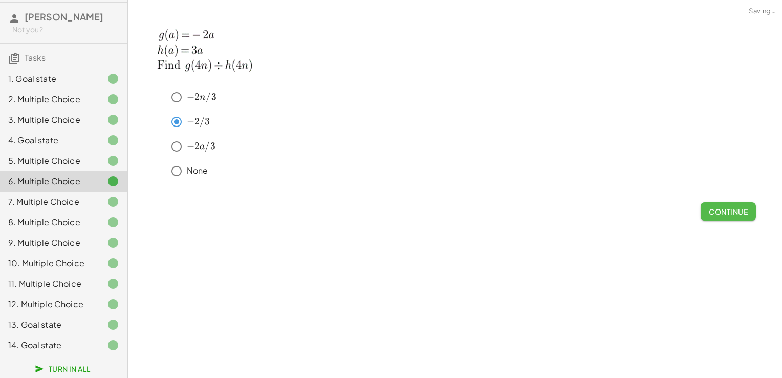
click at [728, 211] on span "Continue" at bounding box center [728, 211] width 39 height 9
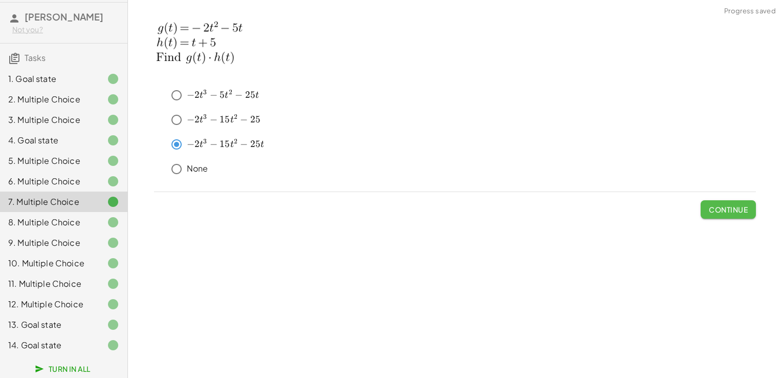
click at [728, 211] on span "Continue" at bounding box center [728, 209] width 39 height 9
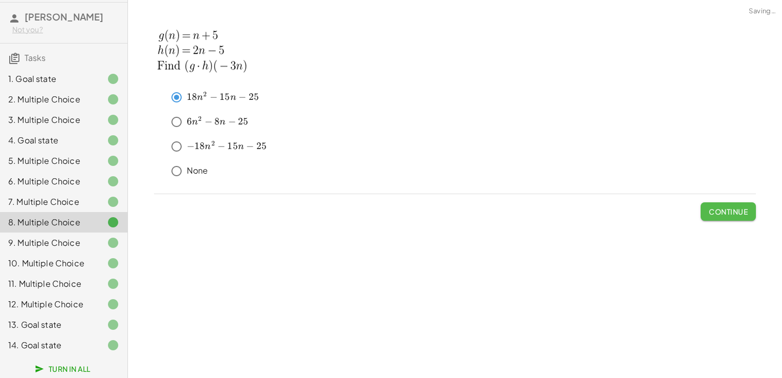
click at [728, 211] on span "Continue" at bounding box center [728, 211] width 39 height 9
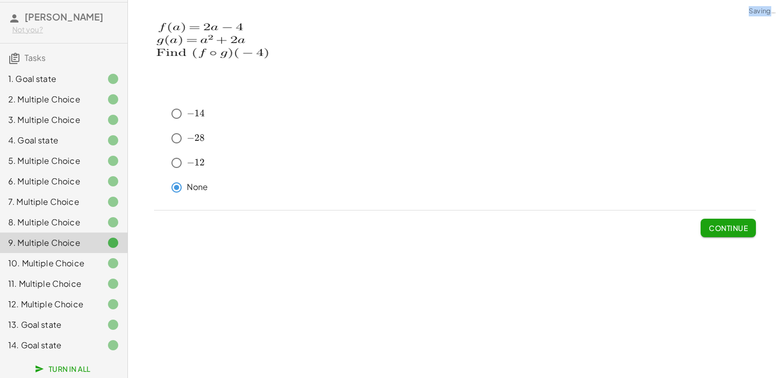
click at [728, 211] on span "Continue" at bounding box center [728, 223] width 55 height 27
drag, startPoint x: 728, startPoint y: 211, endPoint x: 724, endPoint y: 220, distance: 9.7
click at [724, 220] on button "Continue" at bounding box center [728, 228] width 55 height 18
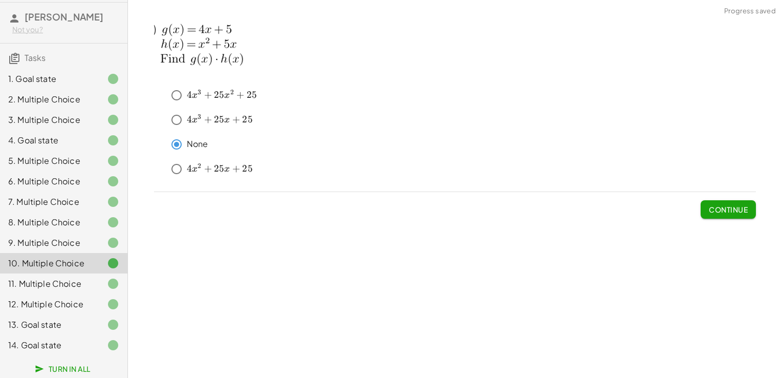
click at [0, 0] on div "﻿ 4 x 3 + 25 x 2 + 25 4x^3+25x^2+25 4 x 3 + 25 x 2 + 25 ﻿ ﻿ 4 x 3 + 25 x + 25 4…" at bounding box center [0, 0] width 0 height 0
click at [724, 202] on button "Continue" at bounding box center [728, 209] width 55 height 18
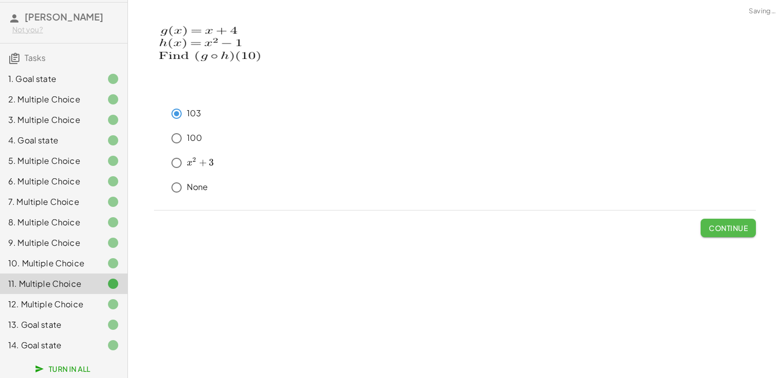
click at [723, 224] on span "Continue" at bounding box center [728, 227] width 39 height 9
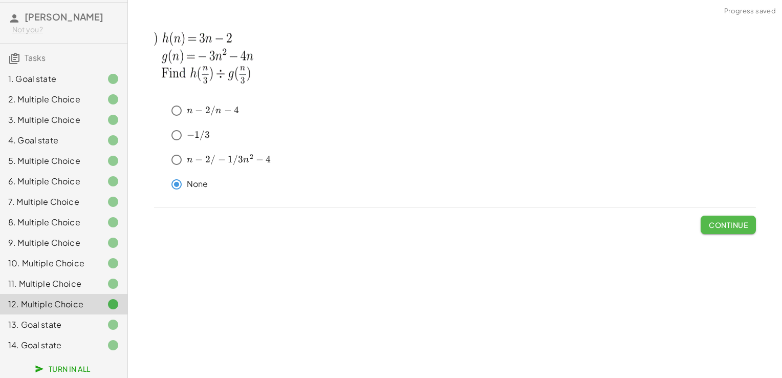
click at [723, 224] on span "Continue" at bounding box center [728, 224] width 39 height 9
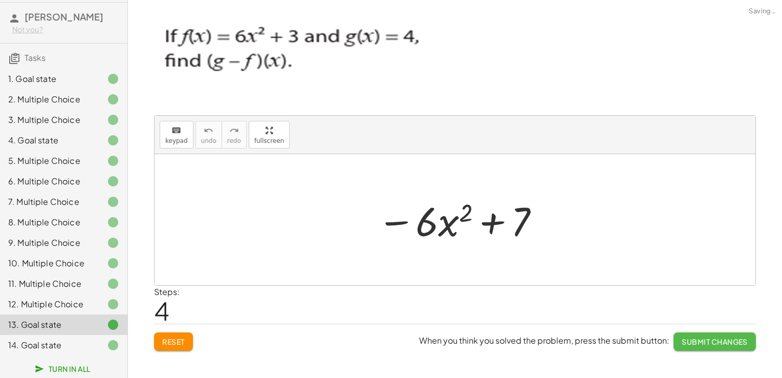
click at [709, 338] on span "Submit Changes" at bounding box center [715, 341] width 66 height 9
click at [709, 338] on span "Continue" at bounding box center [728, 341] width 39 height 9
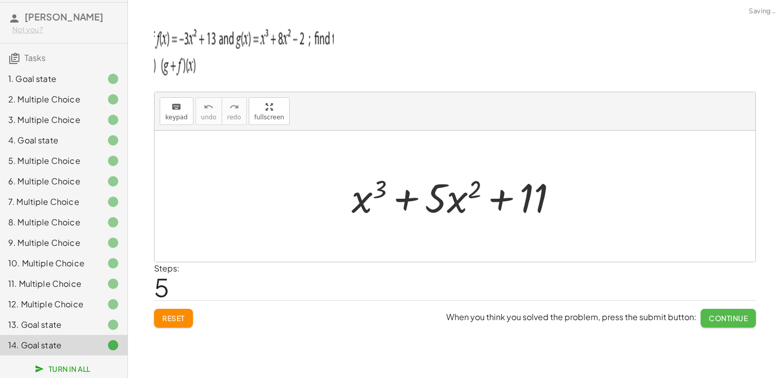
click at [721, 316] on span "Continue" at bounding box center [728, 317] width 39 height 9
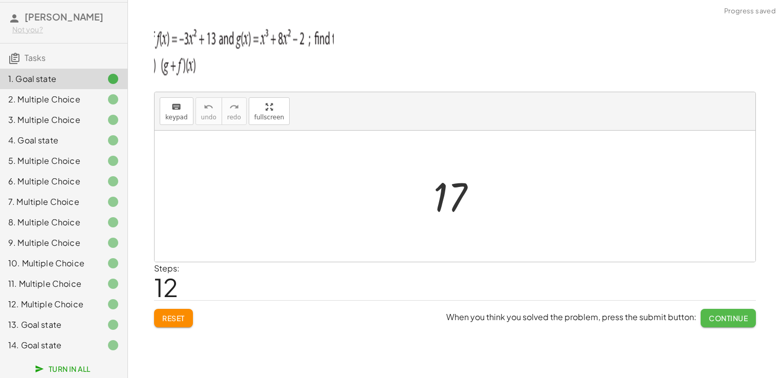
click at [721, 316] on span "Continue" at bounding box center [728, 317] width 39 height 9
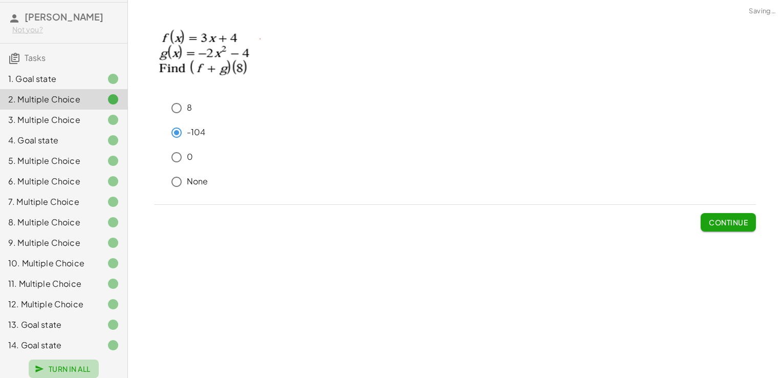
click at [33, 363] on button "Turn In All" at bounding box center [64, 368] width 70 height 18
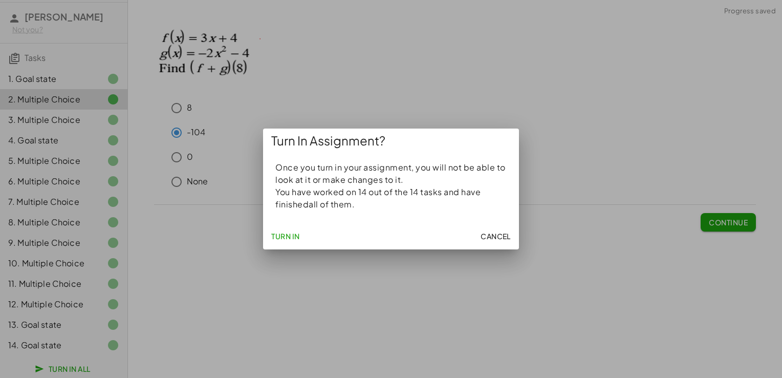
drag, startPoint x: 307, startPoint y: 239, endPoint x: 289, endPoint y: 238, distance: 18.5
click at [289, 238] on div "Turn In Cancel" at bounding box center [391, 236] width 256 height 27
click at [289, 238] on span "Turn In" at bounding box center [285, 235] width 29 height 9
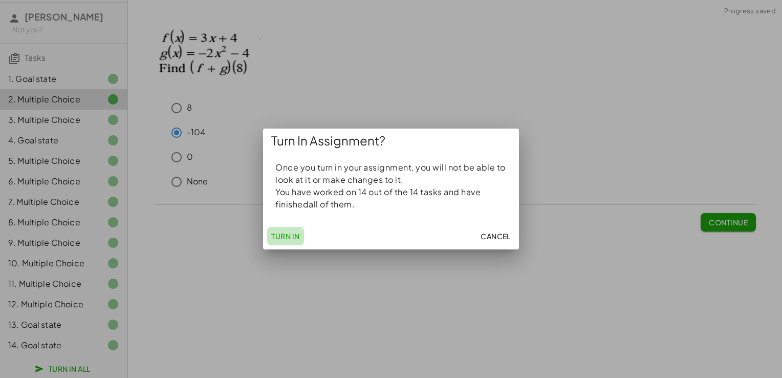
click at [289, 238] on span "Turn In" at bounding box center [285, 235] width 29 height 9
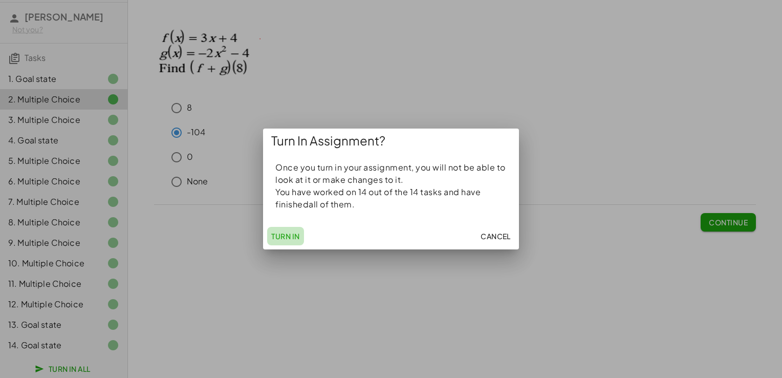
click at [289, 238] on span "Turn In" at bounding box center [285, 235] width 29 height 9
drag, startPoint x: 289, startPoint y: 238, endPoint x: 276, endPoint y: 232, distance: 13.3
click at [276, 232] on span "Turn In" at bounding box center [285, 235] width 29 height 9
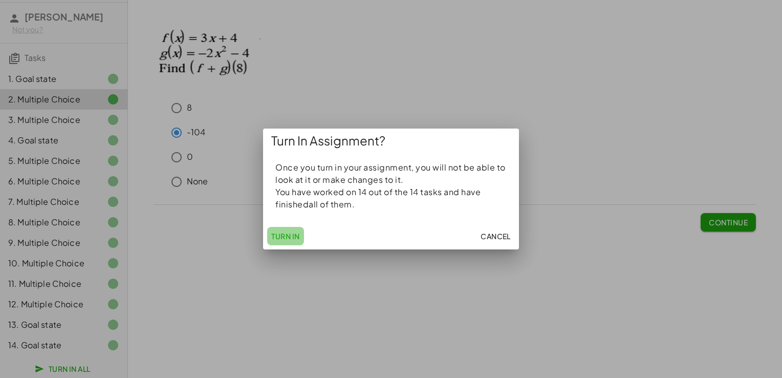
click at [276, 232] on span "Turn In" at bounding box center [285, 235] width 29 height 9
click at [285, 233] on span "Turn In" at bounding box center [285, 235] width 29 height 9
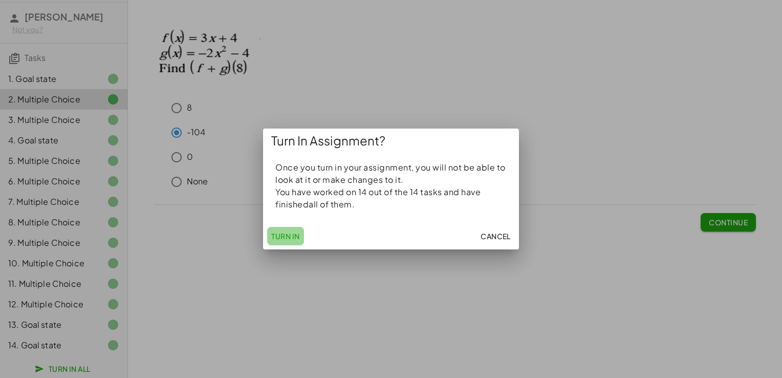
click at [285, 233] on span "Turn In" at bounding box center [285, 235] width 29 height 9
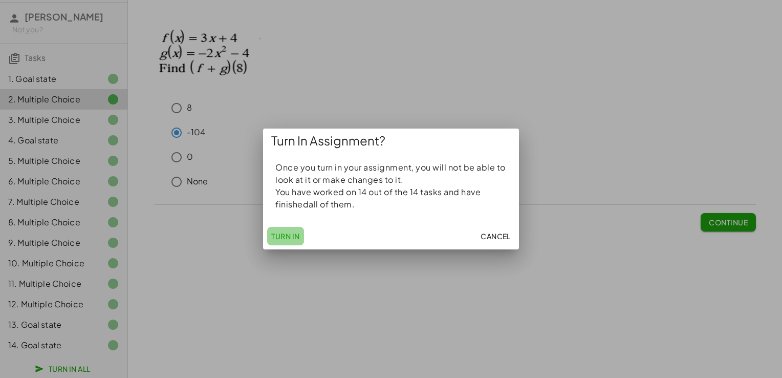
click at [285, 233] on span "Turn In" at bounding box center [285, 235] width 29 height 9
click at [489, 229] on button "Cancel" at bounding box center [496, 236] width 38 height 18
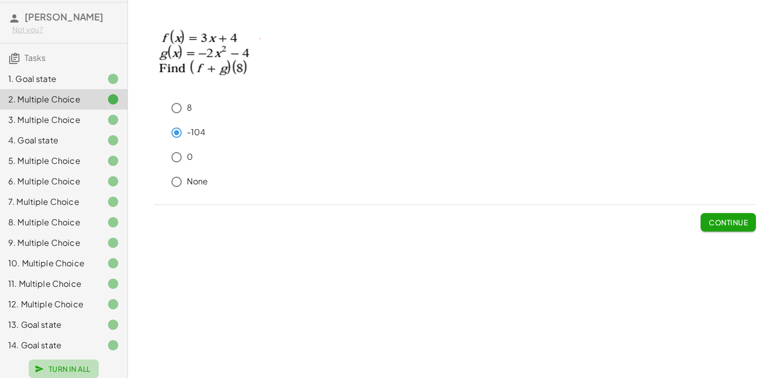
click at [78, 368] on span "Turn In All" at bounding box center [64, 368] width 54 height 9
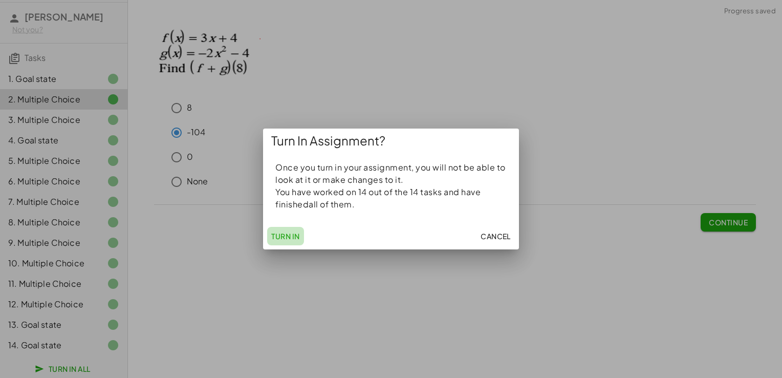
click at [273, 237] on span "Turn In" at bounding box center [285, 235] width 29 height 9
click at [293, 235] on span "Turn In" at bounding box center [285, 235] width 29 height 9
click at [516, 241] on div "Turn In Cancel" at bounding box center [391, 236] width 256 height 27
click at [510, 241] on button "Cancel" at bounding box center [496, 236] width 38 height 18
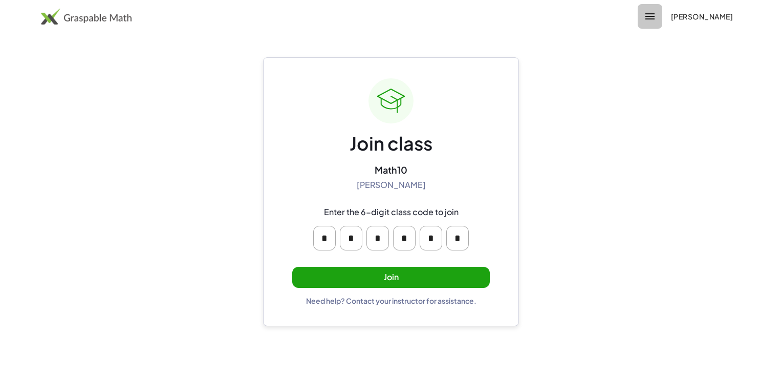
click at [644, 14] on icon "button" at bounding box center [650, 16] width 12 height 12
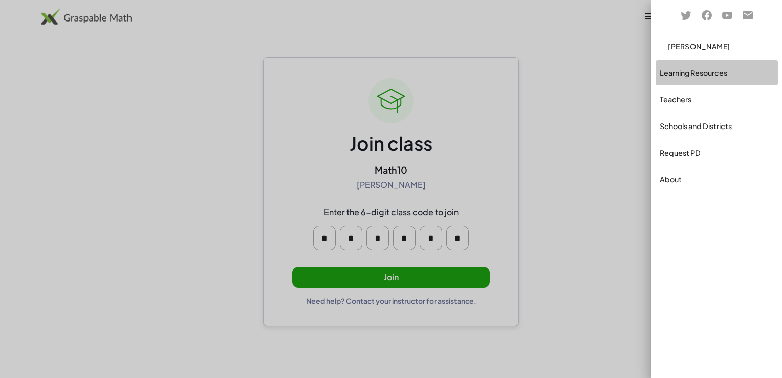
click at [707, 73] on div "Learning Resources" at bounding box center [717, 73] width 114 height 12
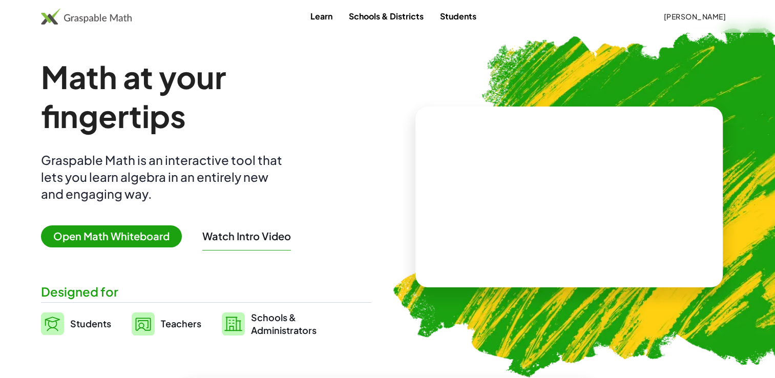
click at [110, 231] on span "Open Math Whiteboard" at bounding box center [111, 236] width 141 height 22
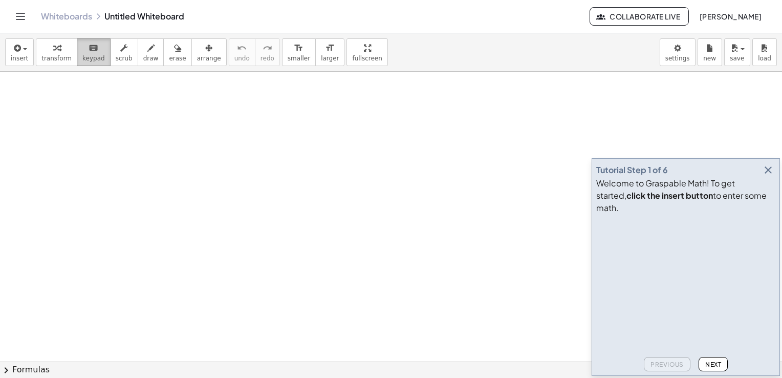
click at [90, 51] on icon "keyboard" at bounding box center [94, 48] width 10 height 12
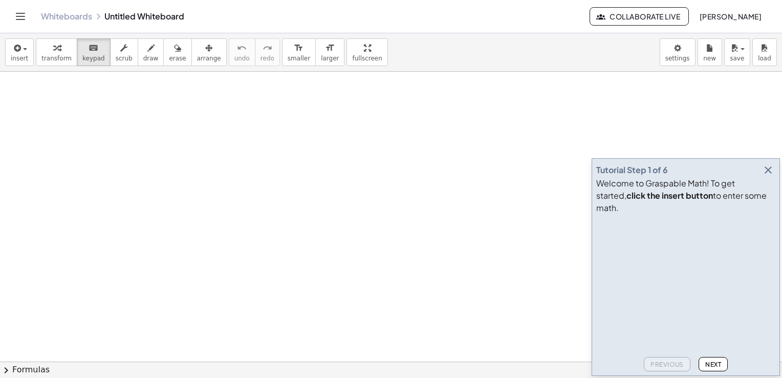
click at [26, 50] on button "insert" at bounding box center [19, 52] width 29 height 28
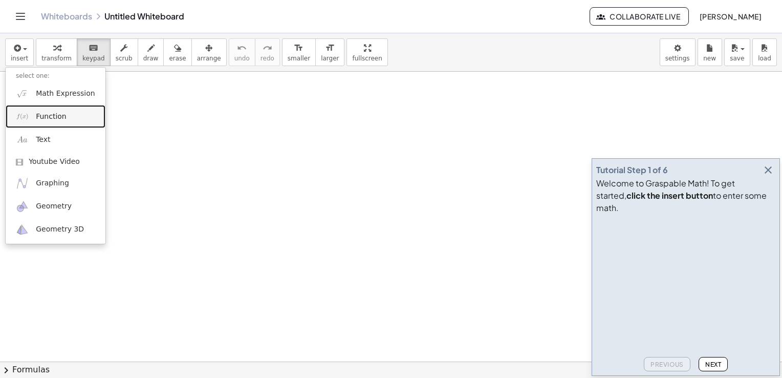
click at [64, 116] on link "Function" at bounding box center [56, 116] width 100 height 23
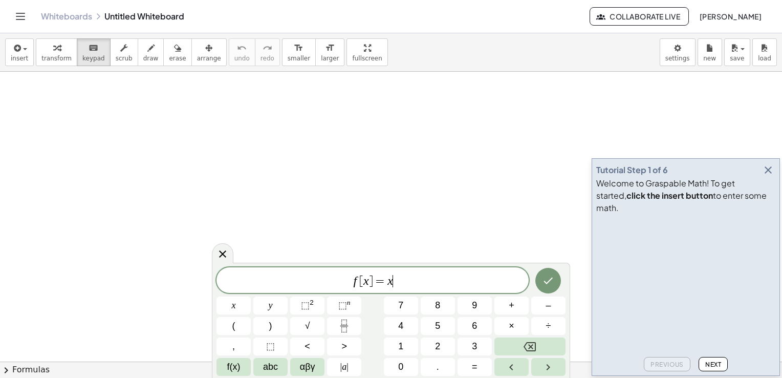
click at [413, 284] on span "f [ x ] = x ​" at bounding box center [373, 281] width 312 height 14
click at [236, 319] on button "(" at bounding box center [234, 326] width 34 height 18
click at [473, 342] on span "3" at bounding box center [474, 346] width 5 height 14
click at [240, 325] on button "(" at bounding box center [234, 326] width 34 height 18
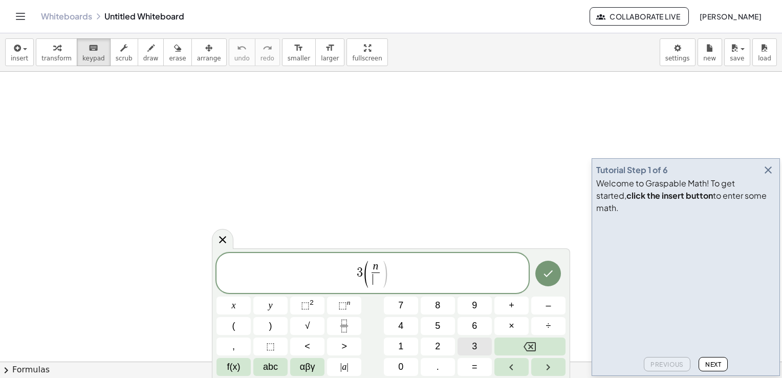
click at [472, 345] on span "3" at bounding box center [474, 346] width 5 height 14
click at [273, 327] on button ")" at bounding box center [270, 326] width 34 height 18
click at [551, 271] on icon "Done" at bounding box center [548, 273] width 12 height 12
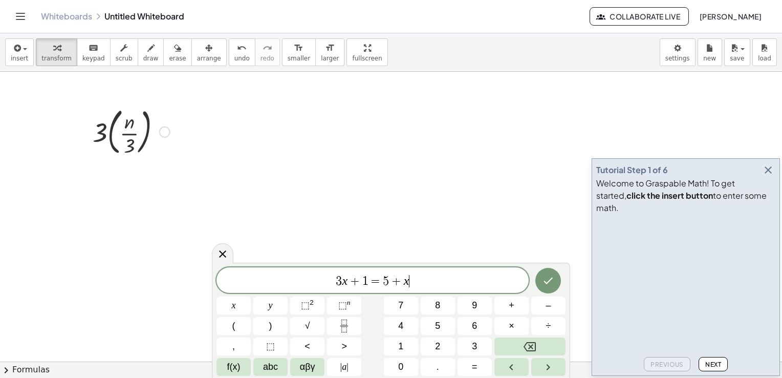
click at [121, 136] on div at bounding box center [132, 130] width 88 height 55
click at [104, 134] on div at bounding box center [132, 130] width 88 height 55
click at [99, 133] on div at bounding box center [132, 130] width 88 height 55
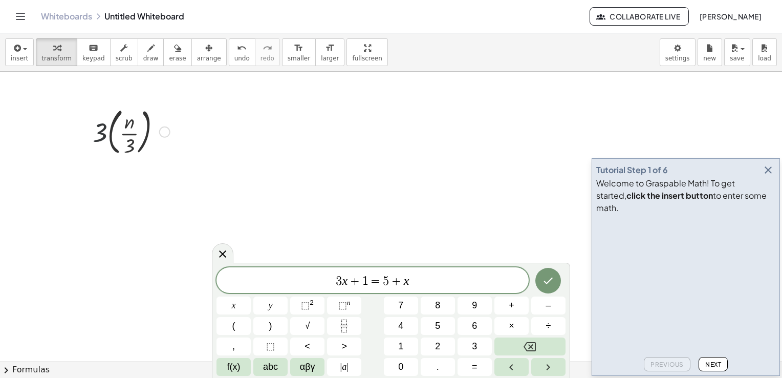
click at [99, 133] on div at bounding box center [132, 130] width 88 height 55
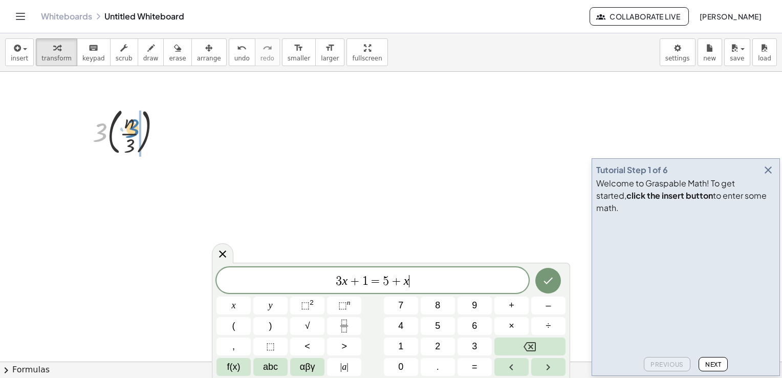
drag, startPoint x: 99, startPoint y: 131, endPoint x: 131, endPoint y: 127, distance: 32.5
click at [131, 127] on div at bounding box center [132, 130] width 88 height 55
click at [135, 188] on div at bounding box center [132, 183] width 88 height 51
click at [127, 185] on div at bounding box center [132, 183] width 88 height 51
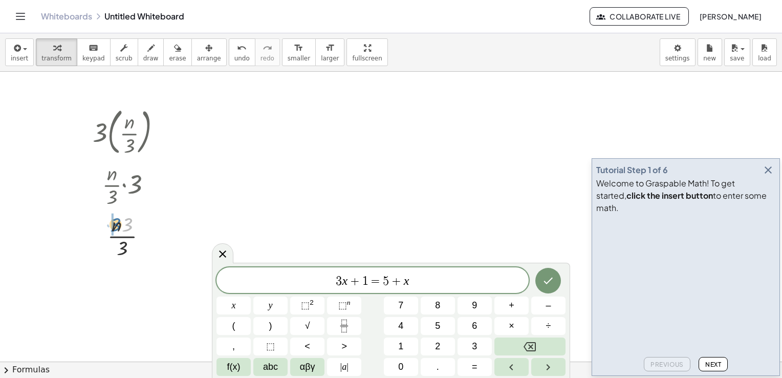
drag, startPoint x: 127, startPoint y: 224, endPoint x: 116, endPoint y: 224, distance: 11.3
click at [116, 224] on div at bounding box center [132, 235] width 88 height 51
click at [147, 235] on div at bounding box center [149, 236] width 11 height 11
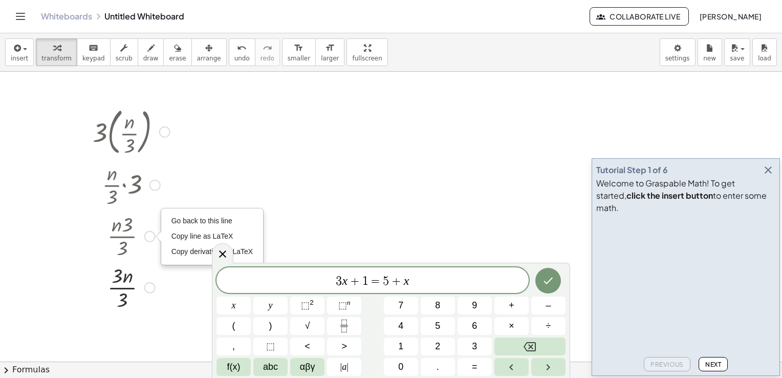
click at [118, 244] on div at bounding box center [132, 235] width 88 height 51
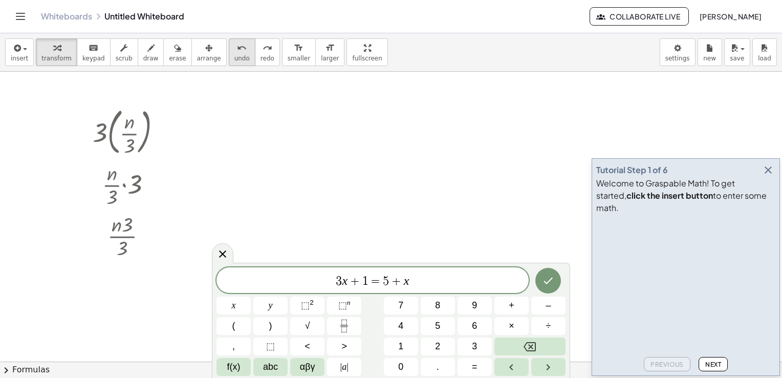
click at [235, 55] on span "undo" at bounding box center [242, 58] width 15 height 7
drag, startPoint x: 100, startPoint y: 133, endPoint x: 108, endPoint y: 135, distance: 7.3
click at [108, 135] on div at bounding box center [132, 130] width 88 height 55
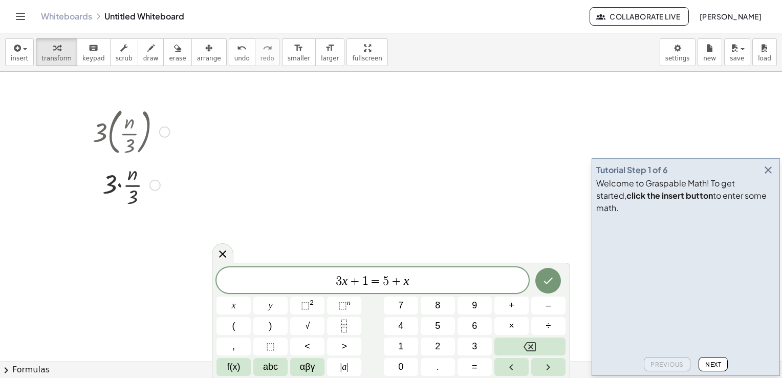
click at [117, 185] on div at bounding box center [132, 183] width 88 height 51
click at [117, 187] on div at bounding box center [132, 183] width 88 height 51
click at [426, 282] on span "3 x + 1 = 5 + x ​" at bounding box center [373, 281] width 312 height 14
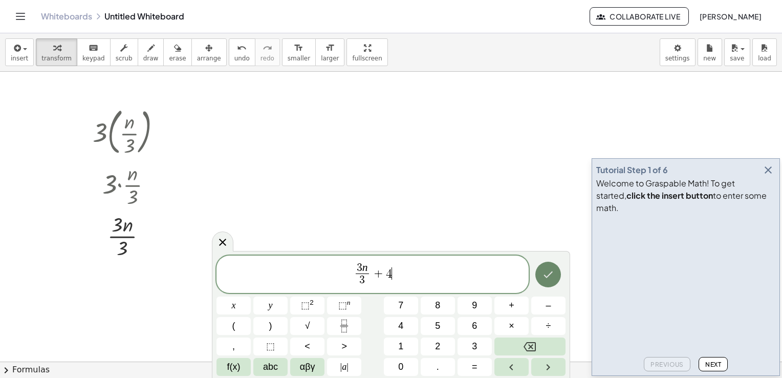
click at [558, 271] on button "Done" at bounding box center [549, 275] width 26 height 26
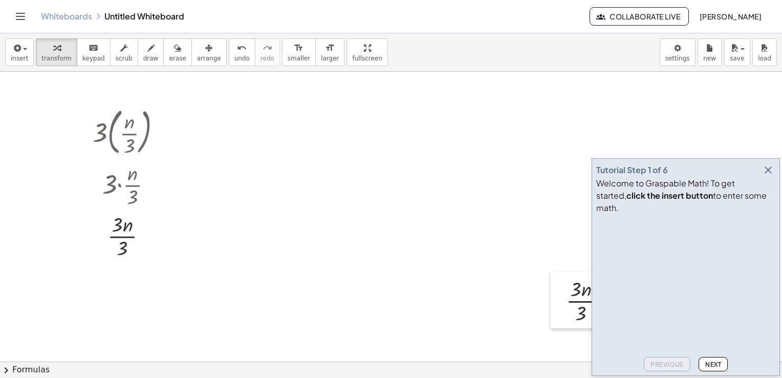
click at [558, 272] on div at bounding box center [558, 300] width 15 height 56
drag, startPoint x: 575, startPoint y: 301, endPoint x: 247, endPoint y: 134, distance: 368.0
click at [769, 176] on icon "button" at bounding box center [768, 170] width 12 height 12
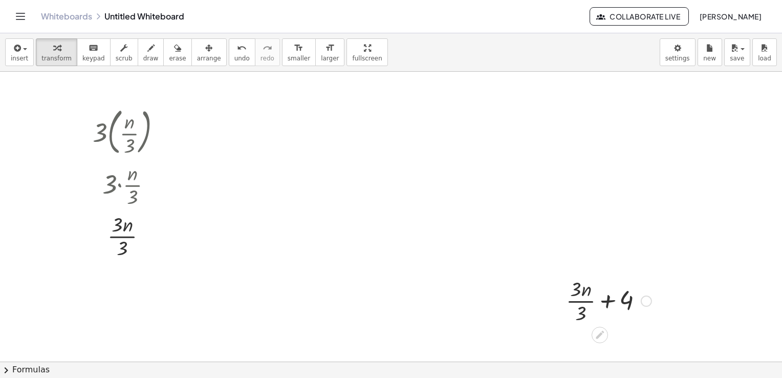
click at [608, 303] on div at bounding box center [609, 299] width 96 height 51
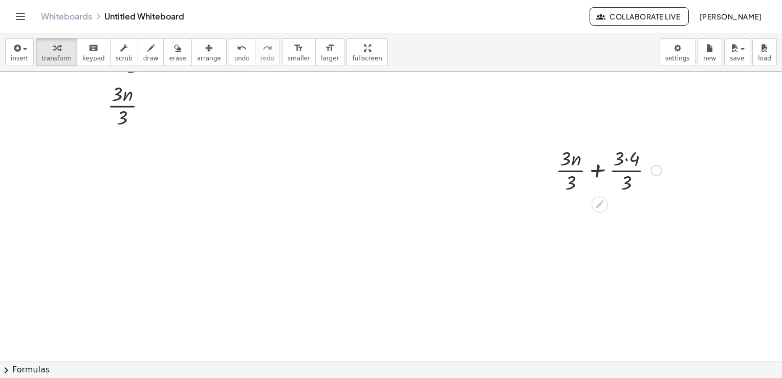
scroll to position [141, 0]
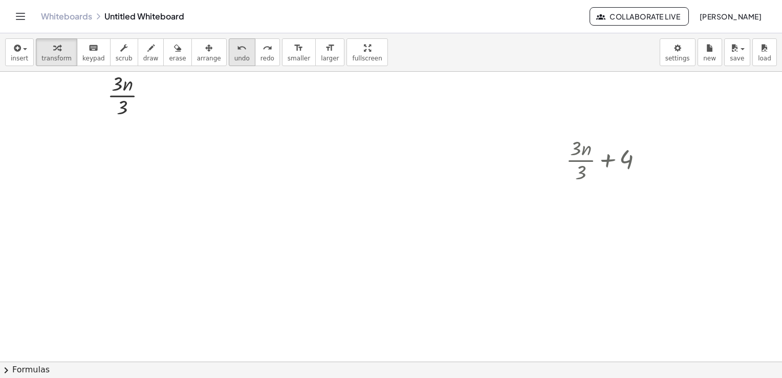
click at [237, 50] on icon "undo" at bounding box center [242, 48] width 10 height 12
click at [609, 159] on div at bounding box center [609, 159] width 96 height 51
click at [598, 210] on div at bounding box center [609, 210] width 116 height 51
click at [598, 210] on div at bounding box center [609, 210] width 102 height 51
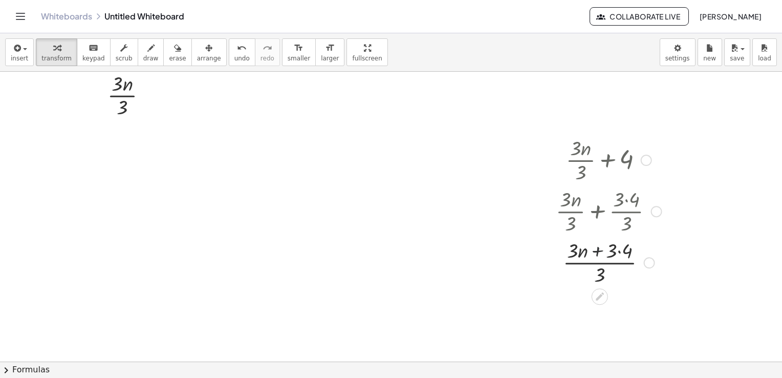
click at [597, 252] on div at bounding box center [609, 261] width 116 height 51
click at [599, 264] on div at bounding box center [609, 261] width 116 height 51
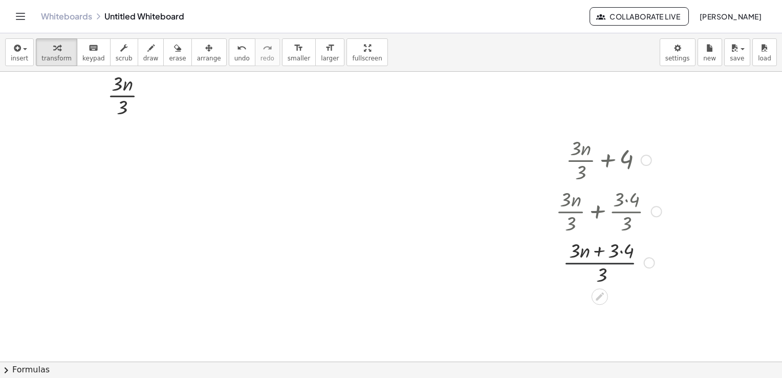
click at [599, 264] on div at bounding box center [609, 261] width 116 height 51
click at [622, 251] on div at bounding box center [609, 261] width 116 height 51
click at [242, 163] on div at bounding box center [391, 254] width 782 height 647
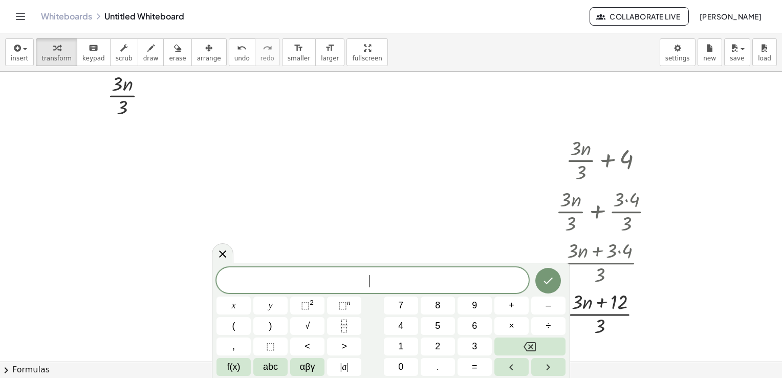
click at [349, 285] on span "​" at bounding box center [373, 281] width 312 height 14
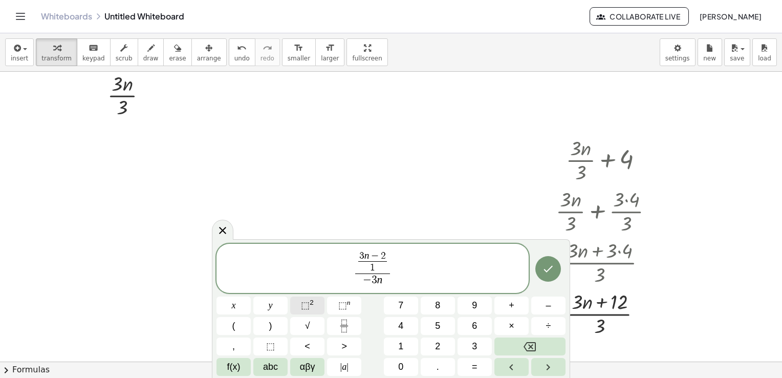
click at [313, 307] on button "⬚ 2" at bounding box center [307, 305] width 34 height 18
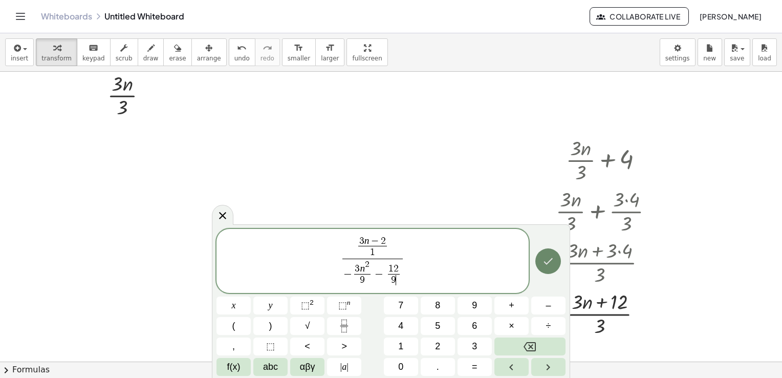
click at [549, 258] on icon "Done" at bounding box center [548, 261] width 12 height 12
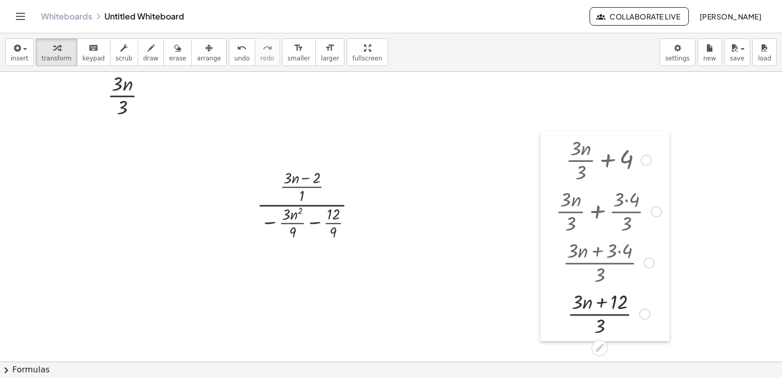
click at [549, 258] on div at bounding box center [548, 236] width 15 height 210
click at [306, 181] on div at bounding box center [311, 204] width 118 height 76
click at [306, 194] on div at bounding box center [311, 204] width 118 height 76
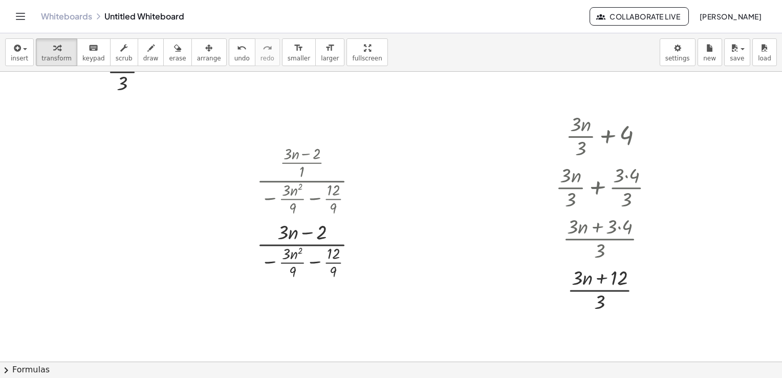
scroll to position [165, 0]
drag, startPoint x: 373, startPoint y: 251, endPoint x: 287, endPoint y: 259, distance: 86.9
click at [287, 259] on div "· 3 · ( · n · 3 ) · 3 · · n · 3 · 3 · n · 3 + · 3 · n · 3 + 4 + · 3 · n · 3 + ·…" at bounding box center [391, 229] width 782 height 647
click at [287, 259] on div at bounding box center [311, 248] width 118 height 63
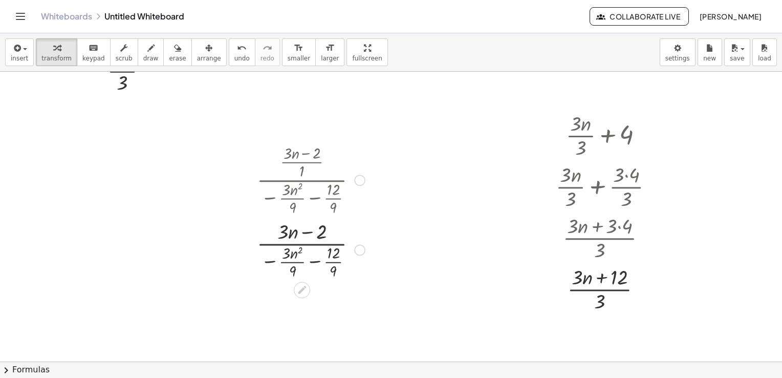
click at [290, 261] on div at bounding box center [311, 248] width 118 height 63
click at [332, 323] on div at bounding box center [311, 312] width 118 height 63
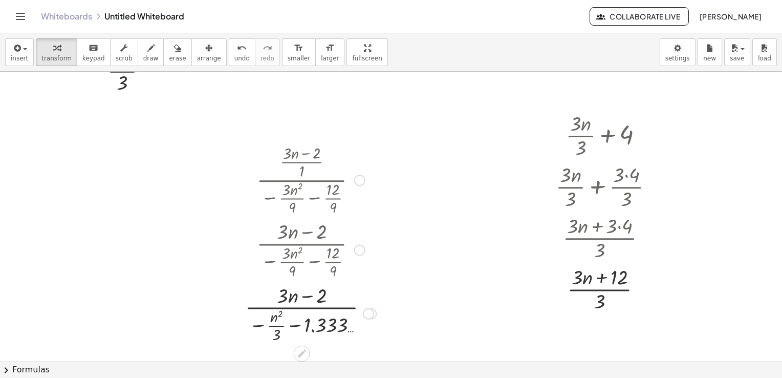
click at [326, 325] on div at bounding box center [310, 312] width 141 height 63
click at [370, 313] on div at bounding box center [371, 313] width 11 height 11
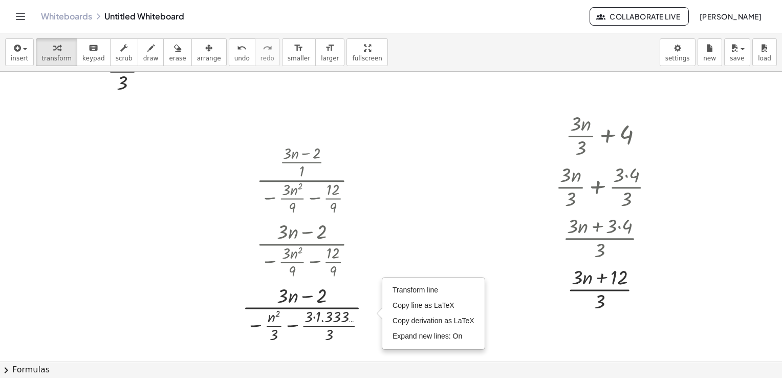
click at [398, 266] on div at bounding box center [391, 229] width 782 height 647
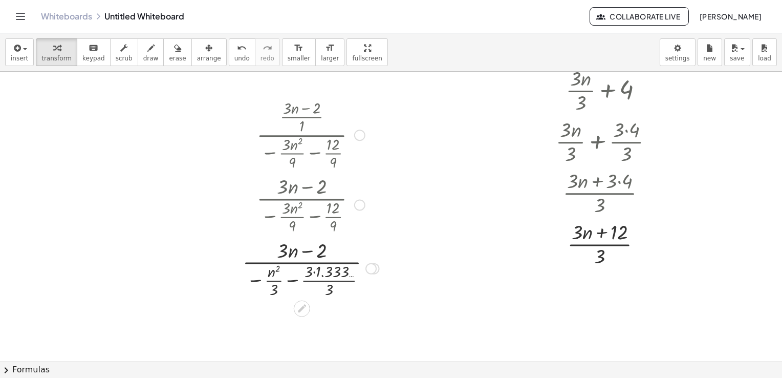
scroll to position [215, 0]
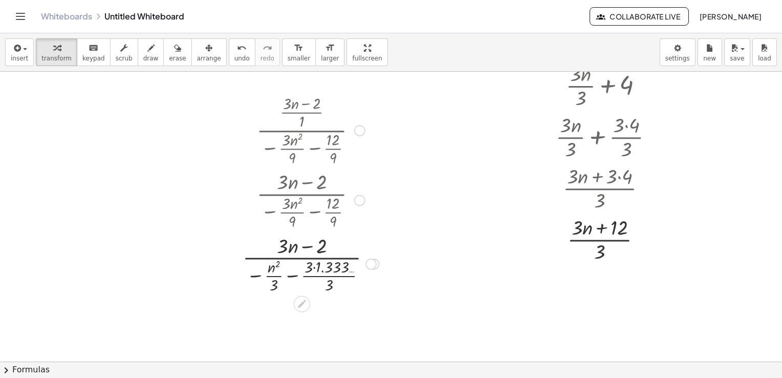
click at [302, 300] on icon at bounding box center [301, 304] width 11 height 11
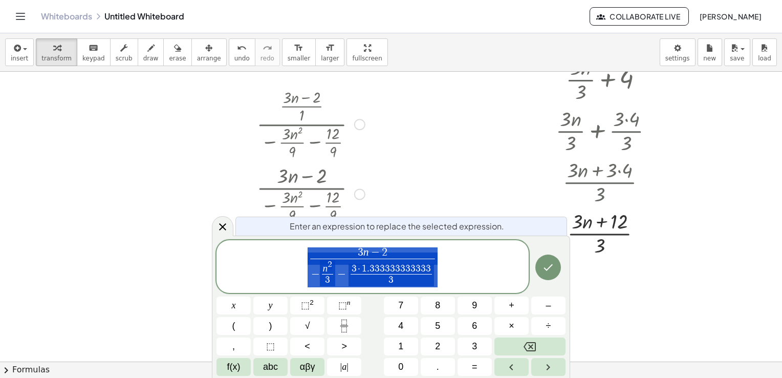
scroll to position [227, 0]
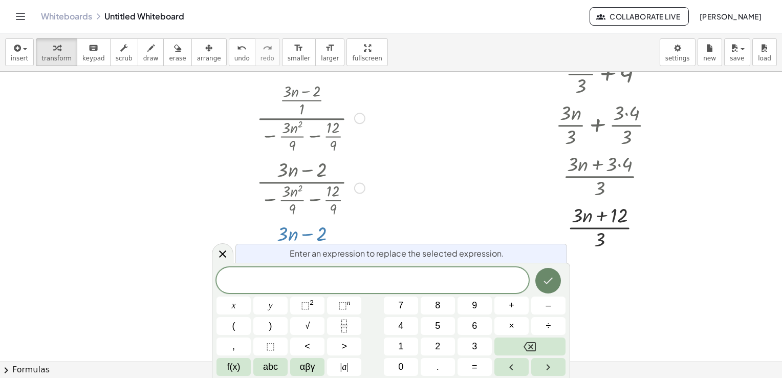
click at [548, 275] on icon "Done" at bounding box center [548, 280] width 12 height 12
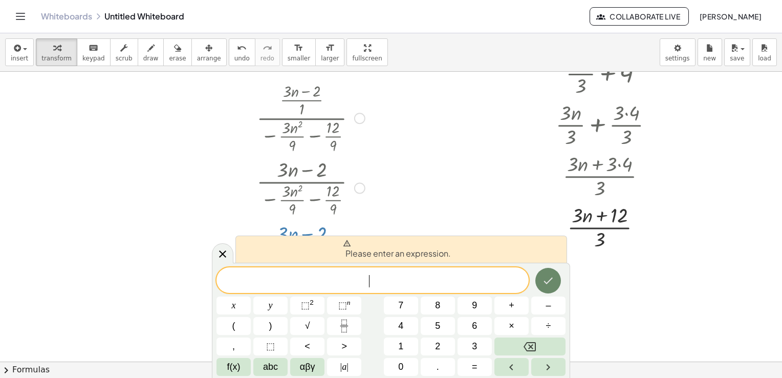
click at [548, 275] on icon "Done" at bounding box center [548, 280] width 12 height 12
click at [222, 257] on icon at bounding box center [223, 253] width 12 height 12
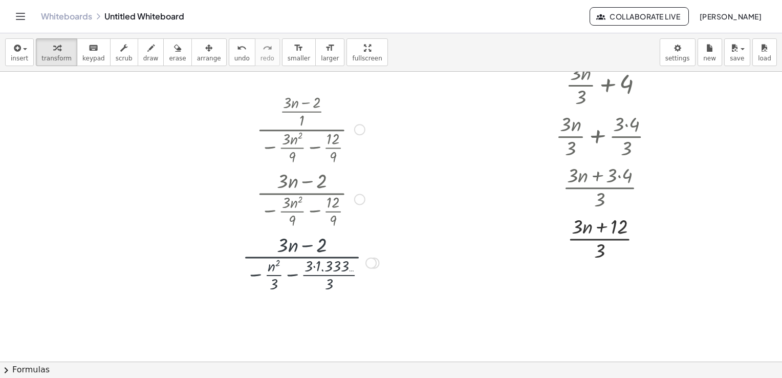
scroll to position [215, 0]
click at [291, 269] on div at bounding box center [311, 262] width 147 height 63
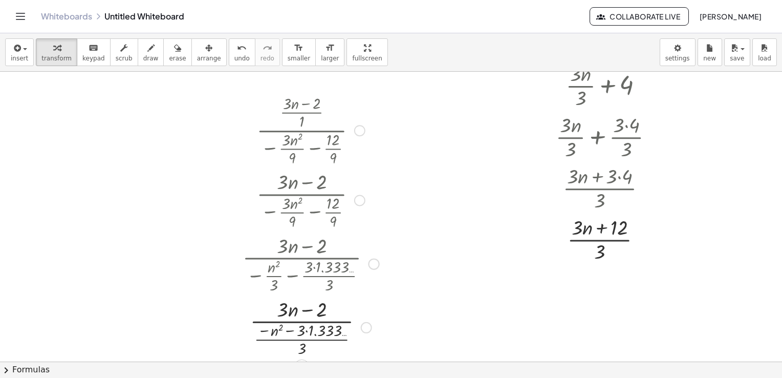
click at [291, 269] on div at bounding box center [311, 262] width 147 height 63
drag, startPoint x: 291, startPoint y: 269, endPoint x: 409, endPoint y: 315, distance: 125.8
click at [409, 315] on div at bounding box center [391, 180] width 782 height 647
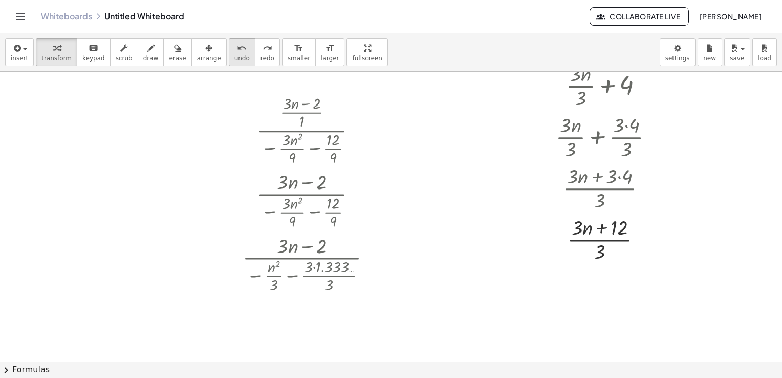
click at [237, 52] on icon "undo" at bounding box center [242, 48] width 10 height 12
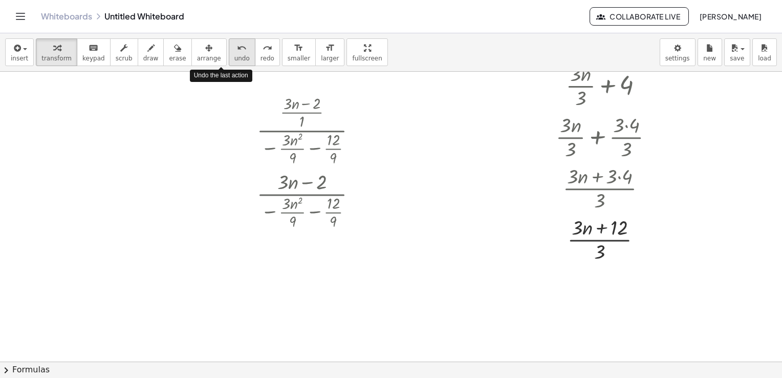
click at [237, 52] on icon "undo" at bounding box center [242, 48] width 10 height 12
click at [293, 211] on div at bounding box center [311, 198] width 118 height 63
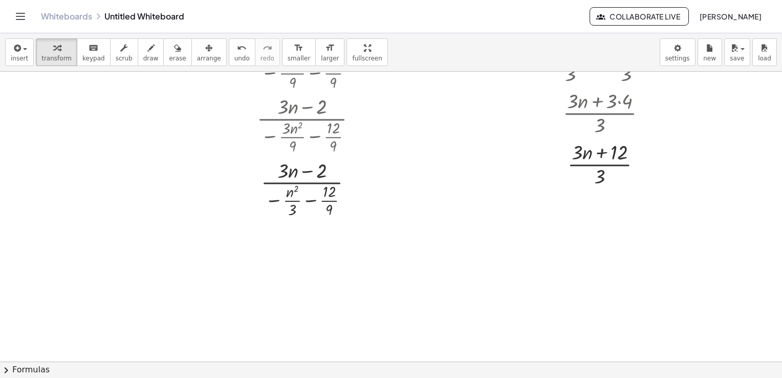
scroll to position [291, 0]
click at [288, 199] on div at bounding box center [311, 186] width 118 height 63
click at [304, 171] on div at bounding box center [311, 186] width 118 height 63
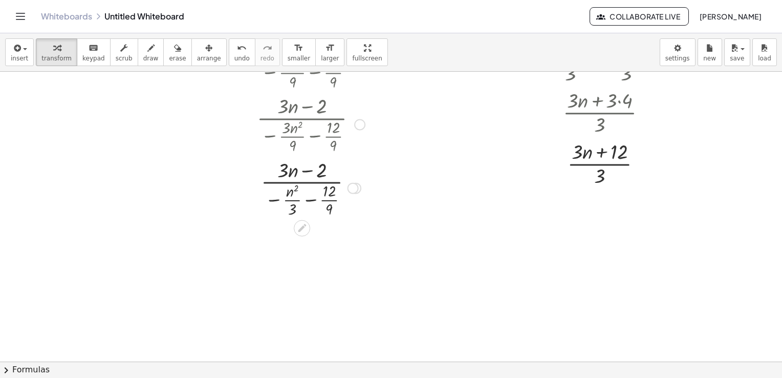
click at [330, 204] on div at bounding box center [311, 186] width 118 height 63
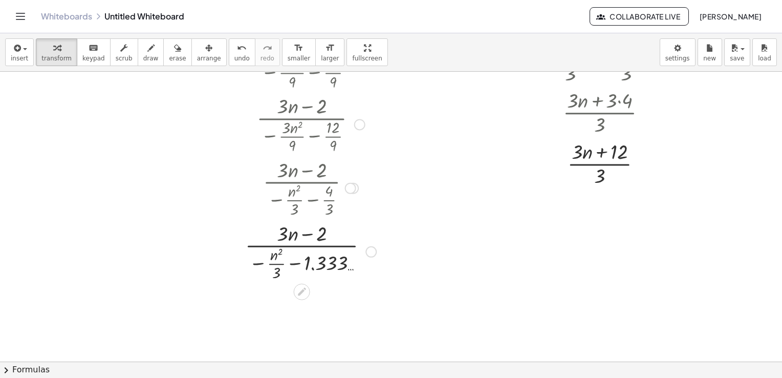
click at [318, 258] on div at bounding box center [310, 250] width 141 height 63
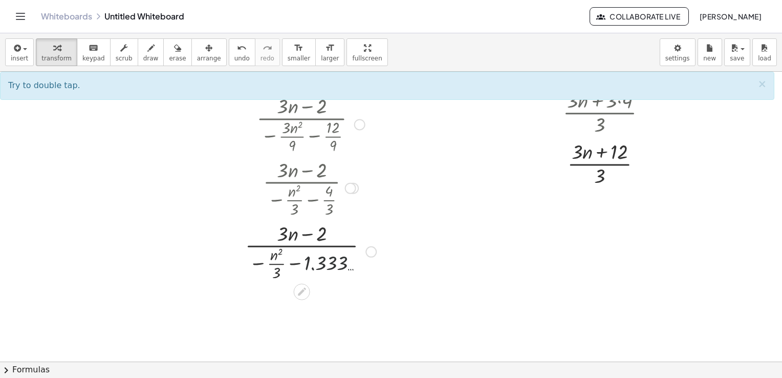
click at [318, 258] on div at bounding box center [310, 250] width 141 height 63
click at [335, 259] on div at bounding box center [310, 250] width 141 height 63
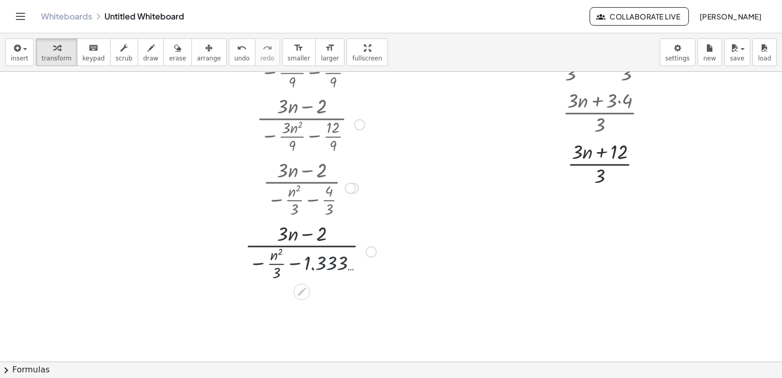
click at [335, 259] on div at bounding box center [310, 250] width 141 height 63
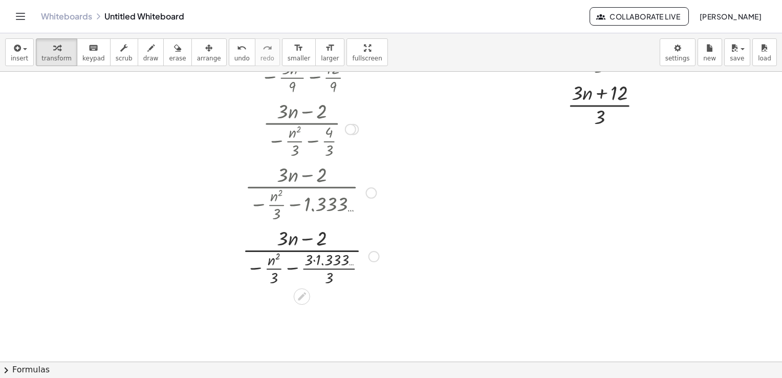
scroll to position [349, 0]
click at [308, 266] on div at bounding box center [311, 255] width 147 height 63
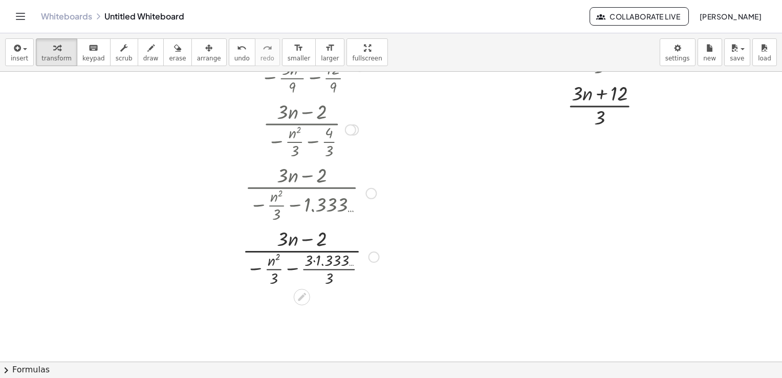
click at [316, 268] on div at bounding box center [311, 255] width 147 height 63
click at [283, 264] on div at bounding box center [311, 255] width 147 height 63
click at [304, 237] on div at bounding box center [311, 255] width 147 height 63
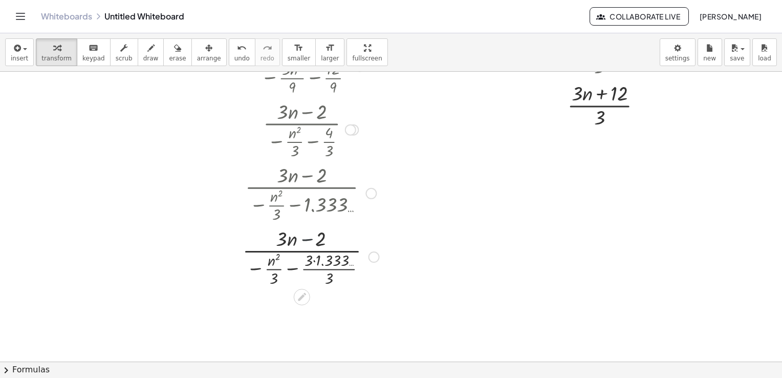
click at [304, 237] on div at bounding box center [311, 255] width 147 height 63
click at [291, 251] on div at bounding box center [311, 255] width 147 height 63
click at [255, 268] on div at bounding box center [311, 255] width 147 height 63
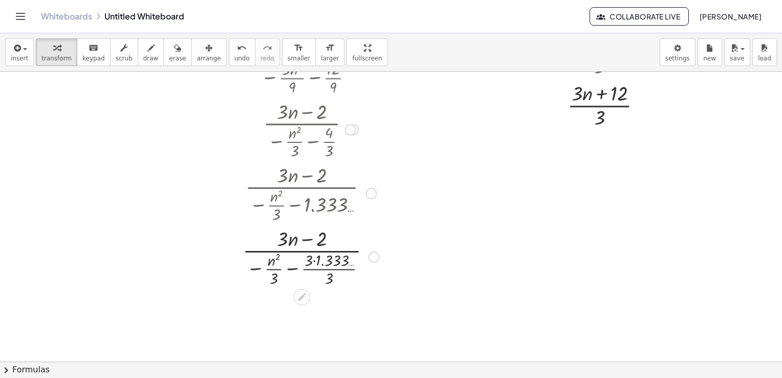
click at [291, 269] on div at bounding box center [311, 255] width 147 height 63
click at [291, 269] on div at bounding box center [310, 255] width 141 height 63
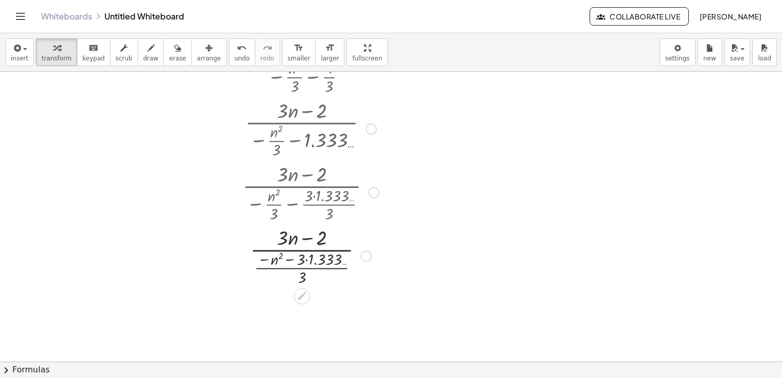
scroll to position [415, 0]
click at [305, 196] on div at bounding box center [311, 190] width 147 height 63
drag, startPoint x: 305, startPoint y: 196, endPoint x: 293, endPoint y: 267, distance: 72.1
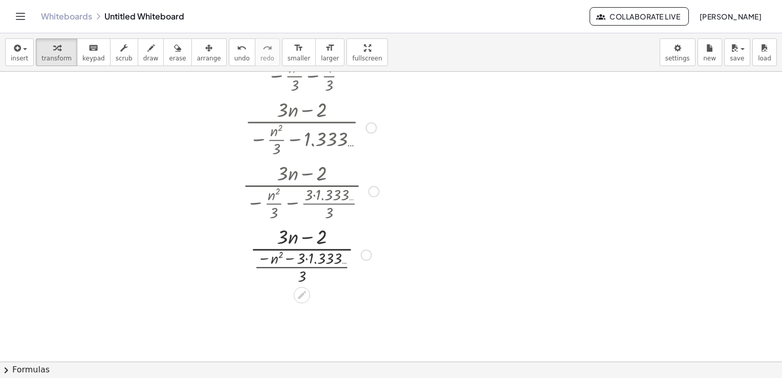
click at [293, 267] on div at bounding box center [311, 253] width 147 height 63
click at [292, 259] on div at bounding box center [311, 253] width 147 height 63
click at [264, 257] on div at bounding box center [311, 253] width 147 height 63
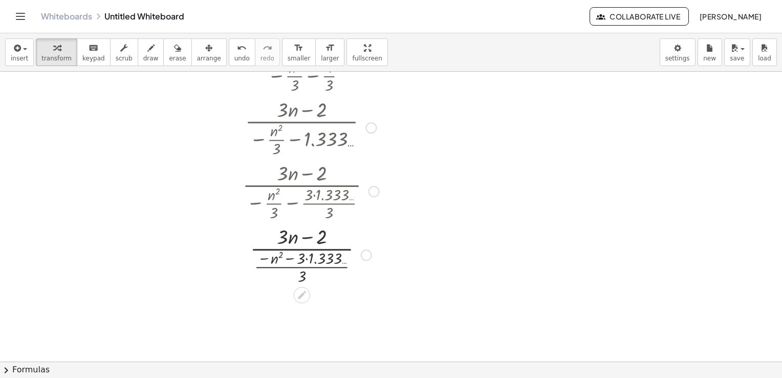
click at [264, 257] on div at bounding box center [311, 253] width 147 height 63
click at [309, 238] on div at bounding box center [311, 253] width 147 height 63
click at [303, 249] on div at bounding box center [311, 253] width 147 height 63
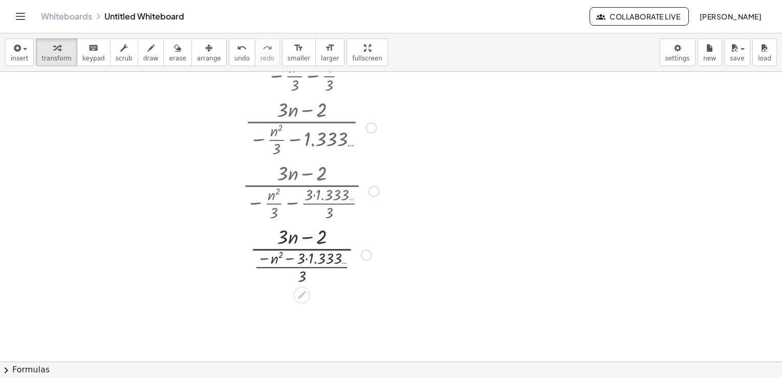
click at [303, 249] on div at bounding box center [311, 253] width 147 height 63
drag, startPoint x: 303, startPoint y: 249, endPoint x: 301, endPoint y: 274, distance: 25.2
click at [301, 274] on div at bounding box center [311, 253] width 147 height 63
click at [301, 272] on div at bounding box center [311, 253] width 147 height 63
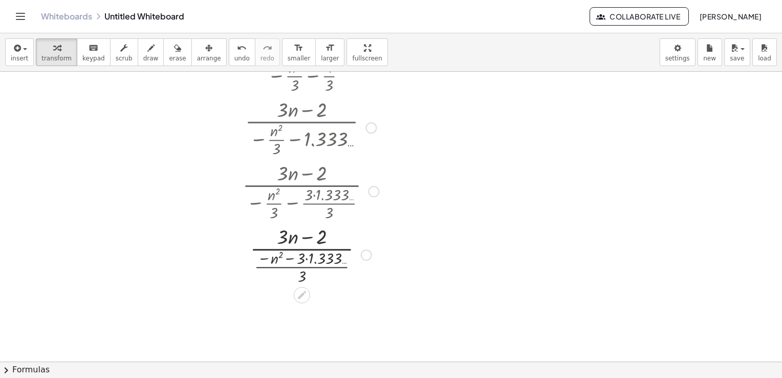
click at [301, 272] on div at bounding box center [311, 253] width 147 height 63
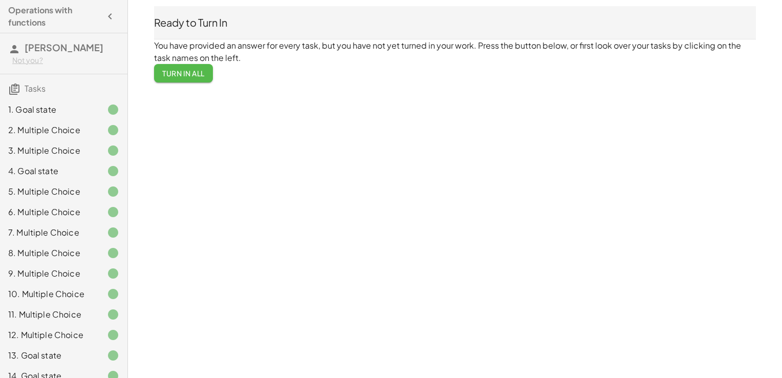
click at [190, 76] on span "Turn In All" at bounding box center [183, 73] width 42 height 9
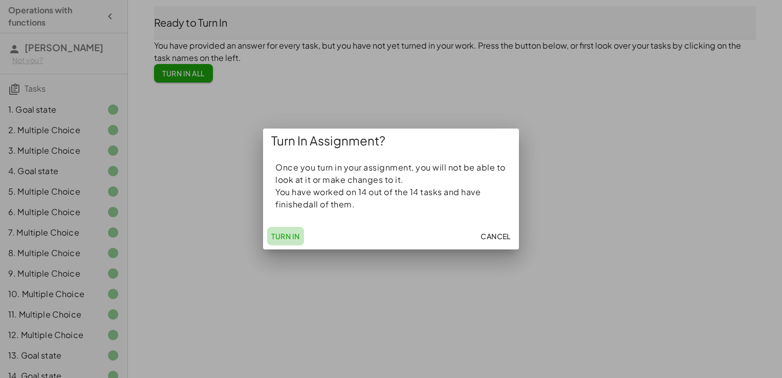
click at [297, 239] on span "Turn In" at bounding box center [285, 235] width 29 height 9
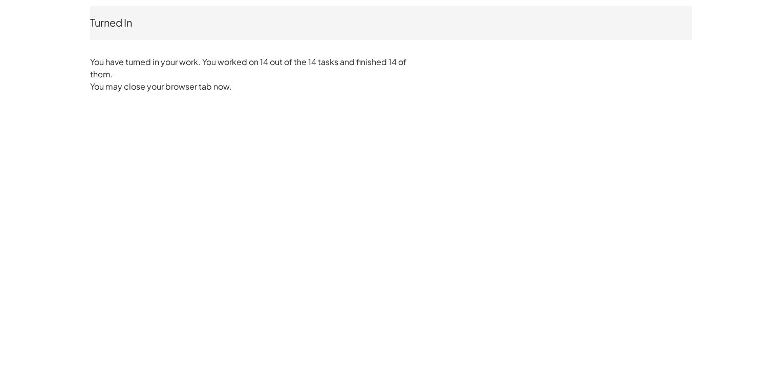
click at [131, 69] on p "You have turned in your work. You worked on 14 out of the 14 tasks and finished…" at bounding box center [256, 68] width 333 height 25
click at [116, 58] on span "You have turned in your work. You worked on 14 out of the 14 tasks and finished…" at bounding box center [248, 67] width 316 height 23
